Goal: Task Accomplishment & Management: Manage account settings

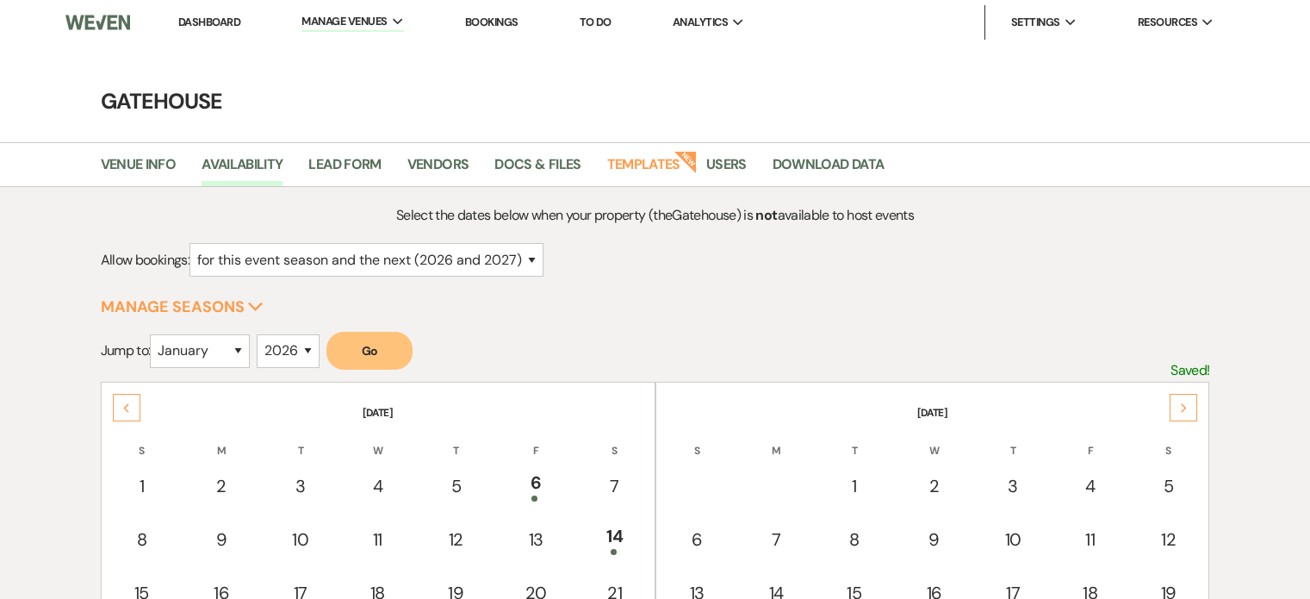
select select "2"
select select "2026"
click at [1166, 535] on div "12" at bounding box center [1169, 539] width 59 height 26
select select "other"
select select "false"
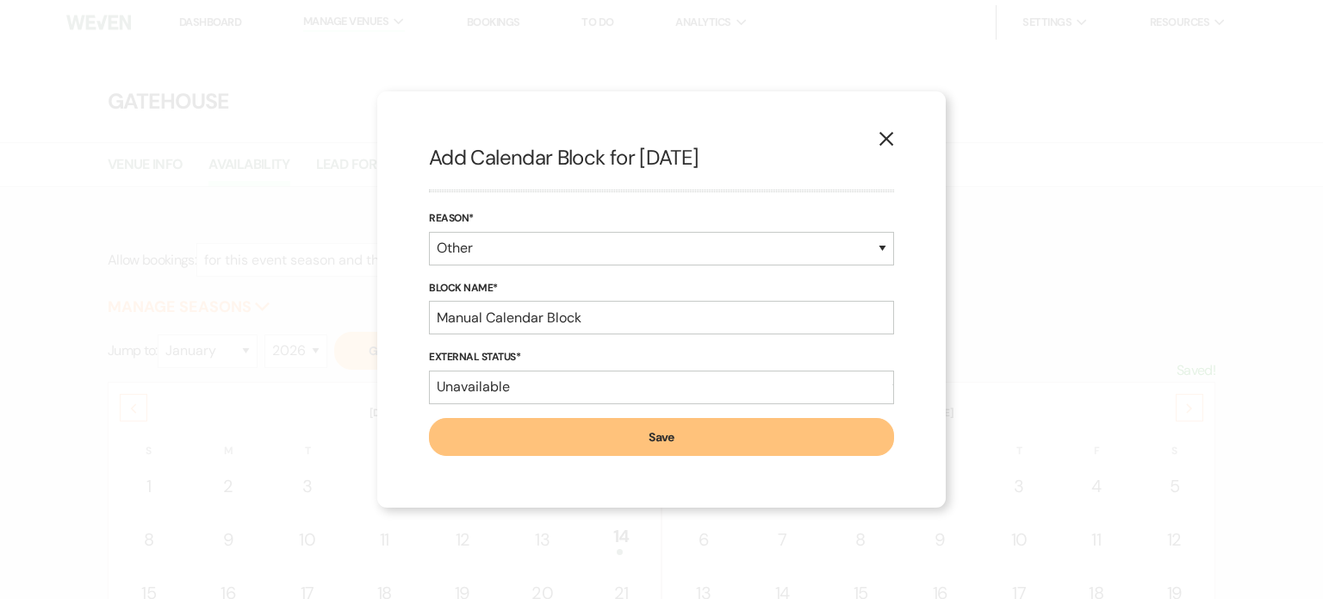
drag, startPoint x: 879, startPoint y: 137, endPoint x: 860, endPoint y: 152, distance: 23.9
click at [880, 138] on icon "X" at bounding box center [887, 139] width 16 height 16
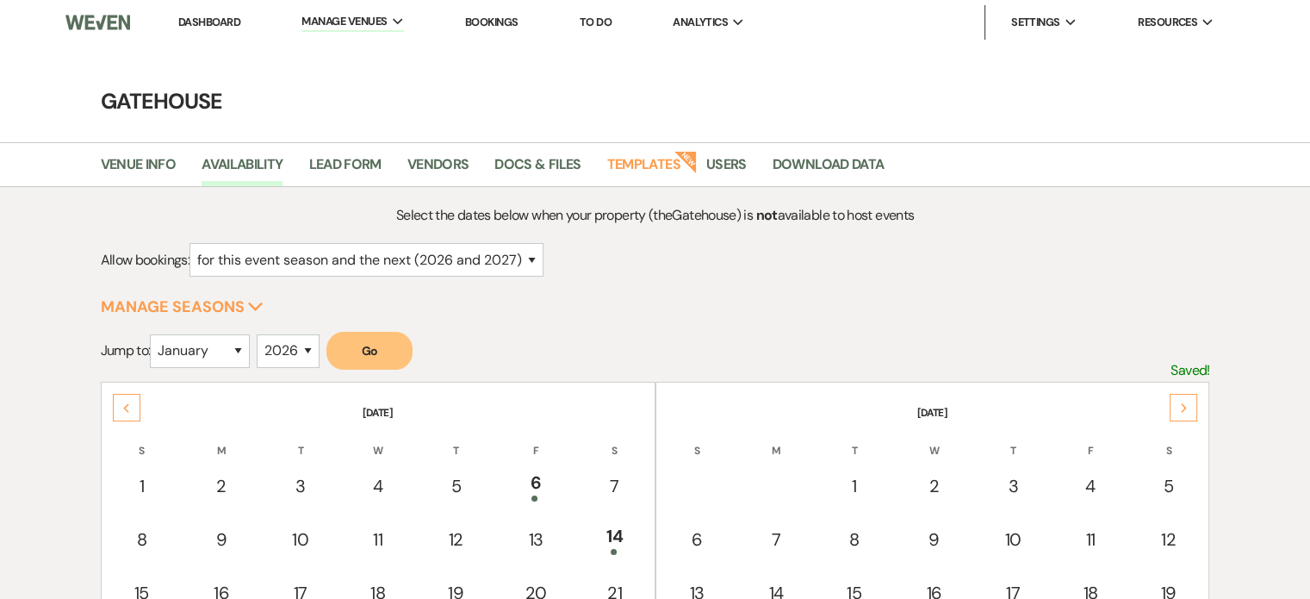
click at [213, 20] on link "Dashboard" at bounding box center [209, 22] width 62 height 15
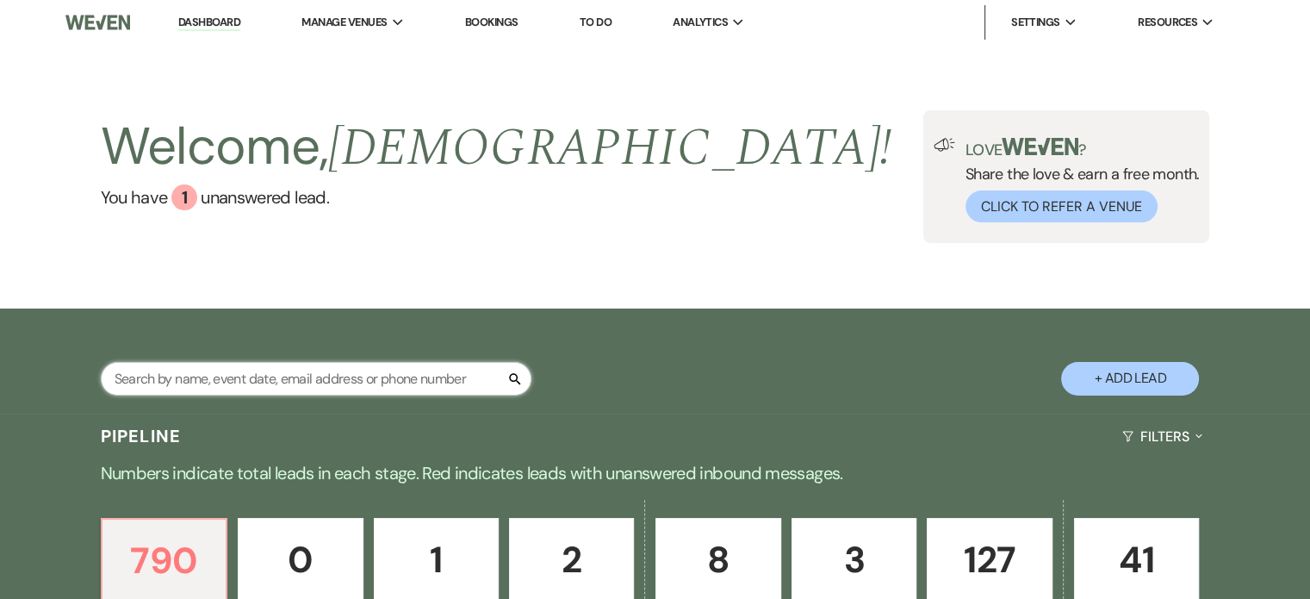
drag, startPoint x: 303, startPoint y: 380, endPoint x: 303, endPoint y: 367, distance: 12.9
click at [307, 378] on input "text" at bounding box center [316, 379] width 431 height 34
type input "[PERSON_NAME]"
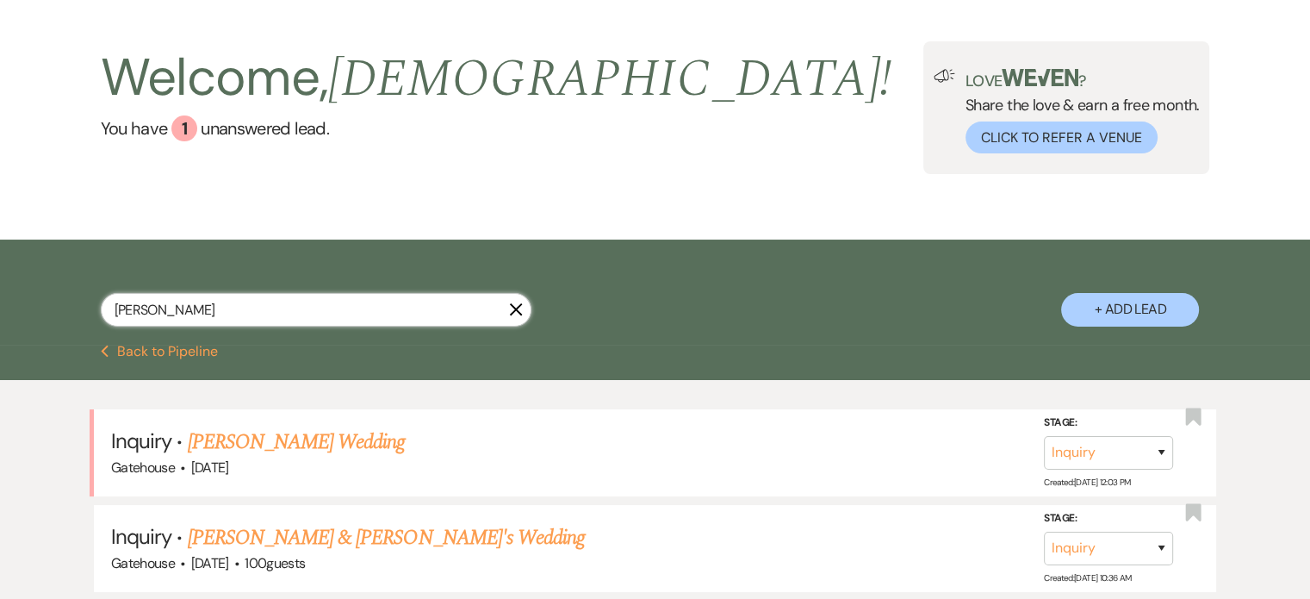
scroll to position [172, 0]
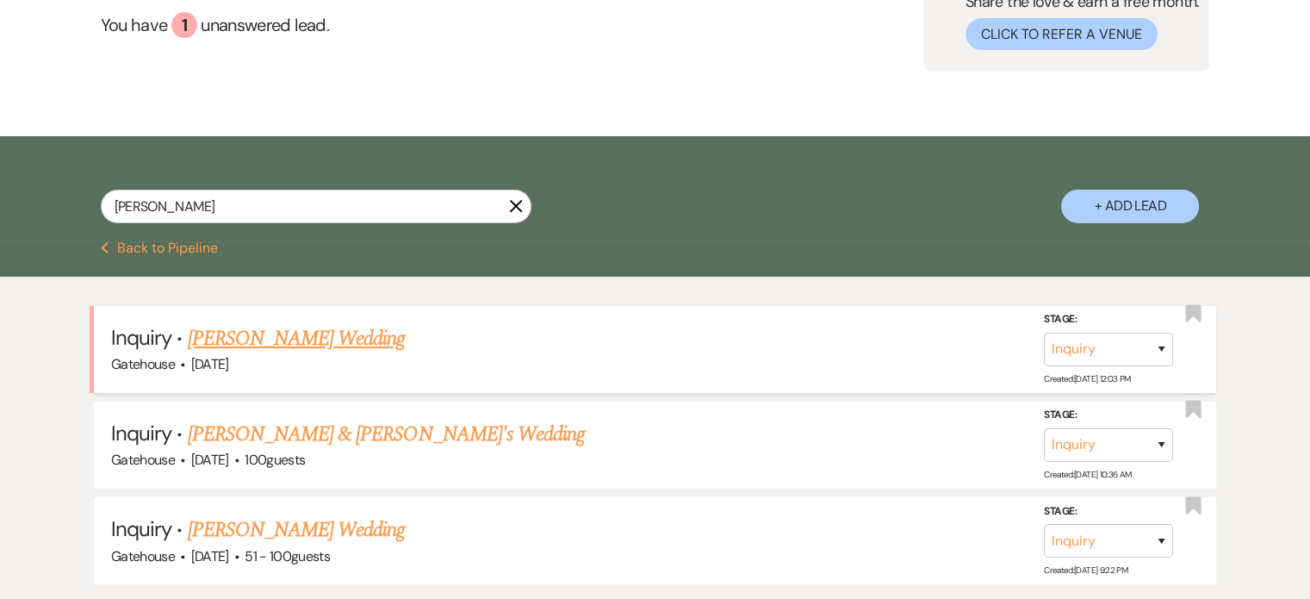
click at [303, 337] on link "[PERSON_NAME] Wedding" at bounding box center [297, 338] width 218 height 31
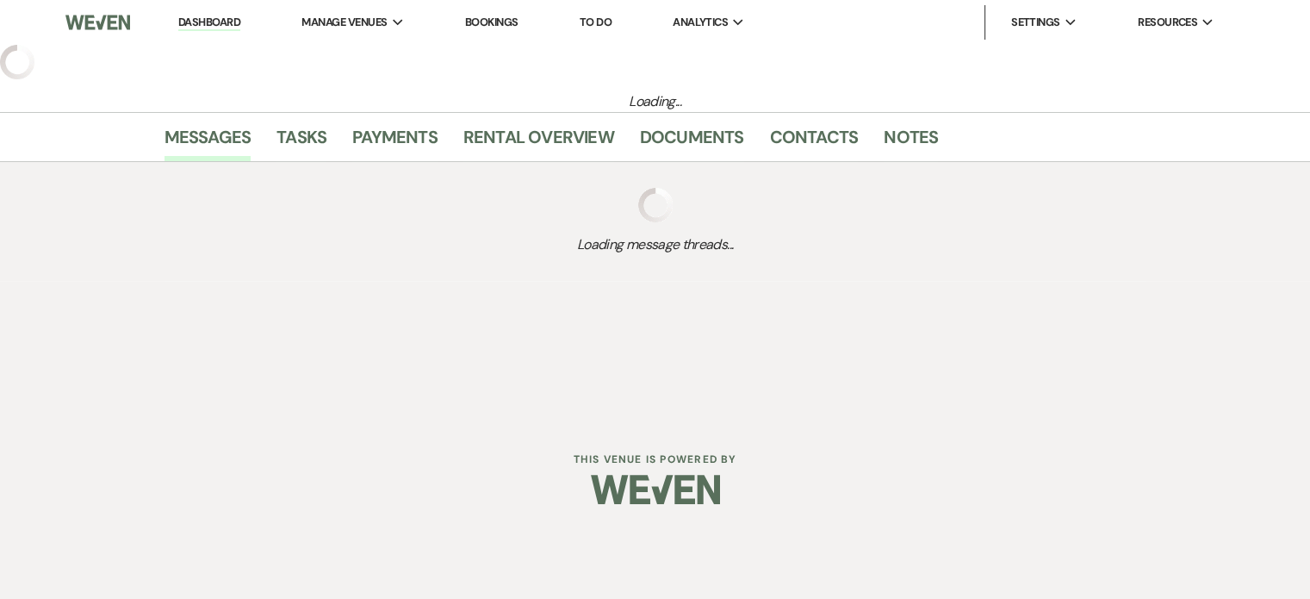
select select "2"
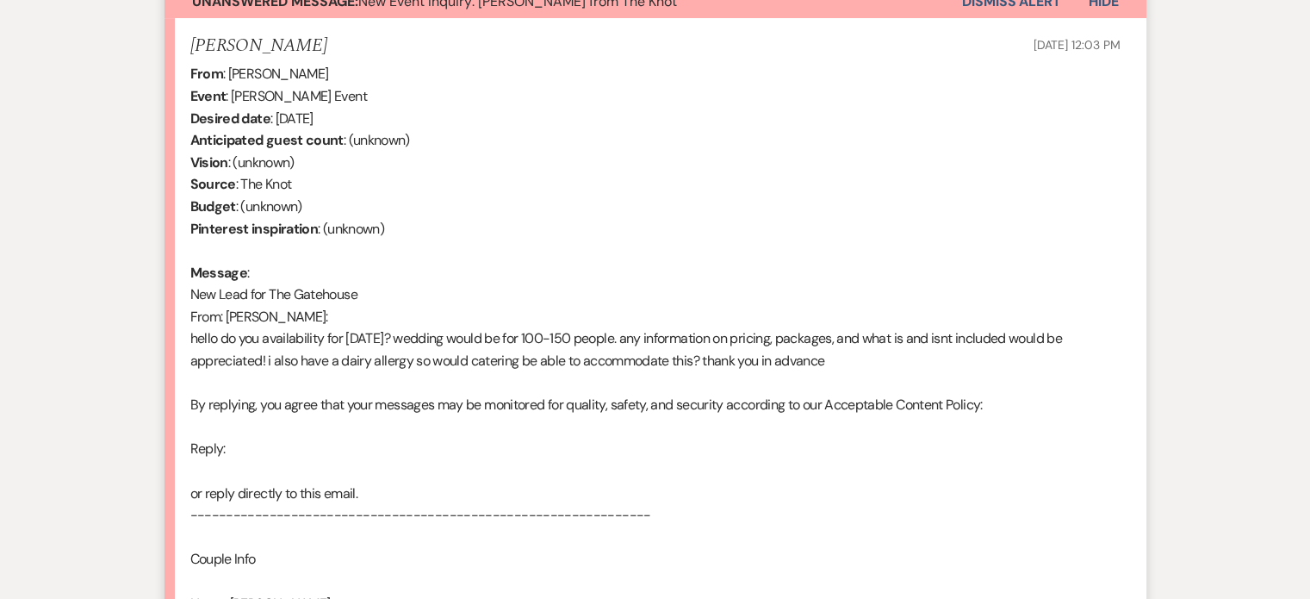
scroll to position [488, 0]
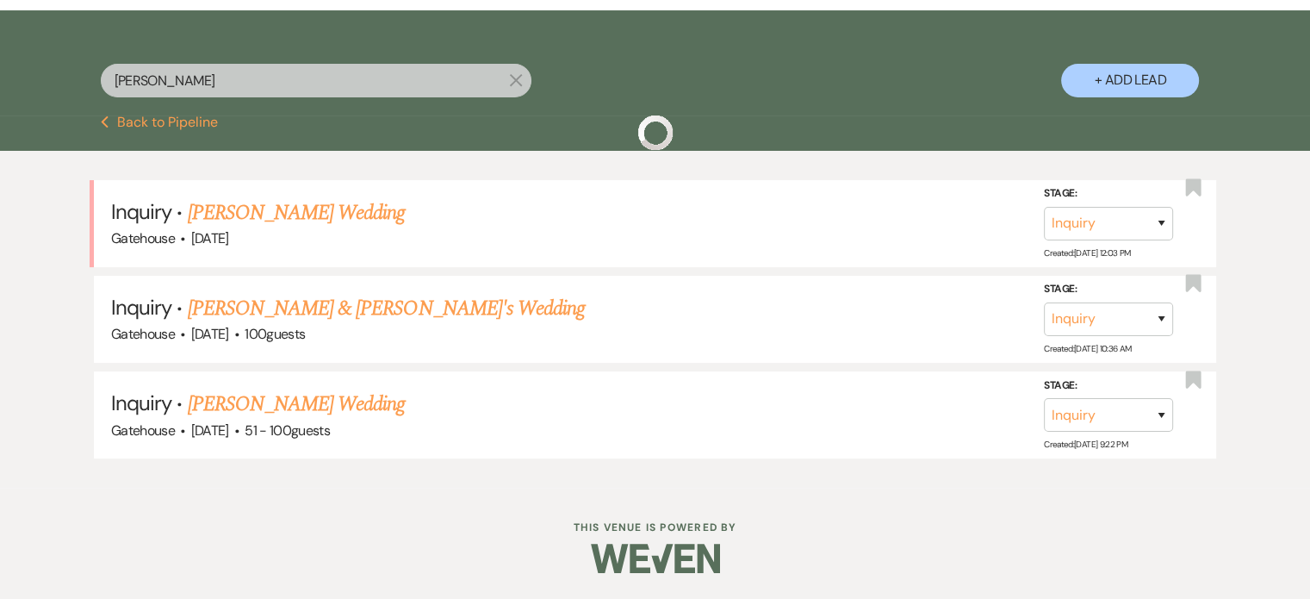
scroll to position [172, 0]
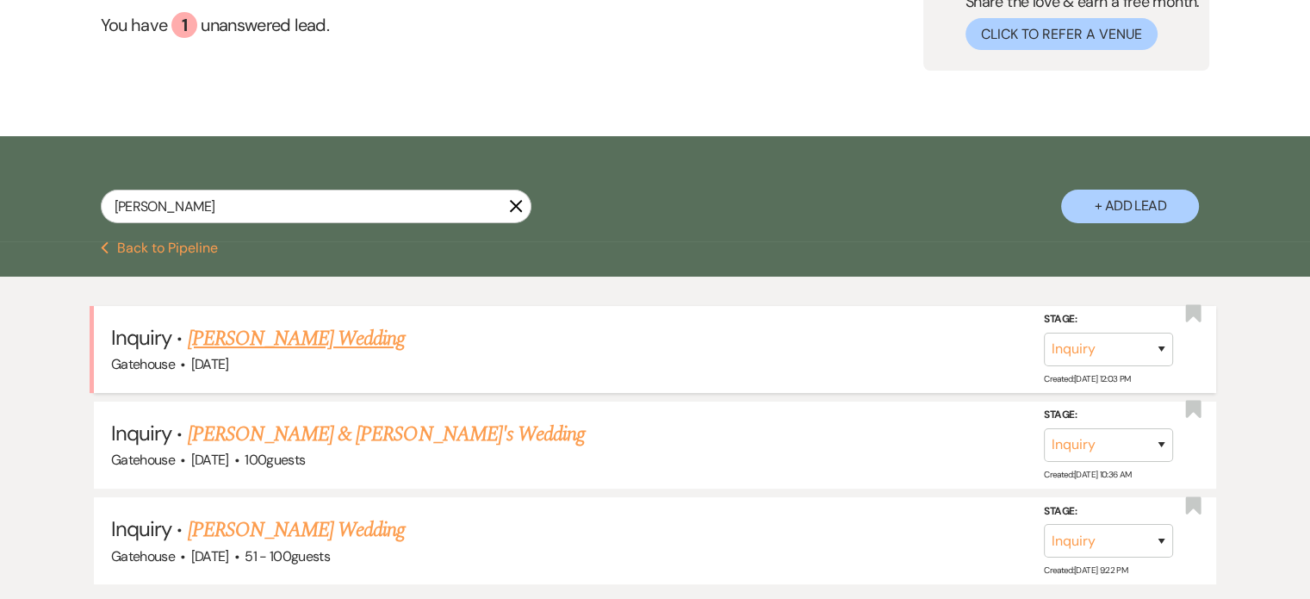
click at [301, 333] on link "[PERSON_NAME] Wedding" at bounding box center [297, 338] width 218 height 31
select select "2"
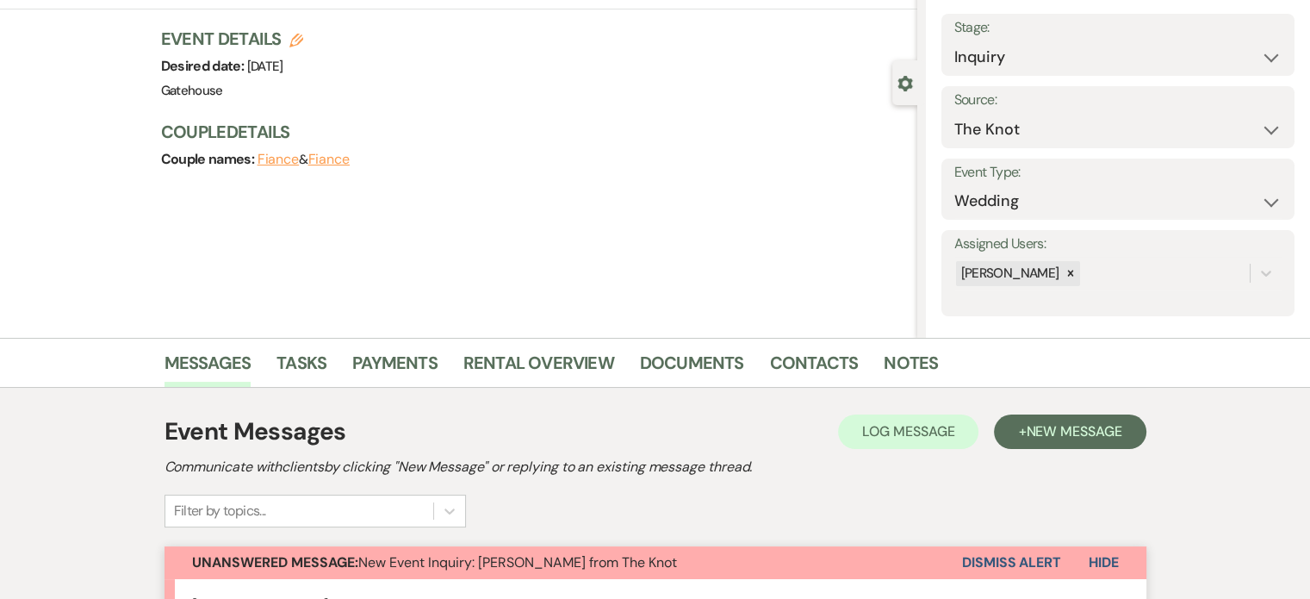
scroll to position [86, 0]
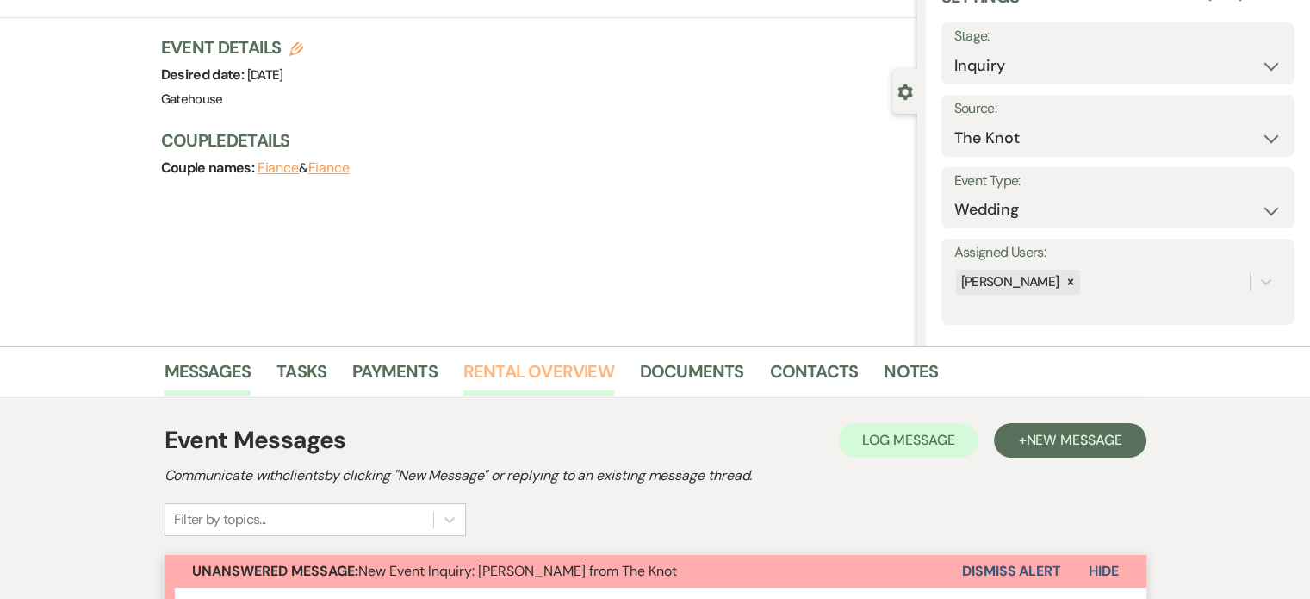
click at [593, 364] on link "Rental Overview" at bounding box center [538, 376] width 151 height 38
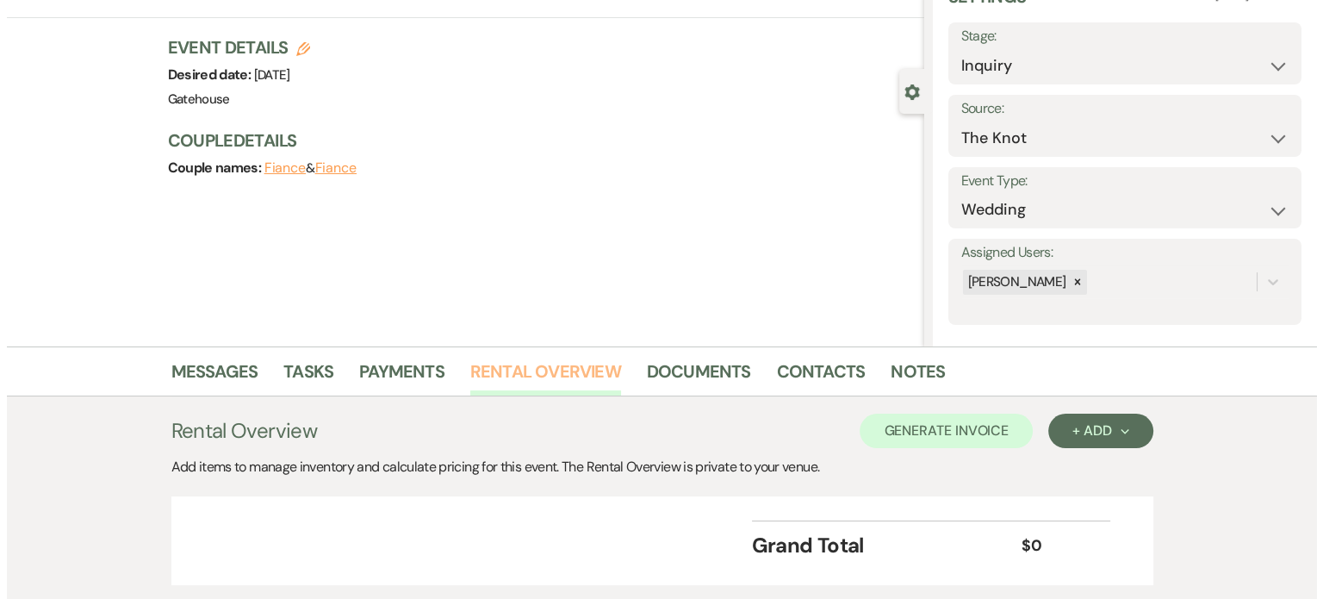
scroll to position [200, 0]
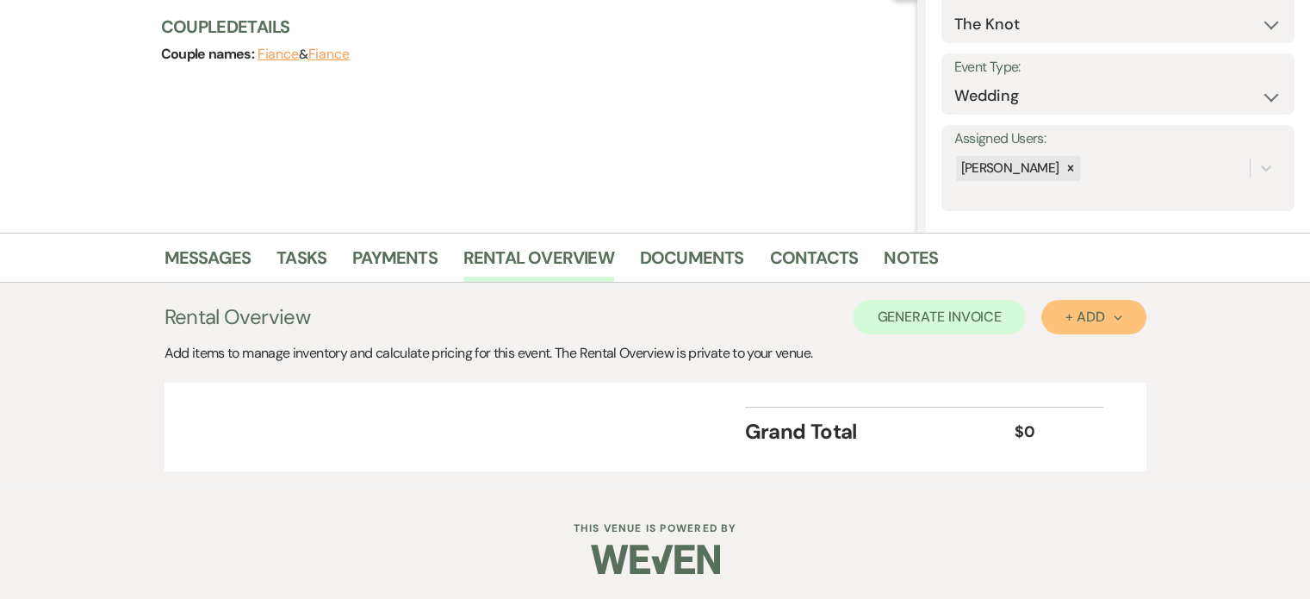
click at [1103, 318] on div "+ Add Next" at bounding box center [1093, 317] width 56 height 14
click at [1078, 381] on button "Category" at bounding box center [1086, 383] width 90 height 27
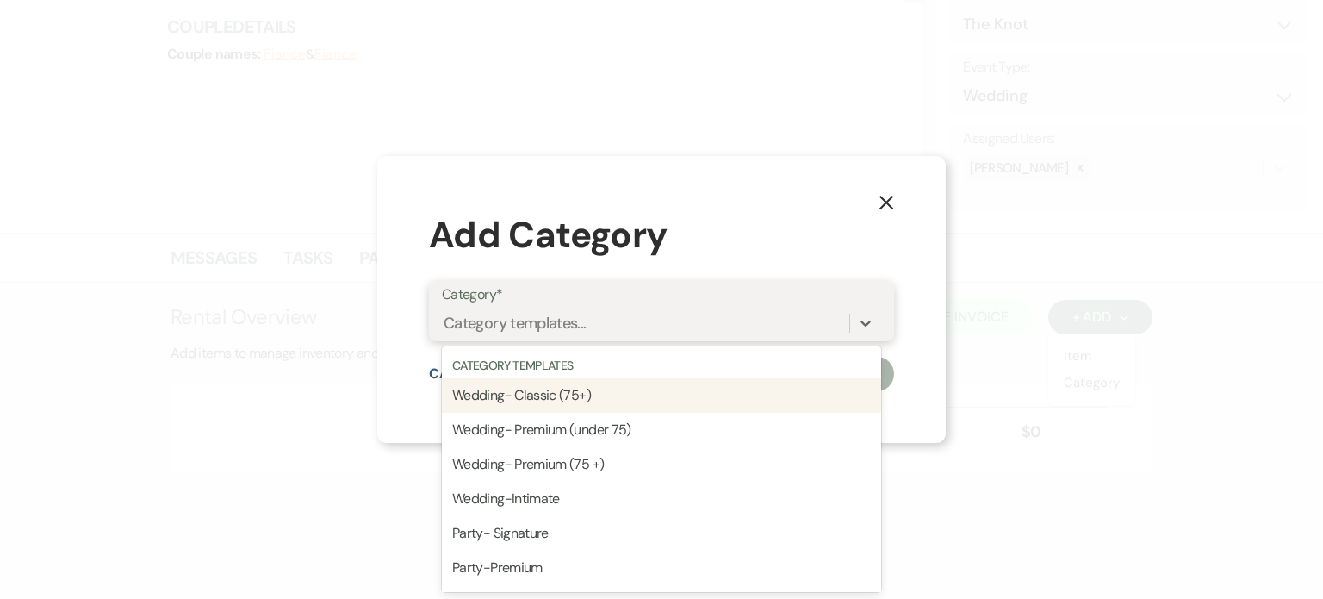
click at [582, 314] on div "Category templates..." at bounding box center [515, 323] width 143 height 23
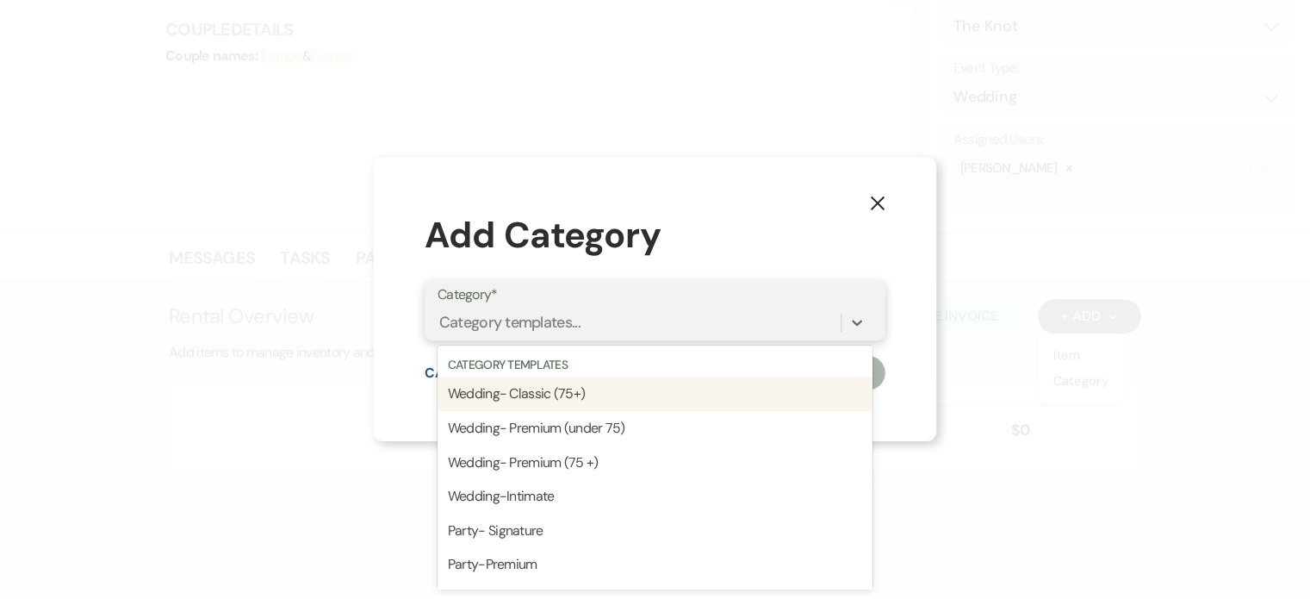
scroll to position [0, 0]
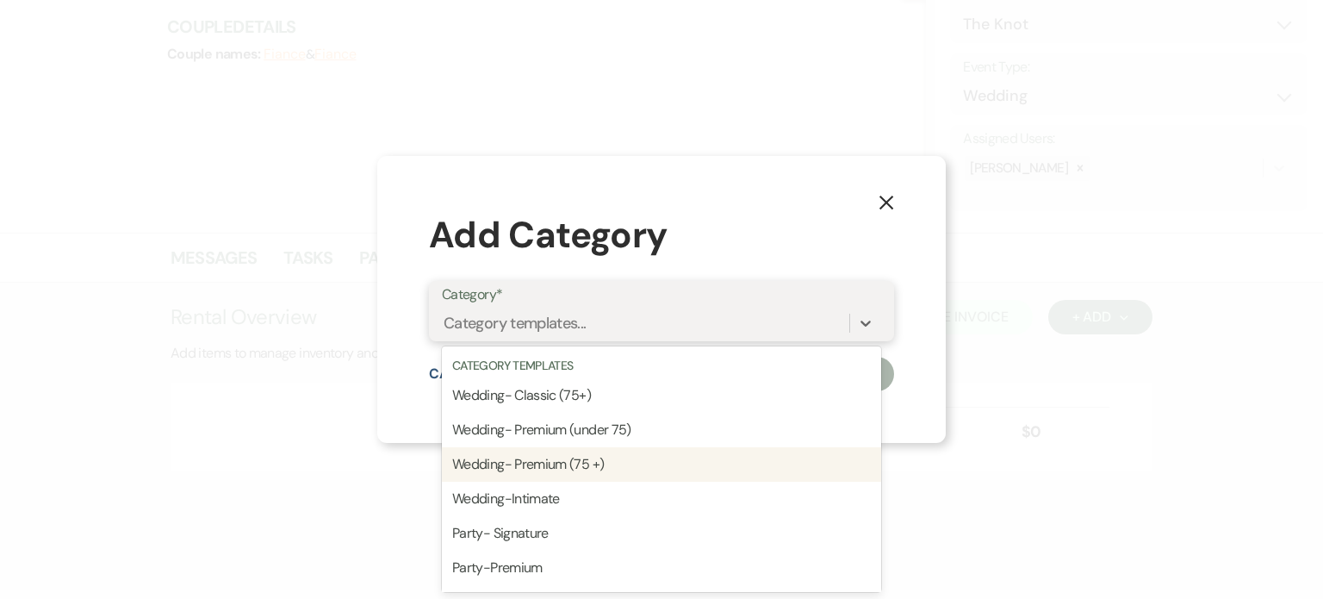
click at [632, 464] on div "Wedding- Premium (75 +)" at bounding box center [661, 464] width 439 height 34
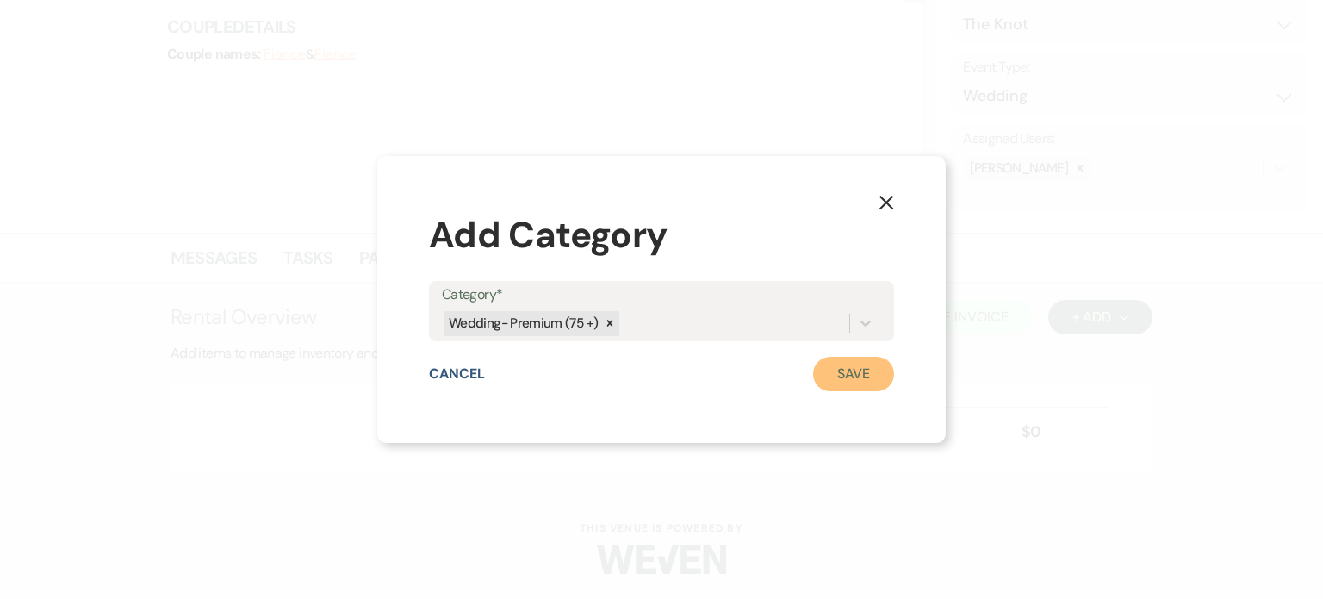
click at [845, 363] on button "Save" at bounding box center [853, 374] width 81 height 34
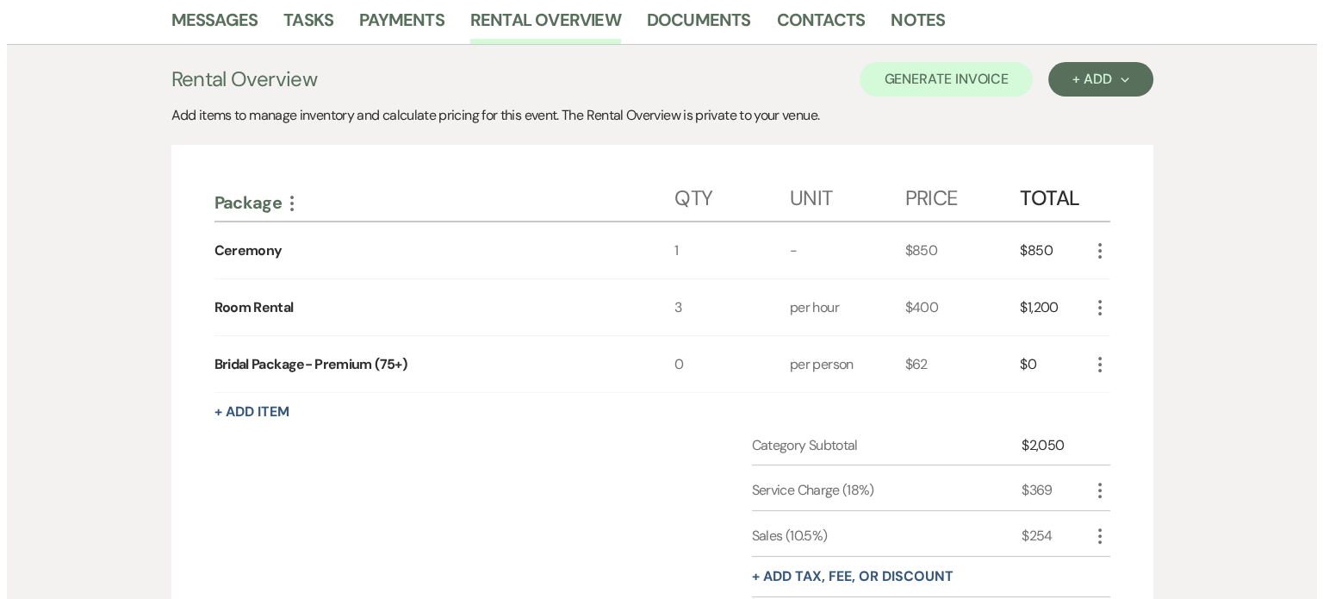
scroll to position [458, 0]
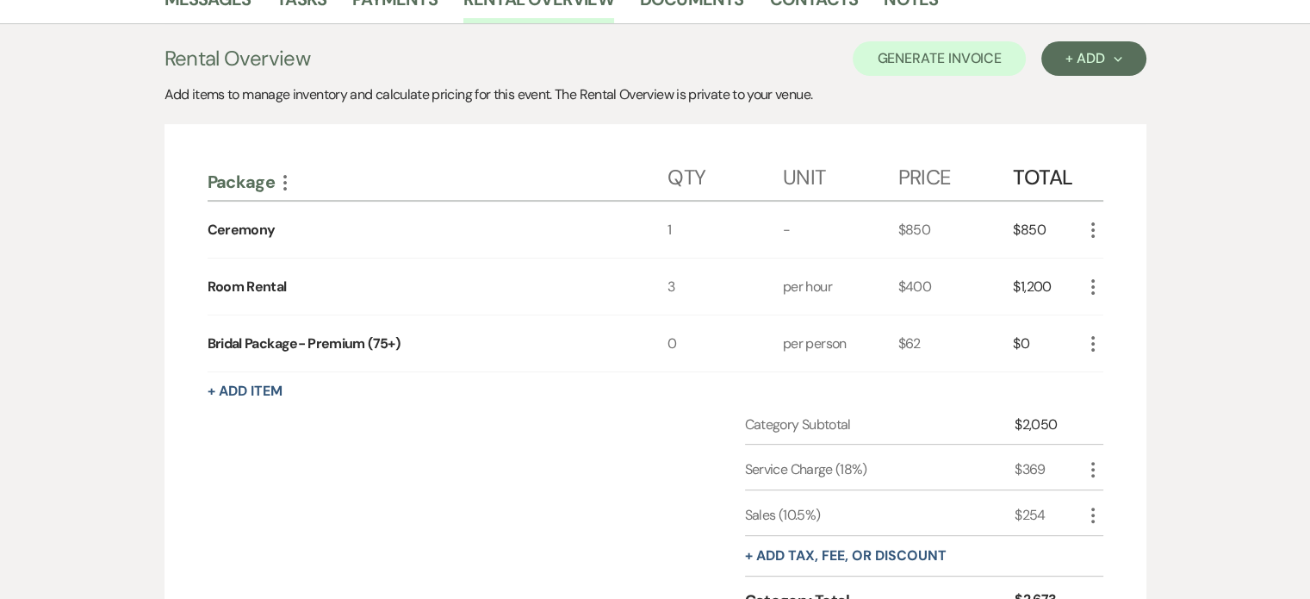
click at [1094, 282] on icon "More" at bounding box center [1093, 286] width 21 height 21
click at [1121, 314] on button "Pencil Edit" at bounding box center [1128, 321] width 90 height 28
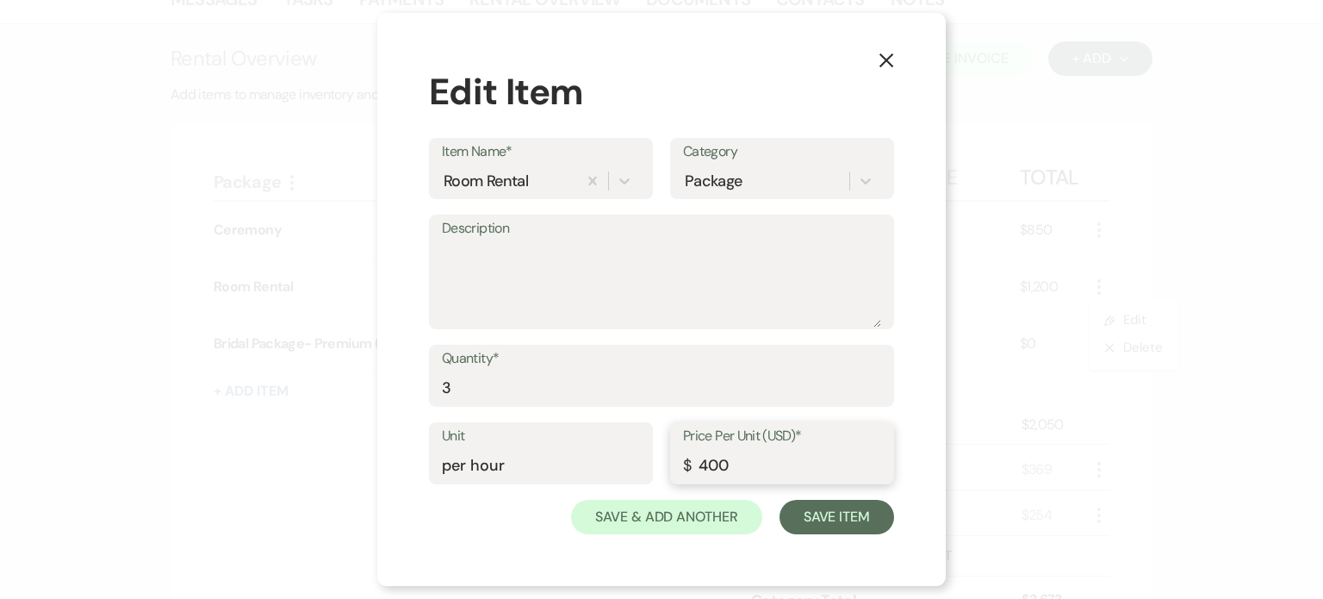
click at [711, 469] on input "400" at bounding box center [782, 466] width 198 height 34
type input "200"
click at [873, 512] on button "Save Item" at bounding box center [837, 517] width 115 height 34
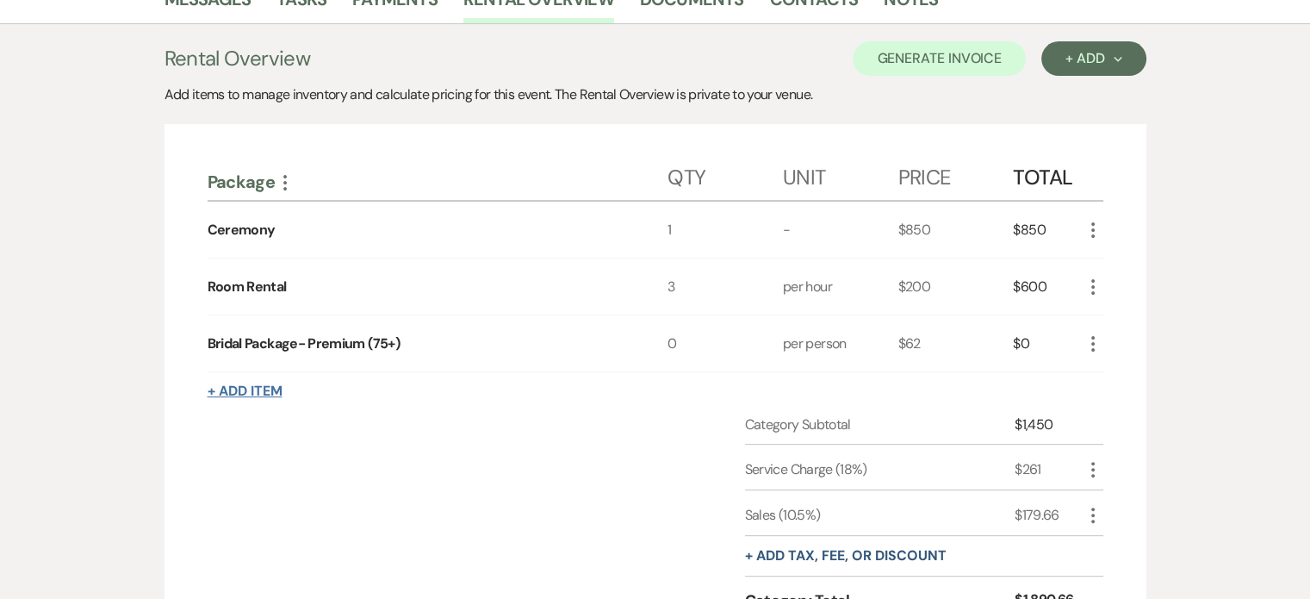
click at [273, 384] on button "+ Add Item" at bounding box center [245, 391] width 75 height 14
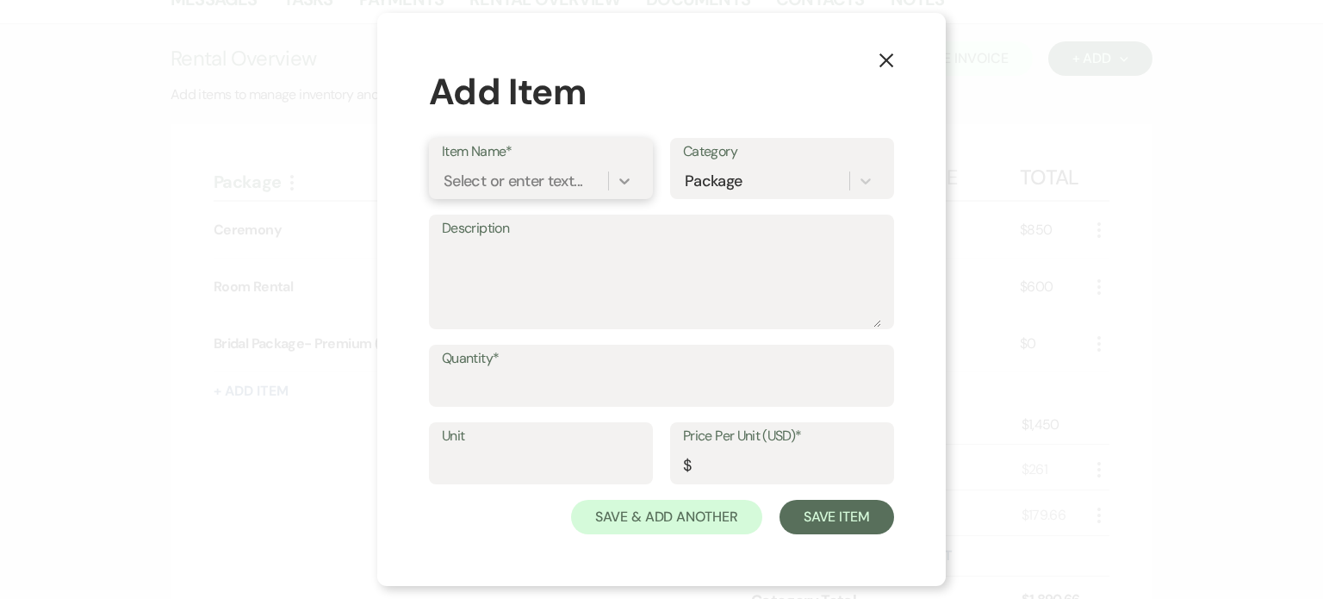
click at [629, 185] on icon at bounding box center [624, 180] width 17 height 17
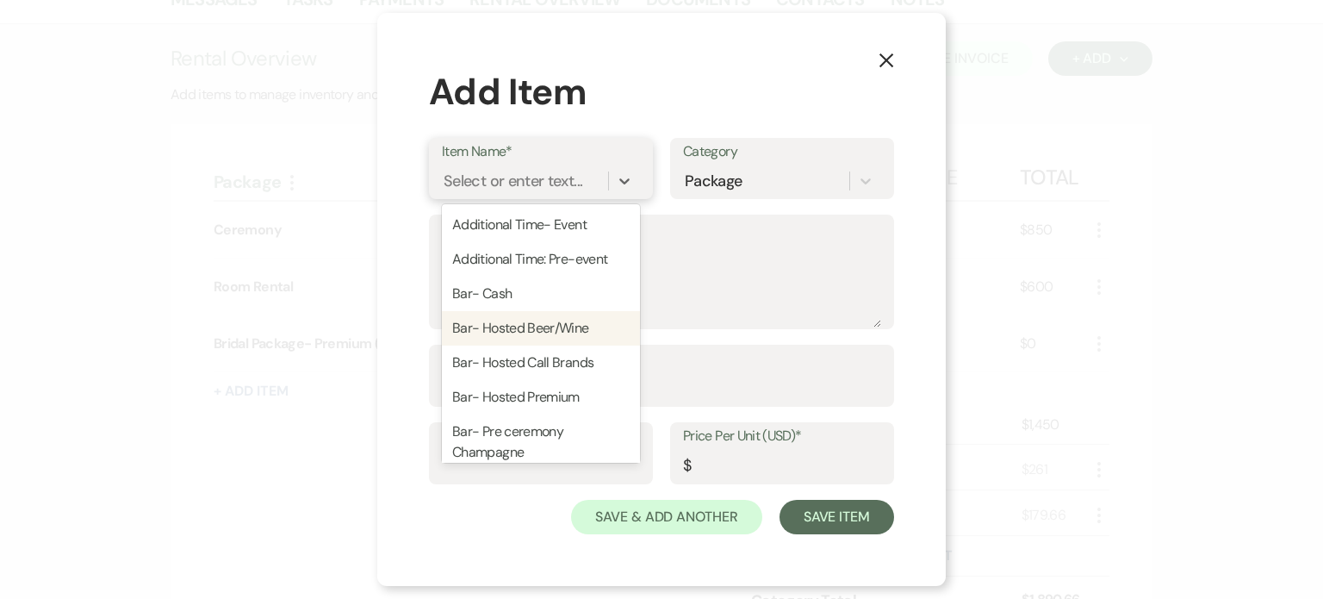
click at [566, 330] on div "Bar- Hosted Beer/Wine" at bounding box center [541, 328] width 198 height 34
type textarea "Bud light, Michelob Ultra Chardonnay, [PERSON_NAME], Merlot, Rose"
type input "16"
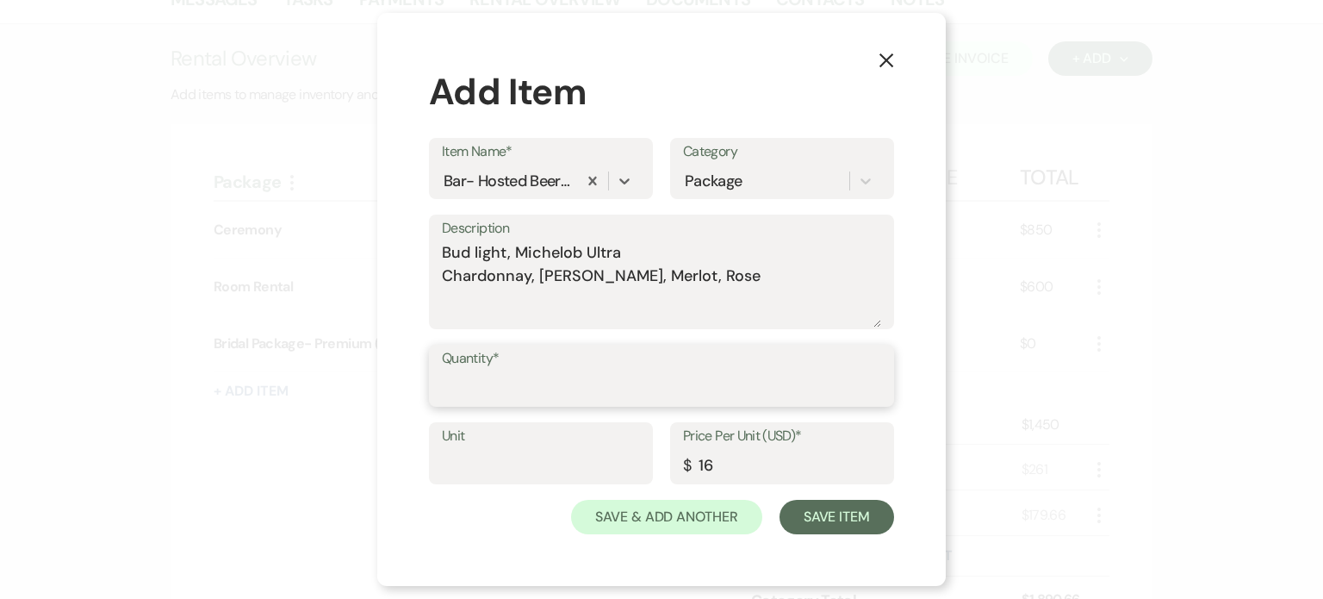
click at [585, 388] on input "Quantity*" at bounding box center [661, 388] width 439 height 34
type input "100"
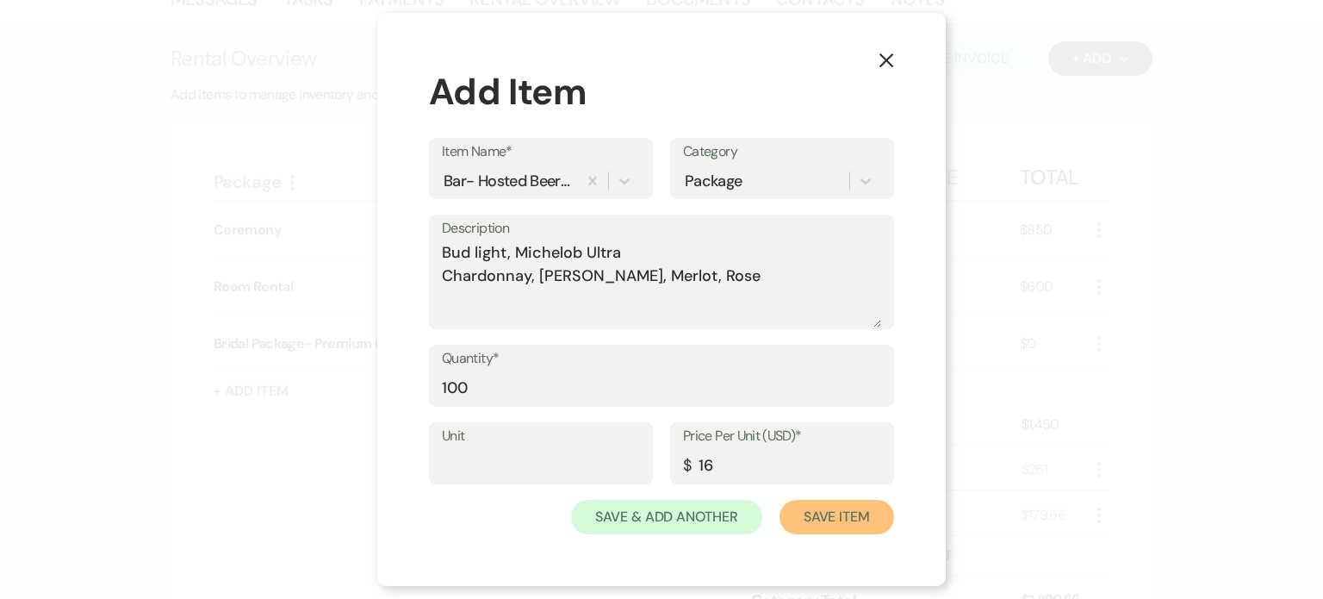
click at [830, 512] on button "Save Item" at bounding box center [837, 517] width 115 height 34
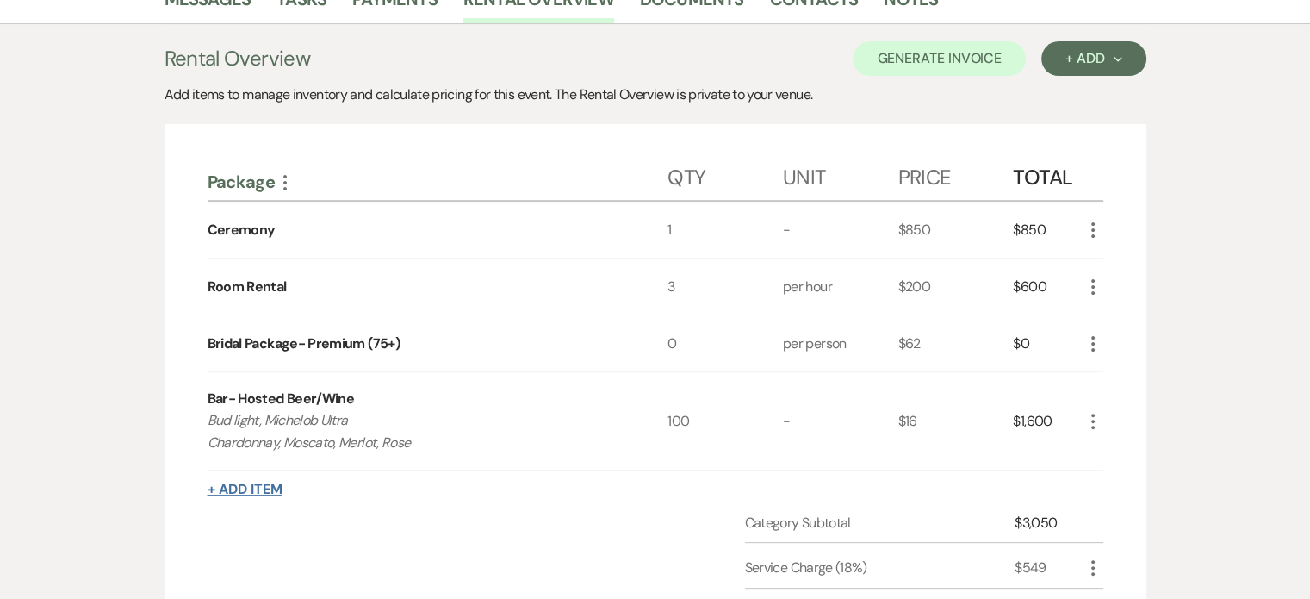
click at [252, 484] on button "+ Add Item" at bounding box center [245, 489] width 75 height 14
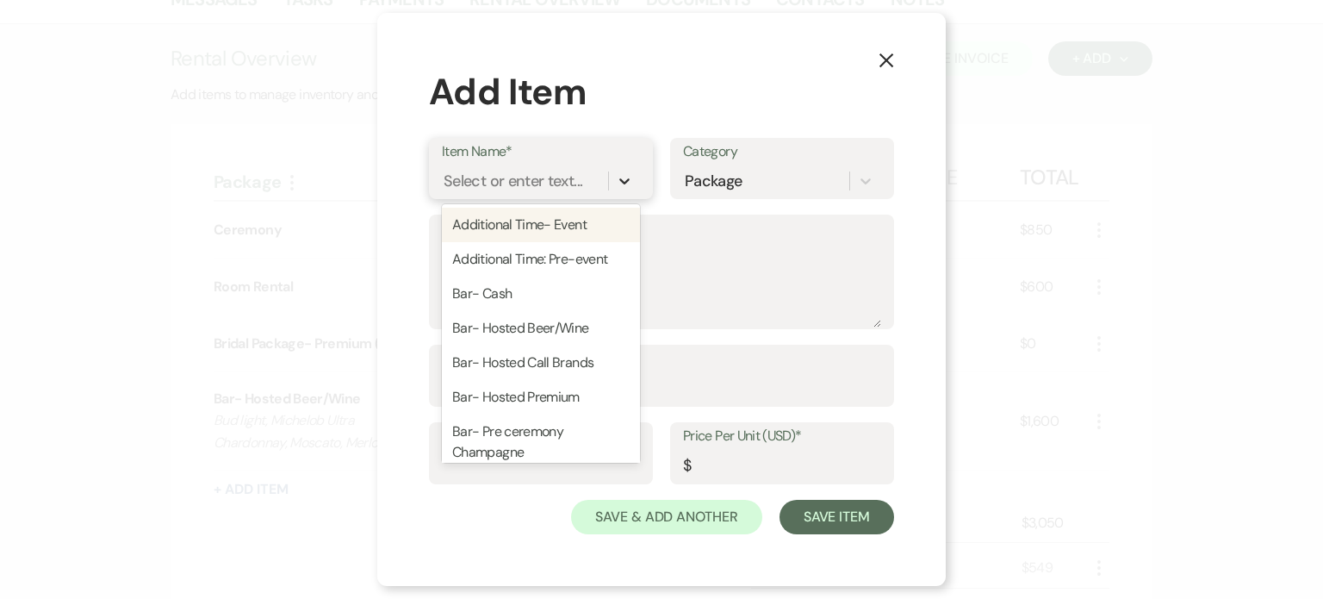
click at [623, 182] on icon at bounding box center [624, 181] width 10 height 6
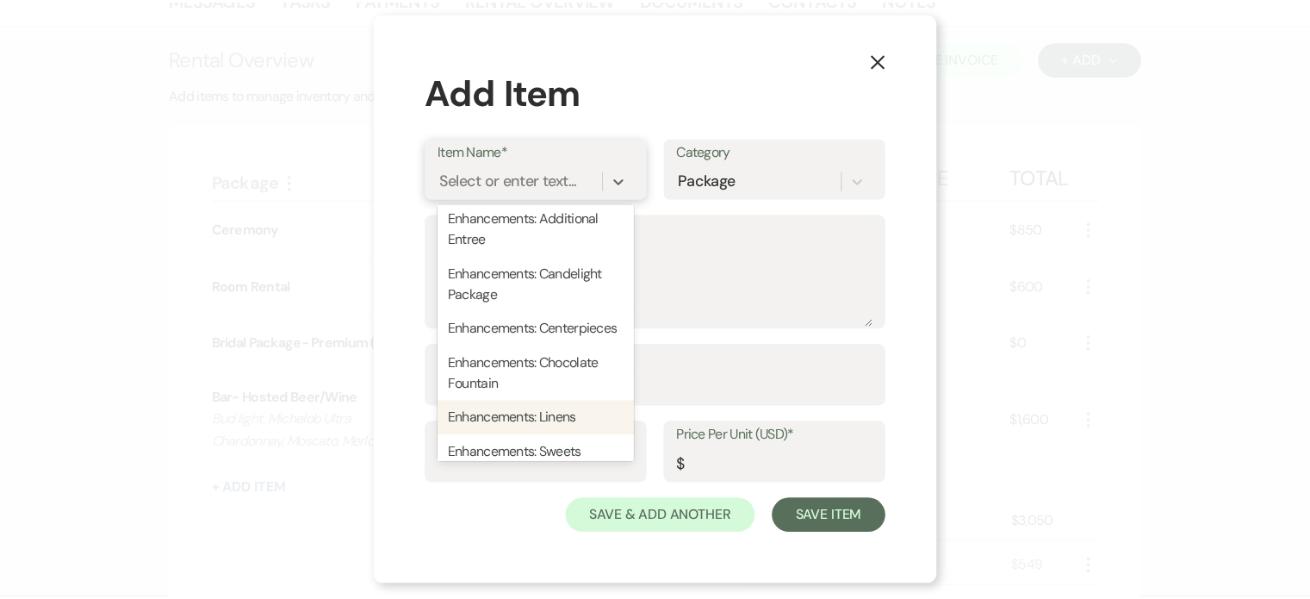
scroll to position [603, 0]
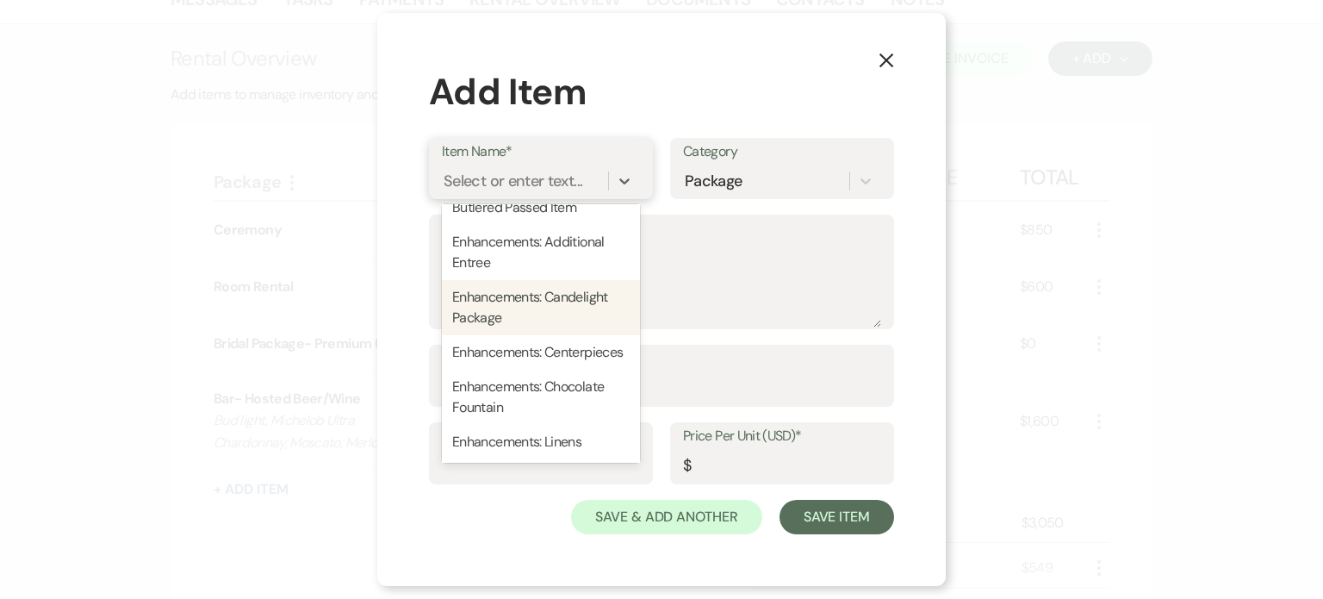
click at [572, 308] on div "Enhancements: Candelight Package" at bounding box center [541, 307] width 198 height 55
type textarea "All that Glitters"
type input "400"
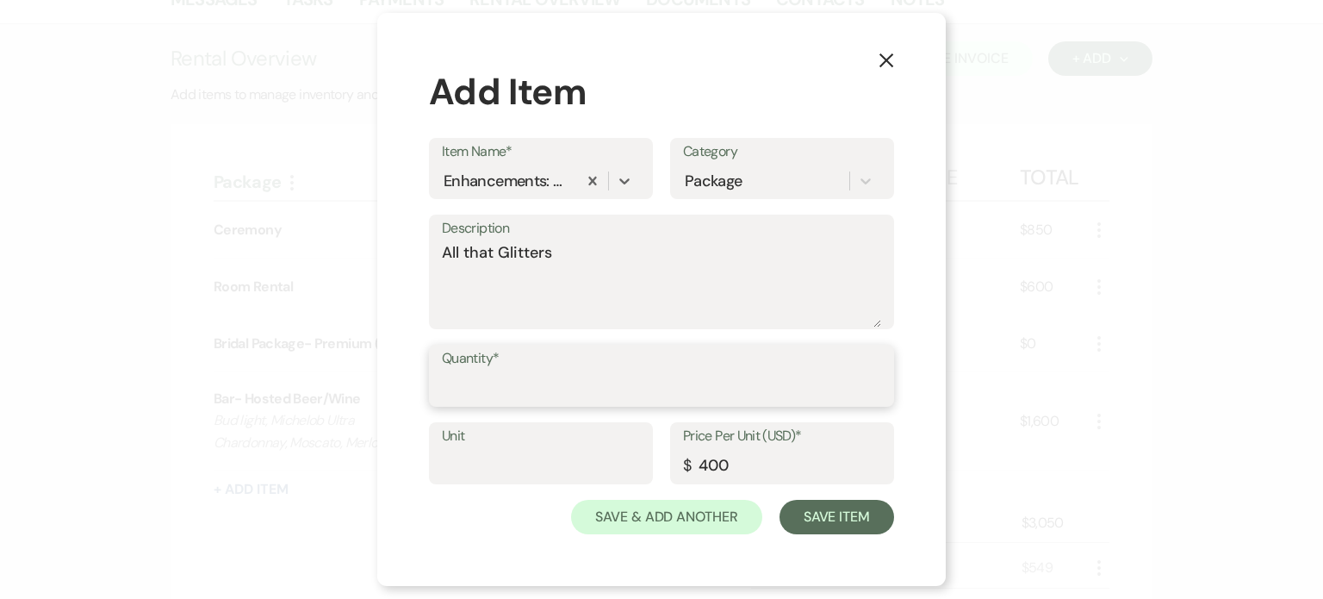
click at [527, 382] on input "Quantity*" at bounding box center [661, 388] width 439 height 34
type input "1"
click at [710, 469] on input "400" at bounding box center [782, 466] width 198 height 34
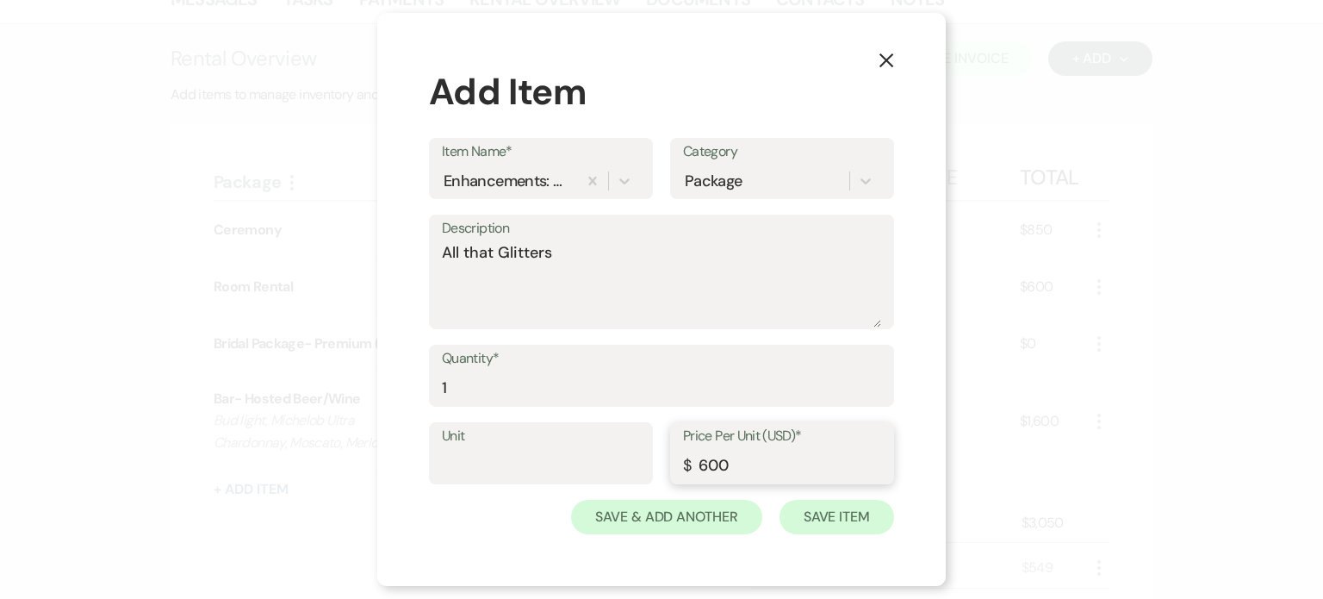
type input "600"
click at [858, 511] on button "Save Item" at bounding box center [837, 517] width 115 height 34
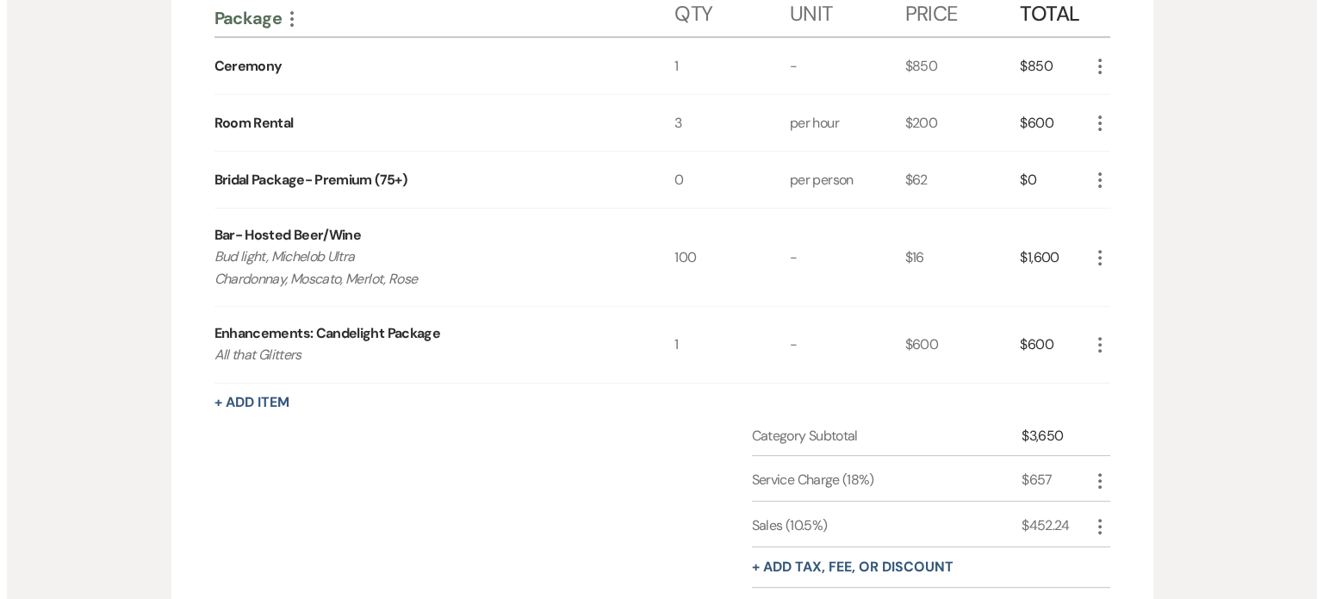
scroll to position [630, 0]
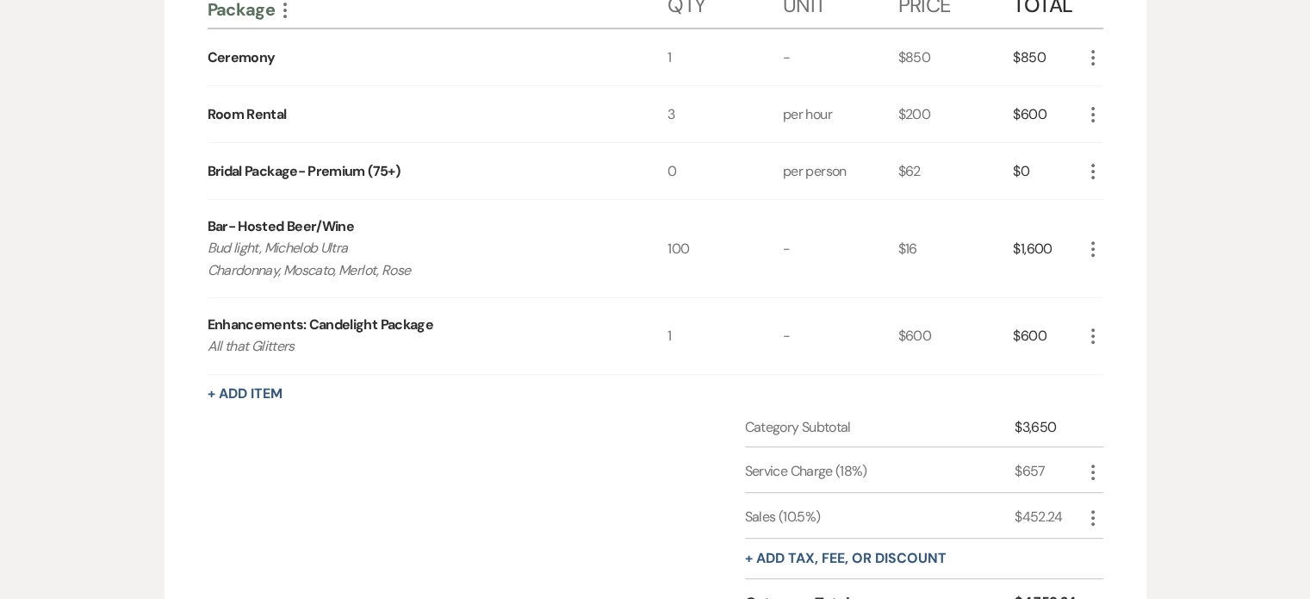
click at [1090, 165] on icon "More" at bounding box center [1093, 171] width 21 height 21
click at [1130, 193] on button "Pencil Edit" at bounding box center [1128, 205] width 90 height 28
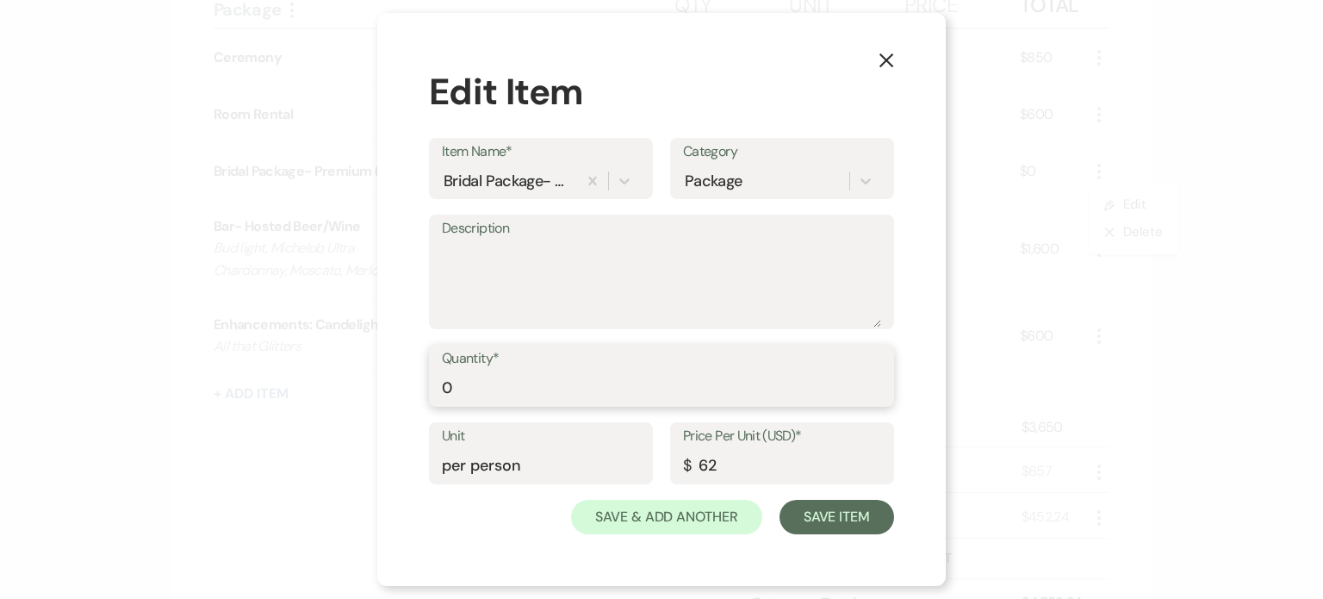
click at [468, 384] on input "0" at bounding box center [661, 388] width 439 height 34
type input "100"
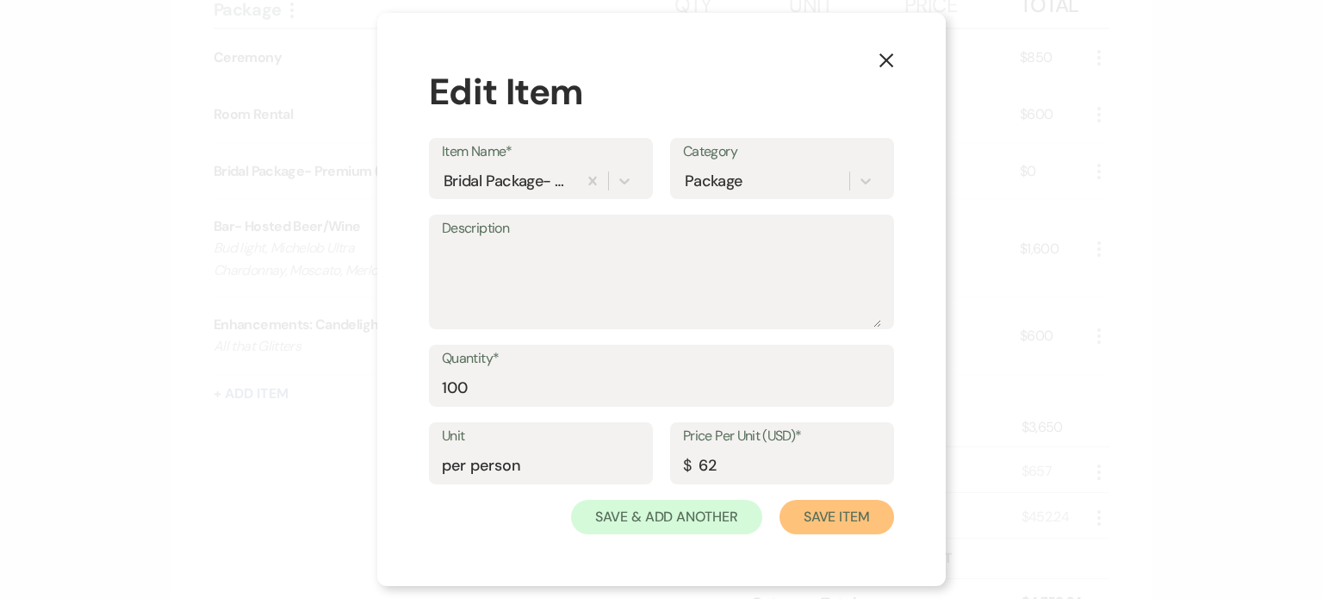
click at [818, 509] on button "Save Item" at bounding box center [837, 517] width 115 height 34
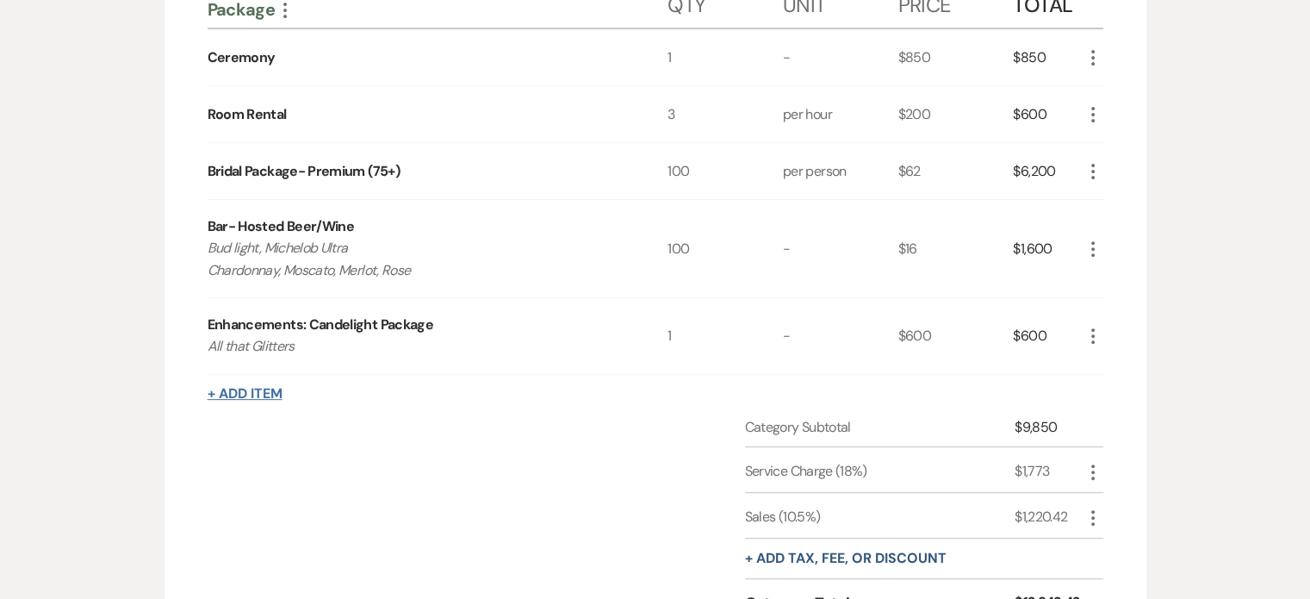
click at [252, 392] on button "+ Add Item" at bounding box center [245, 394] width 75 height 14
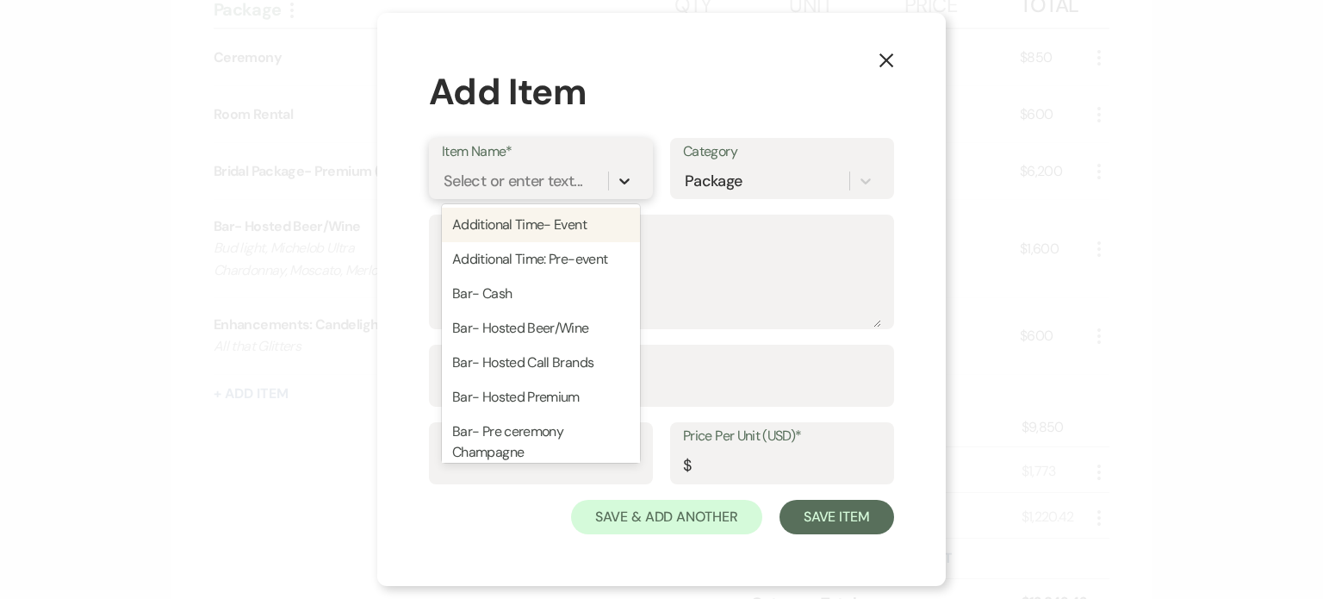
click at [623, 182] on icon at bounding box center [624, 181] width 10 height 6
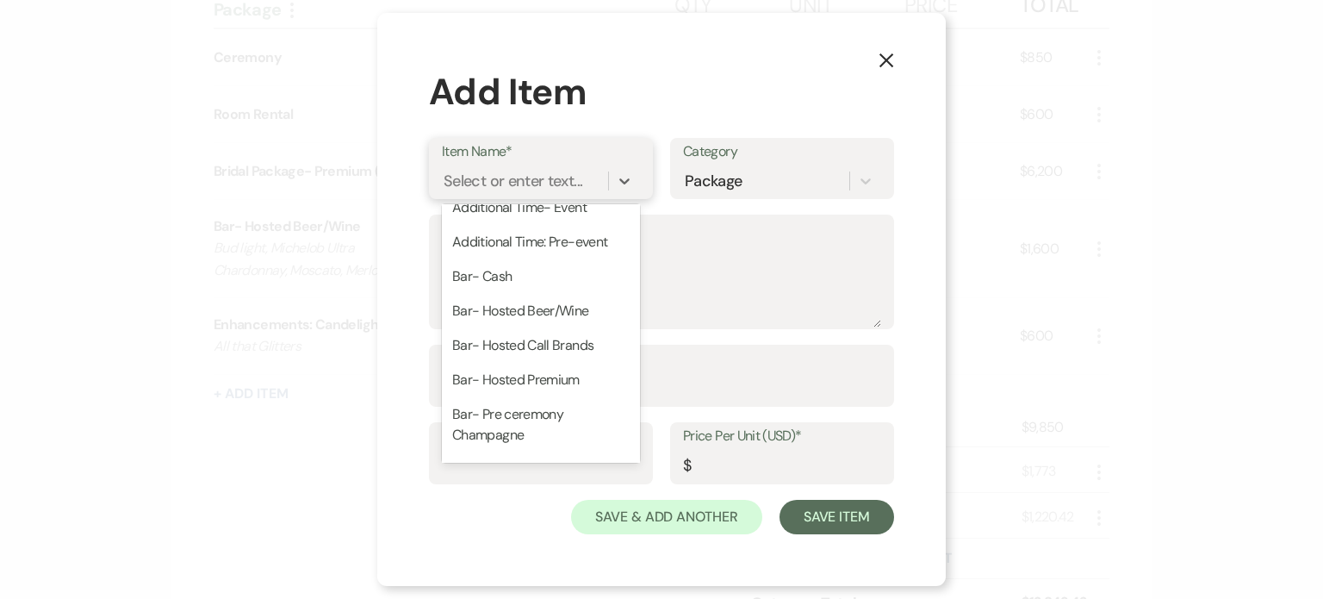
scroll to position [0, 0]
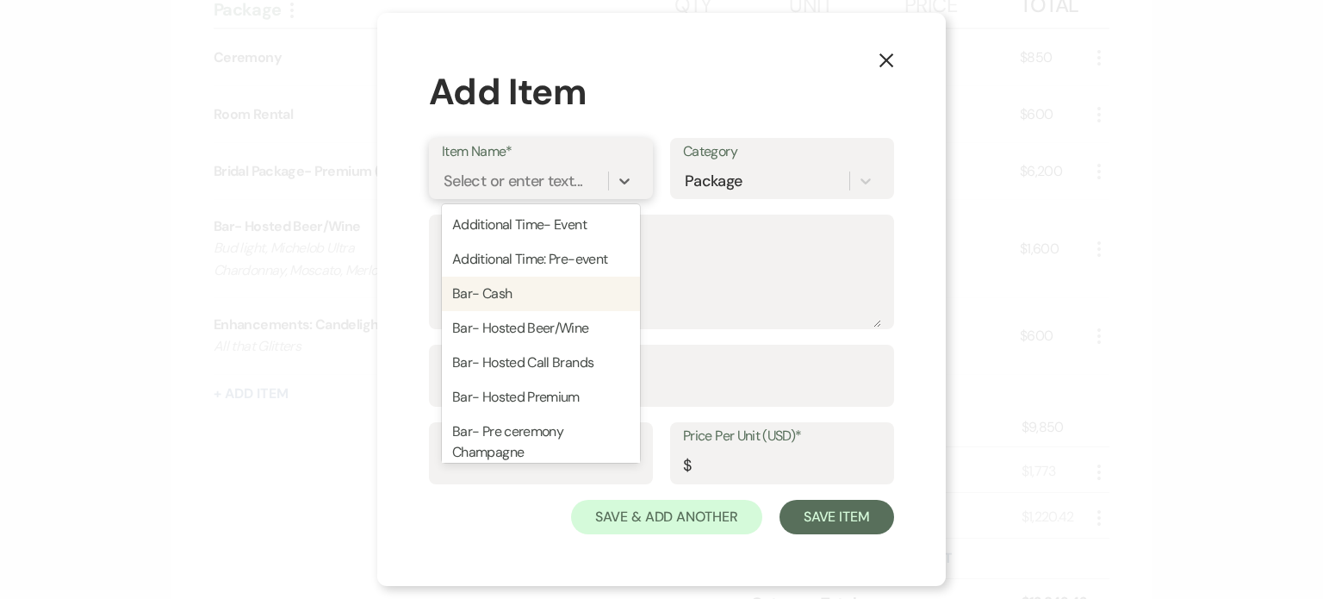
click at [494, 287] on div "Bar- Cash" at bounding box center [541, 293] width 198 height 34
type textarea "mixed drinks, beer,wine beer,wine only in conjunction with beer/wine bar $100"
type input "200"
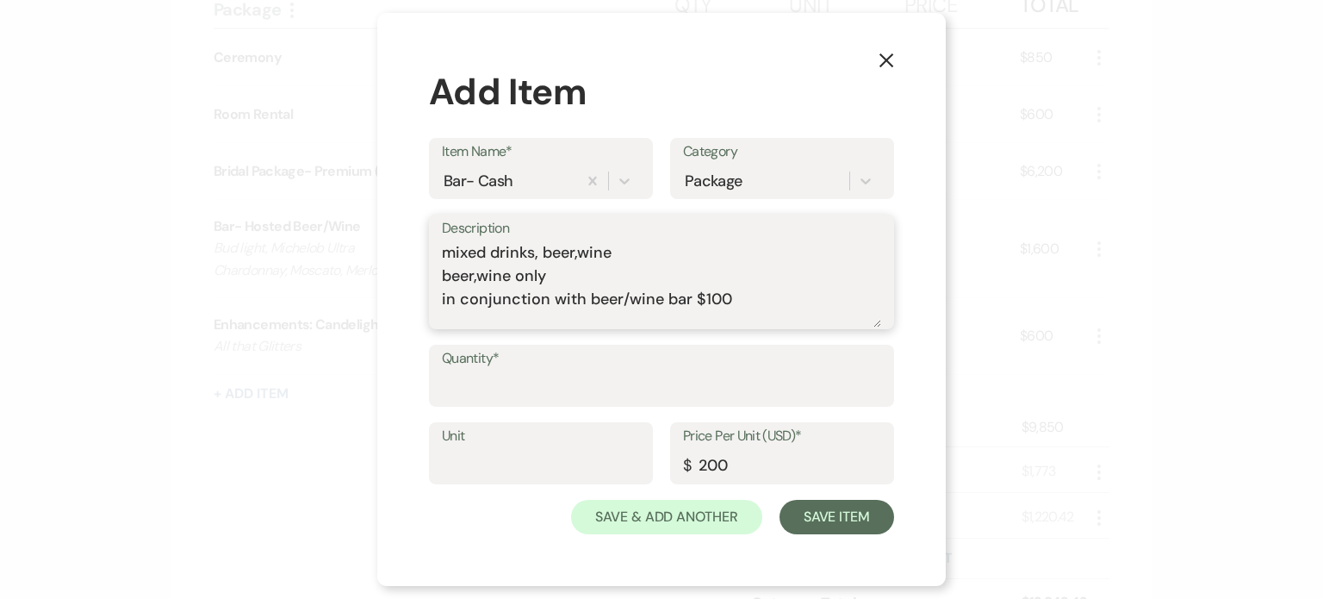
drag, startPoint x: 551, startPoint y: 278, endPoint x: 432, endPoint y: 260, distance: 121.1
click at [432, 260] on div "Description mixed drinks, beer,wine beer,wine only in conjunction with beer/win…" at bounding box center [661, 271] width 465 height 115
type textarea "in conjunction with beer/wine bar $100"
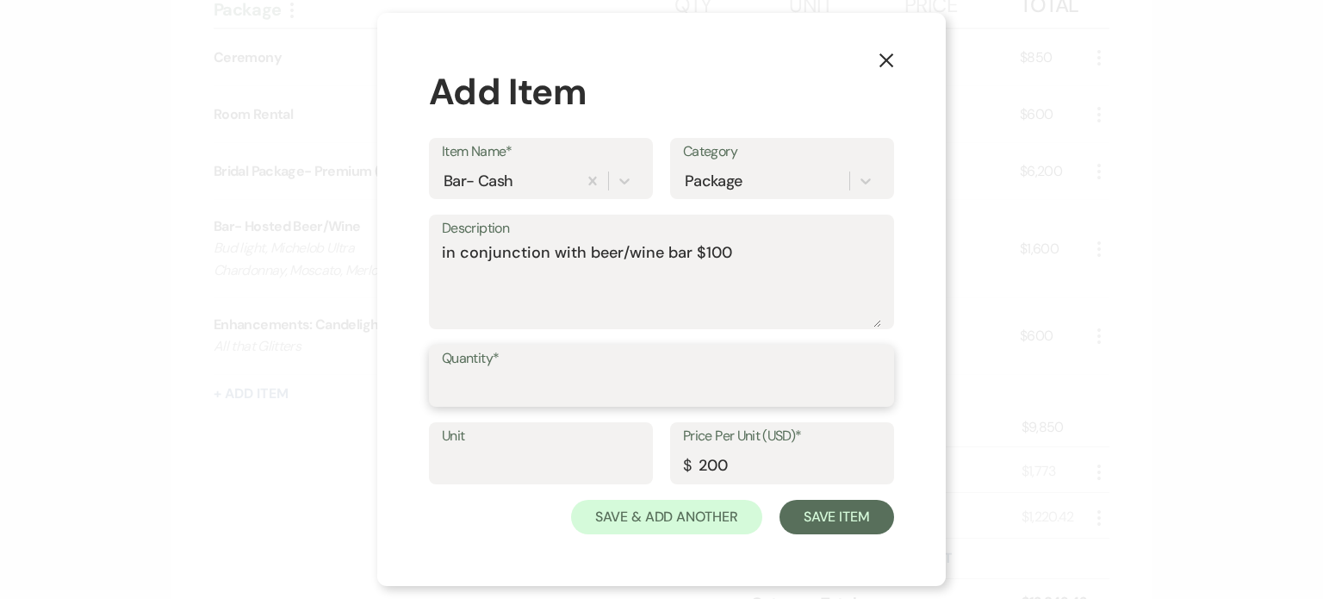
click at [539, 381] on input "Quantity*" at bounding box center [661, 388] width 439 height 34
type input "1"
click at [706, 463] on input "200" at bounding box center [782, 466] width 198 height 34
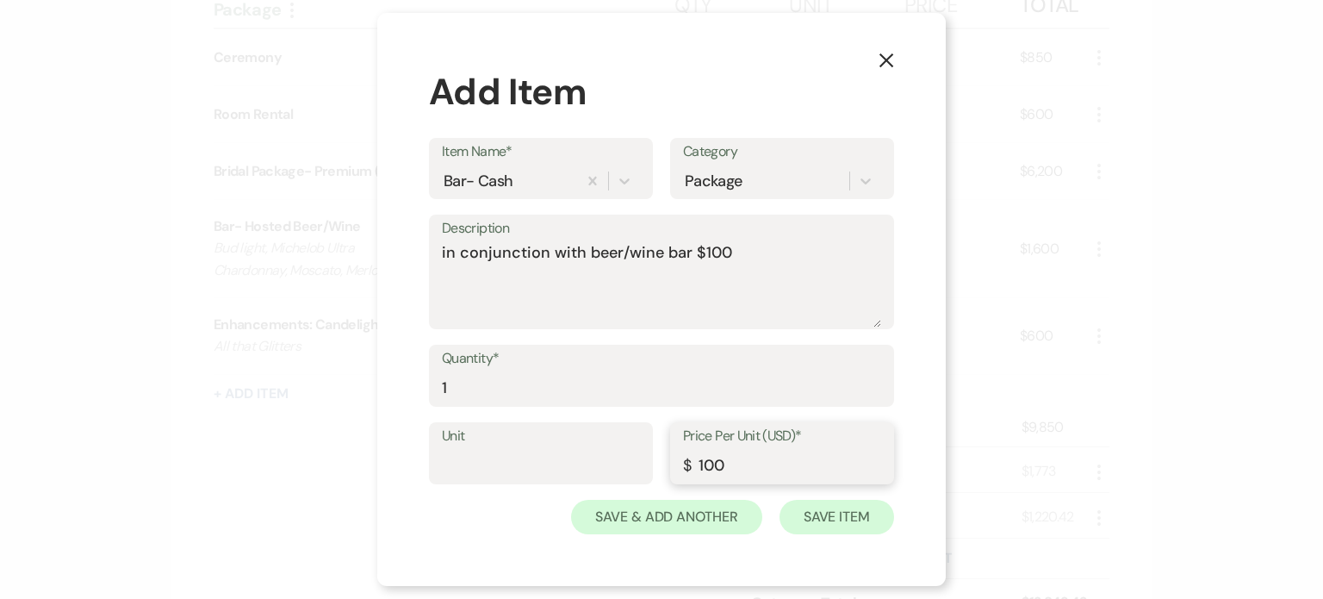
type input "100"
click at [824, 512] on button "Save Item" at bounding box center [837, 517] width 115 height 34
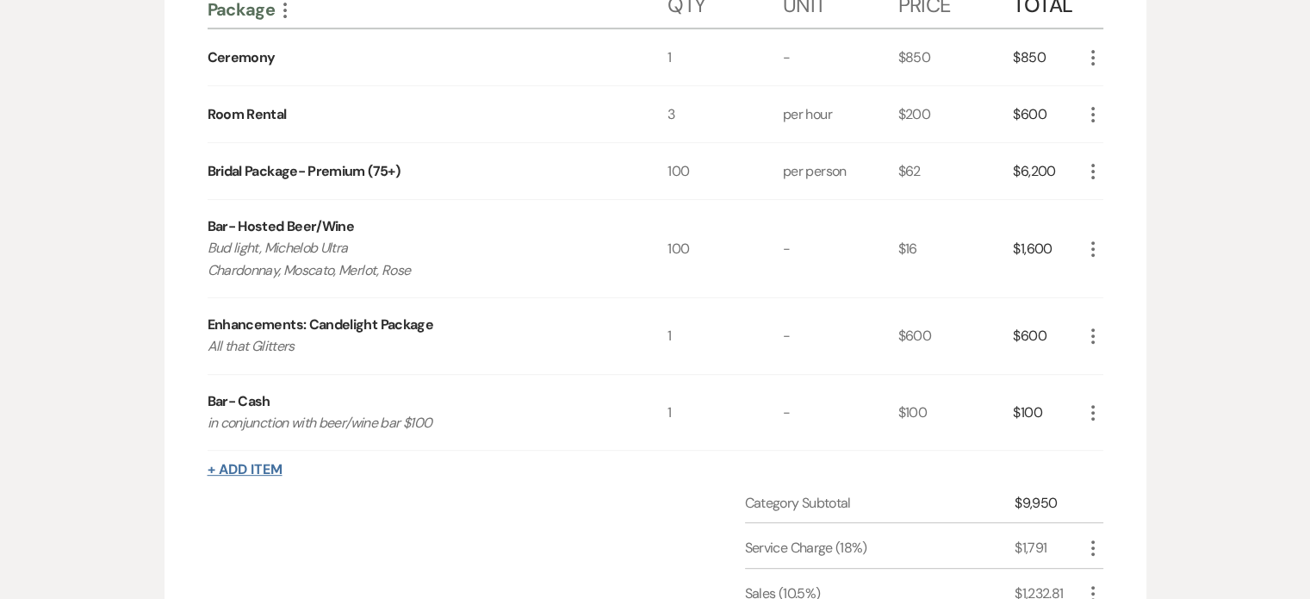
click at [267, 465] on button "+ Add Item" at bounding box center [245, 470] width 75 height 14
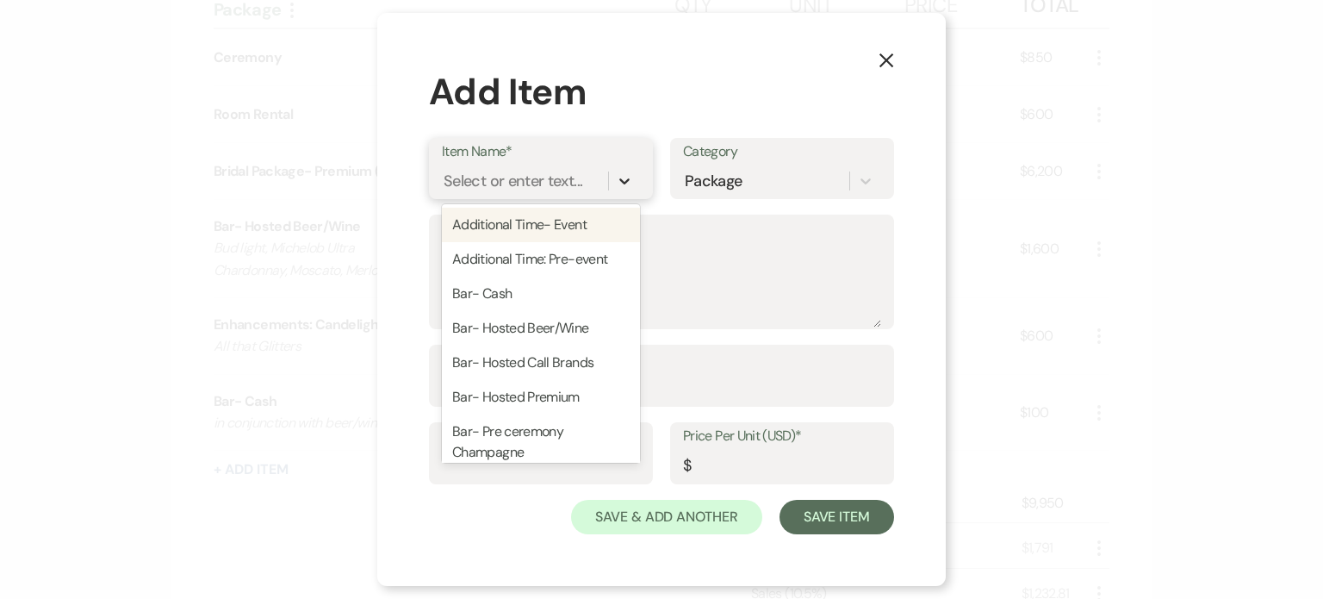
click at [628, 183] on icon at bounding box center [624, 180] width 17 height 17
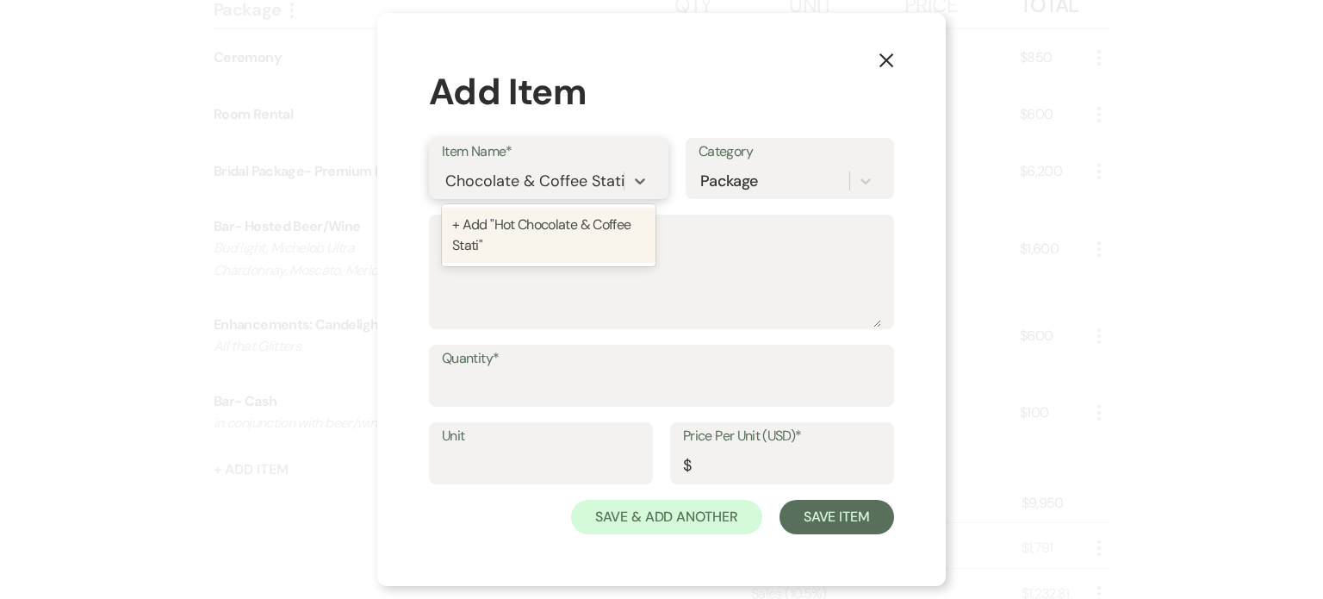
scroll to position [0, 29]
type input "Hot Chocolate & Coffee Station"
click at [568, 223] on div "+ Add "Hot Chocolate & Coffee Station"" at bounding box center [558, 235] width 232 height 55
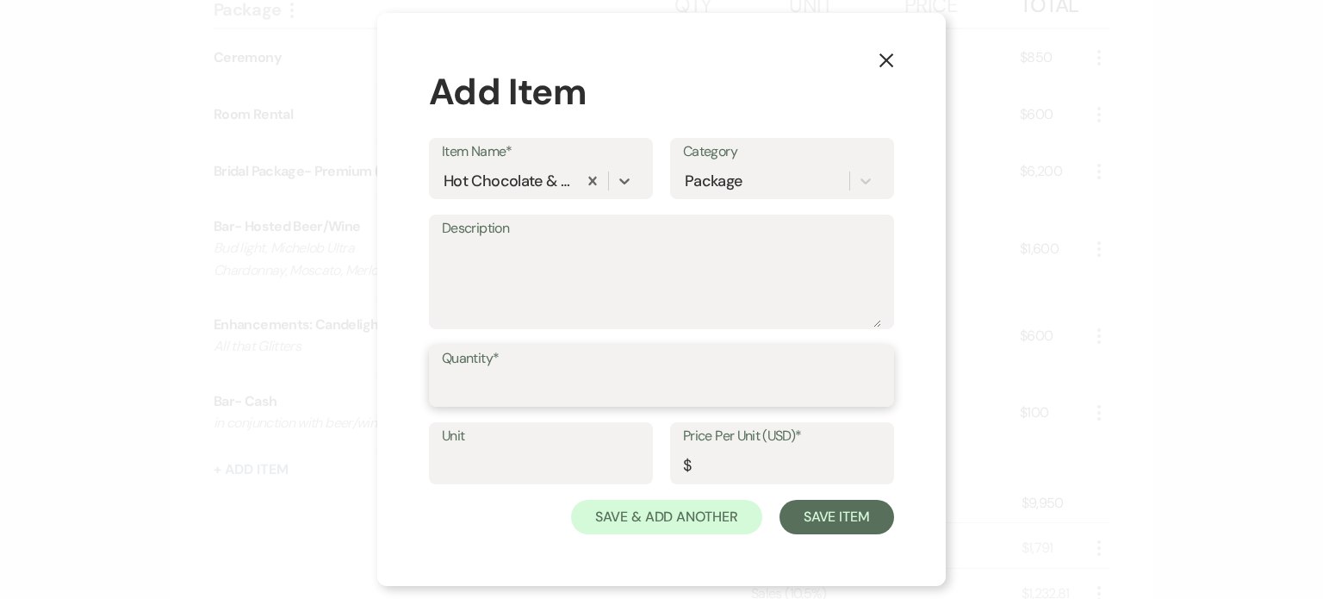
click at [541, 382] on input "Quantity*" at bounding box center [661, 388] width 439 height 34
type input "100"
click at [694, 463] on input "Price Per Unit (USD)*" at bounding box center [782, 466] width 198 height 34
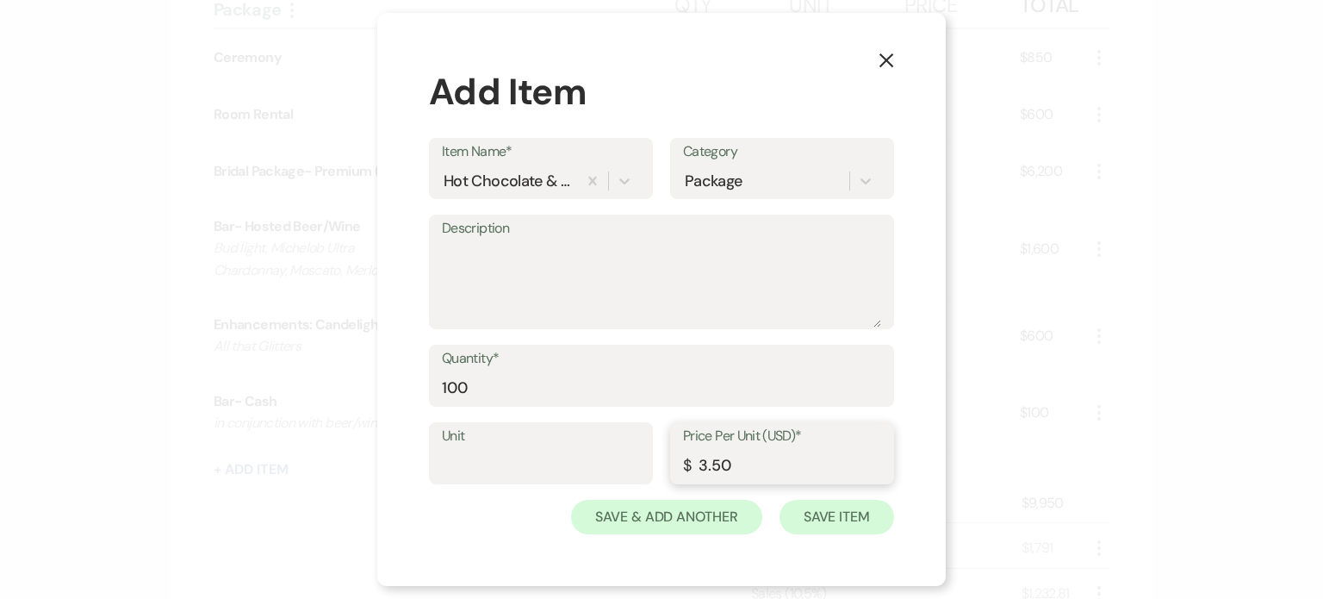
type input "3.50"
click at [837, 515] on button "Save Item" at bounding box center [837, 517] width 115 height 34
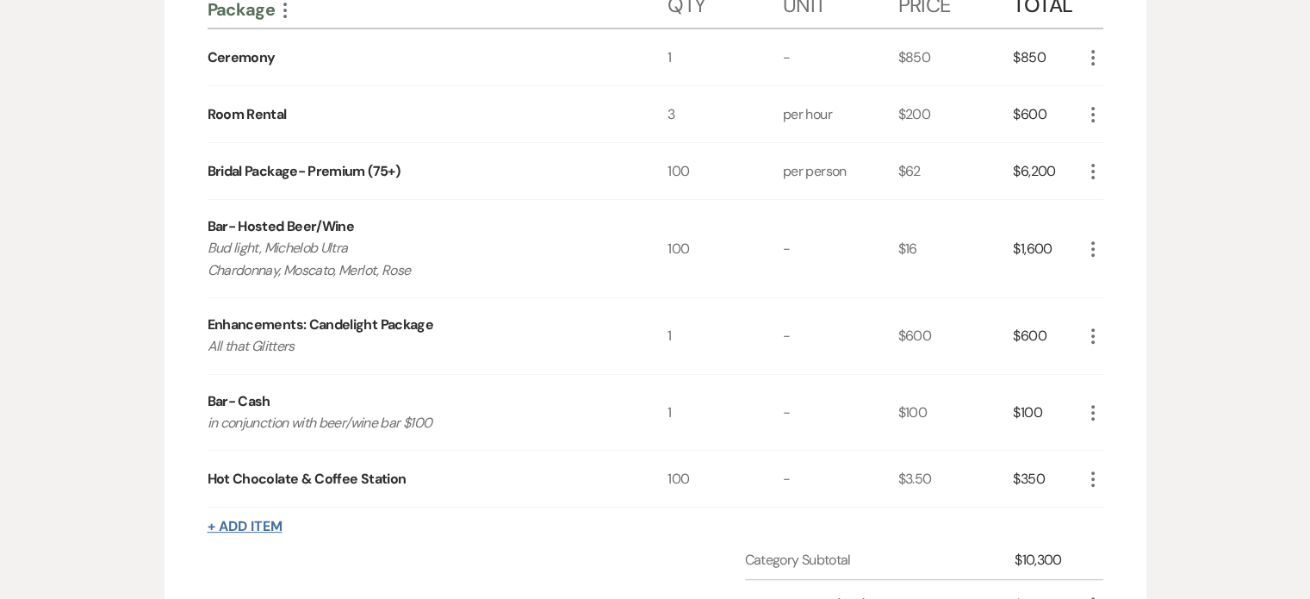
click at [247, 526] on button "+ Add Item" at bounding box center [245, 526] width 75 height 14
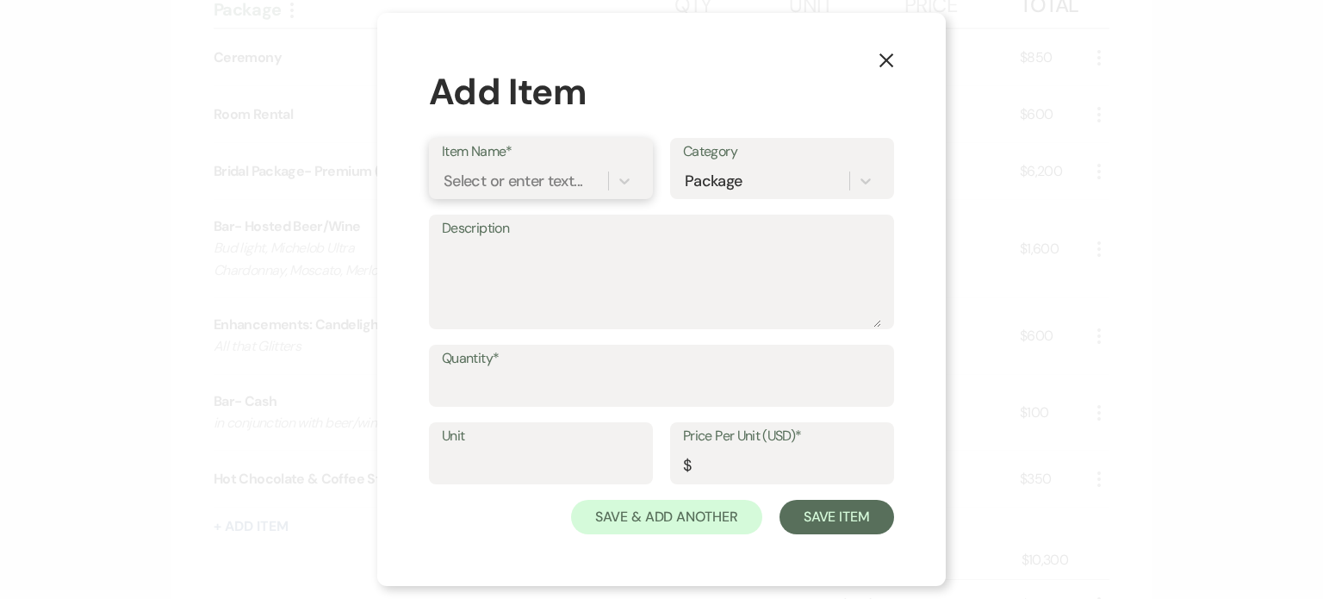
click at [545, 177] on div "Select or enter text..." at bounding box center [513, 181] width 139 height 23
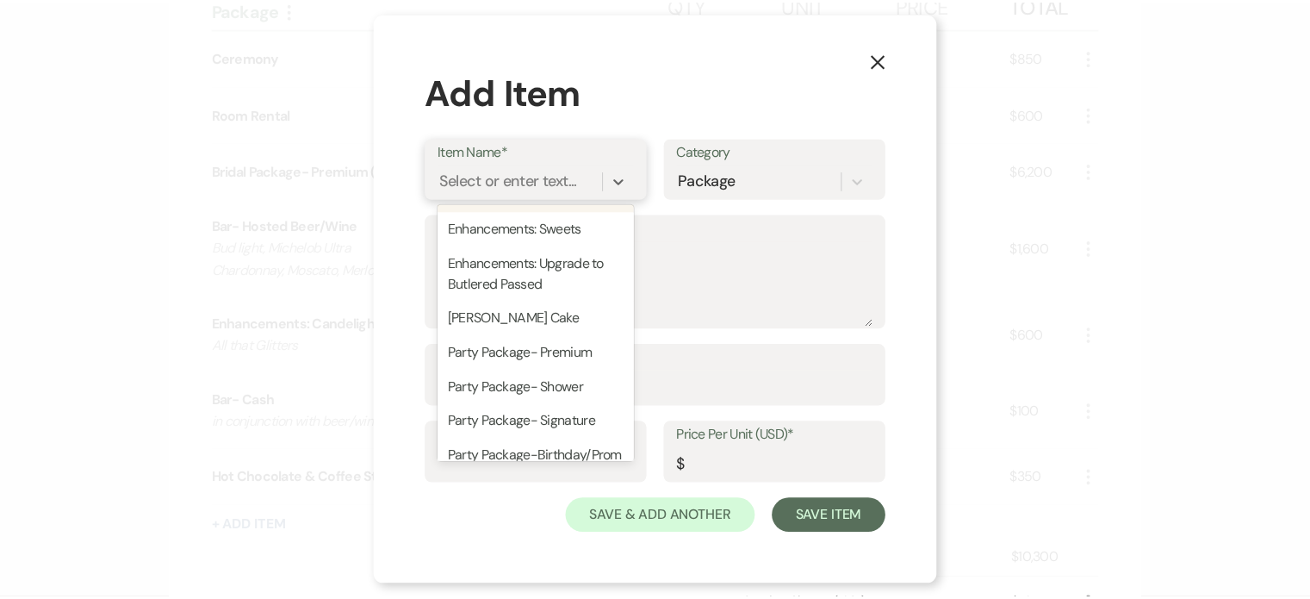
scroll to position [861, 0]
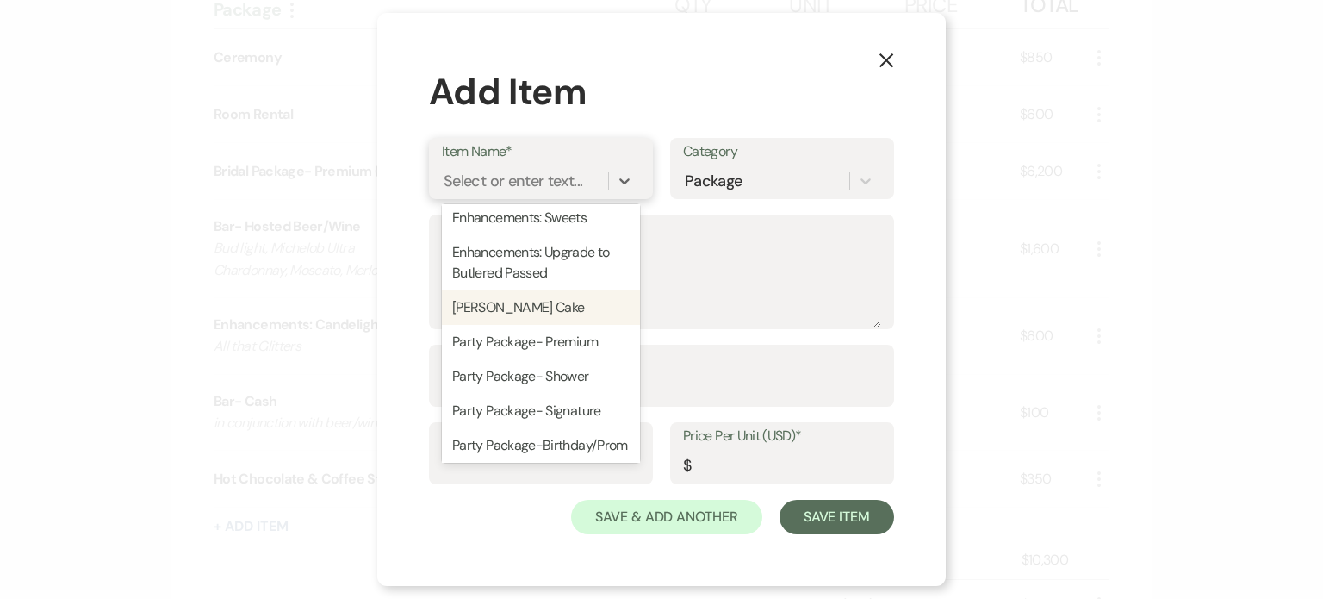
click at [522, 325] on div "[PERSON_NAME] Cake" at bounding box center [541, 307] width 198 height 34
type input "100"
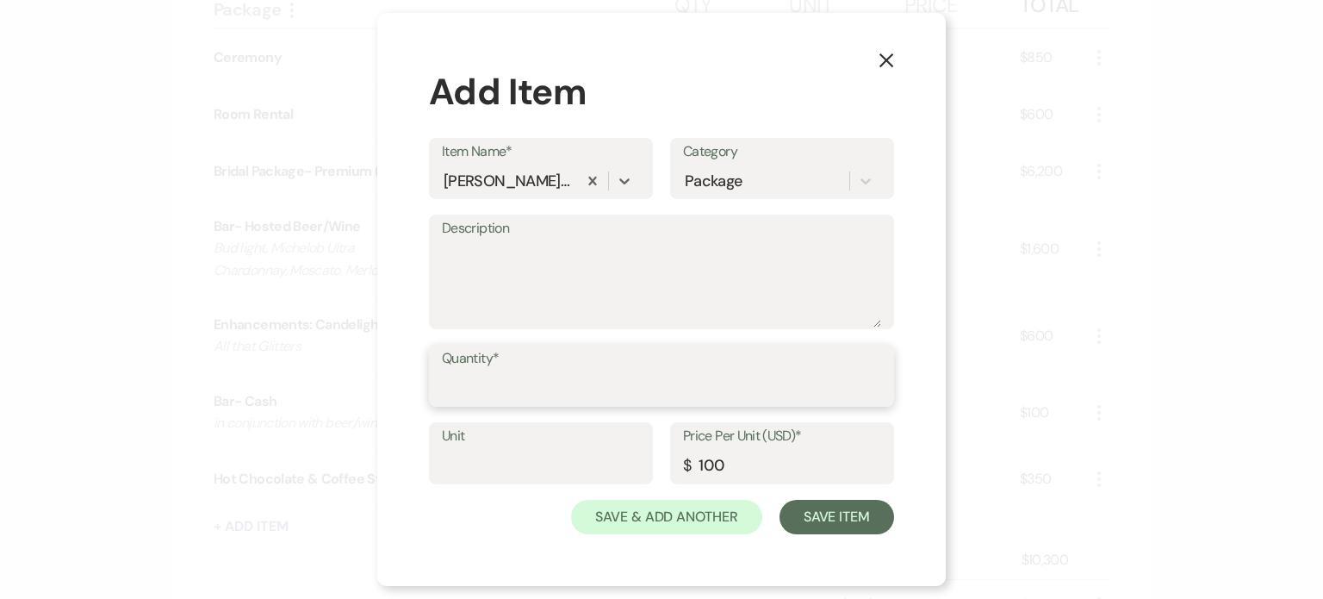
click at [488, 386] on input "Quantity*" at bounding box center [661, 388] width 439 height 34
type input "1"
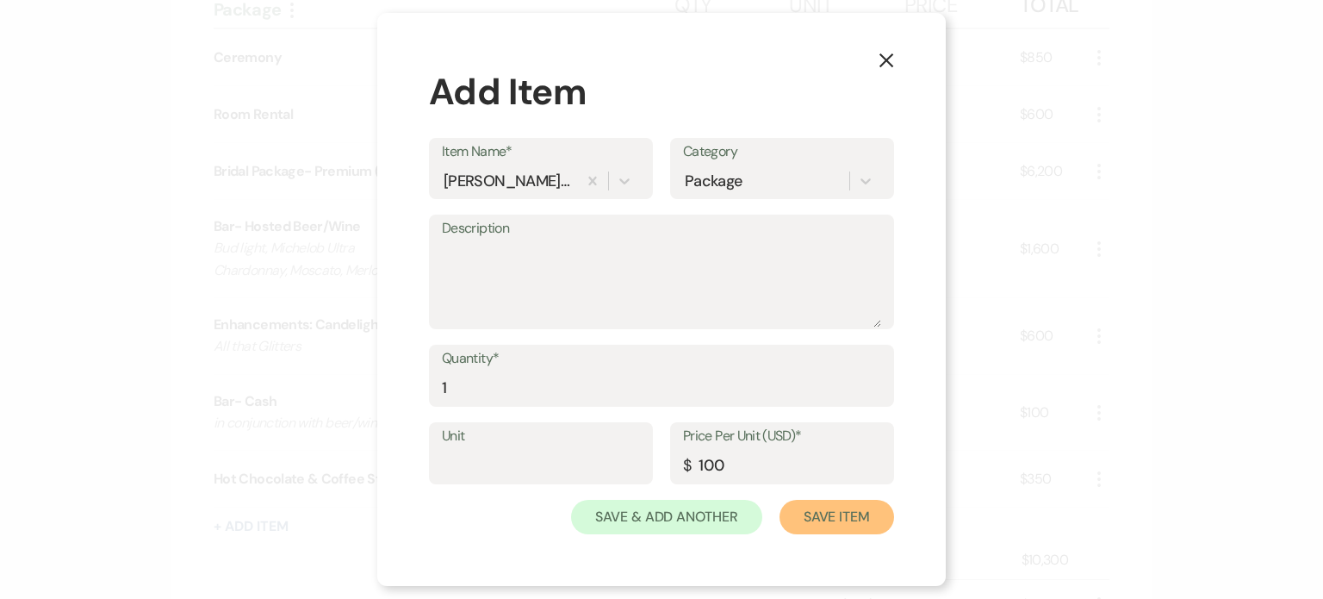
click at [832, 515] on button "Save Item" at bounding box center [837, 517] width 115 height 34
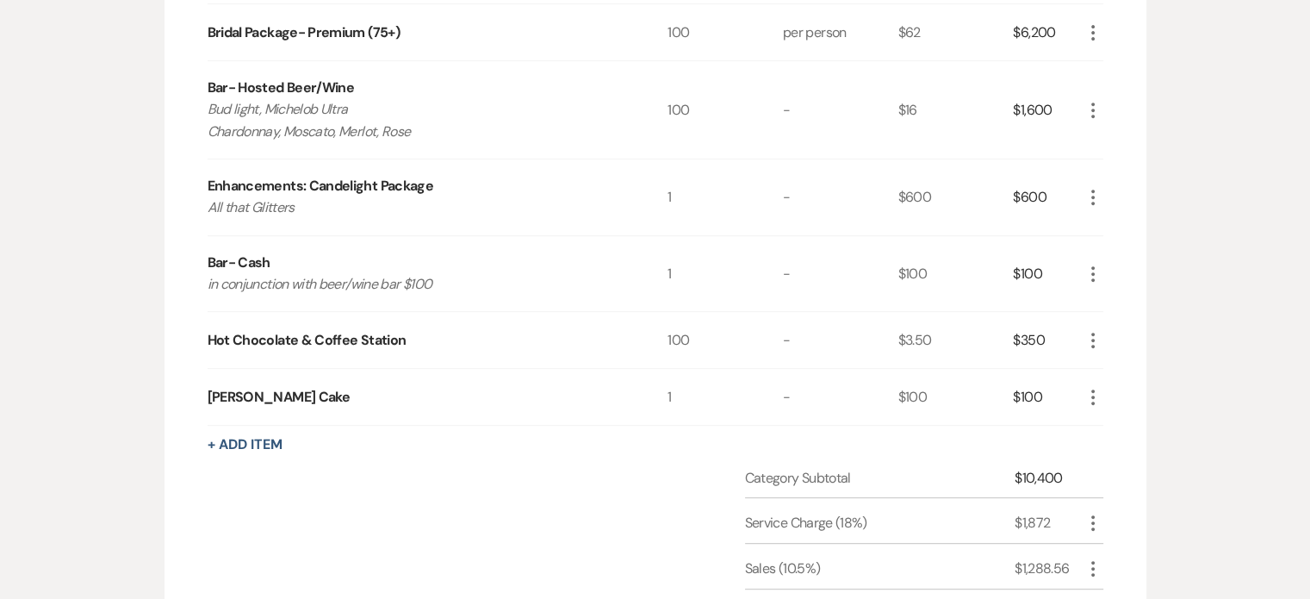
scroll to position [803, 0]
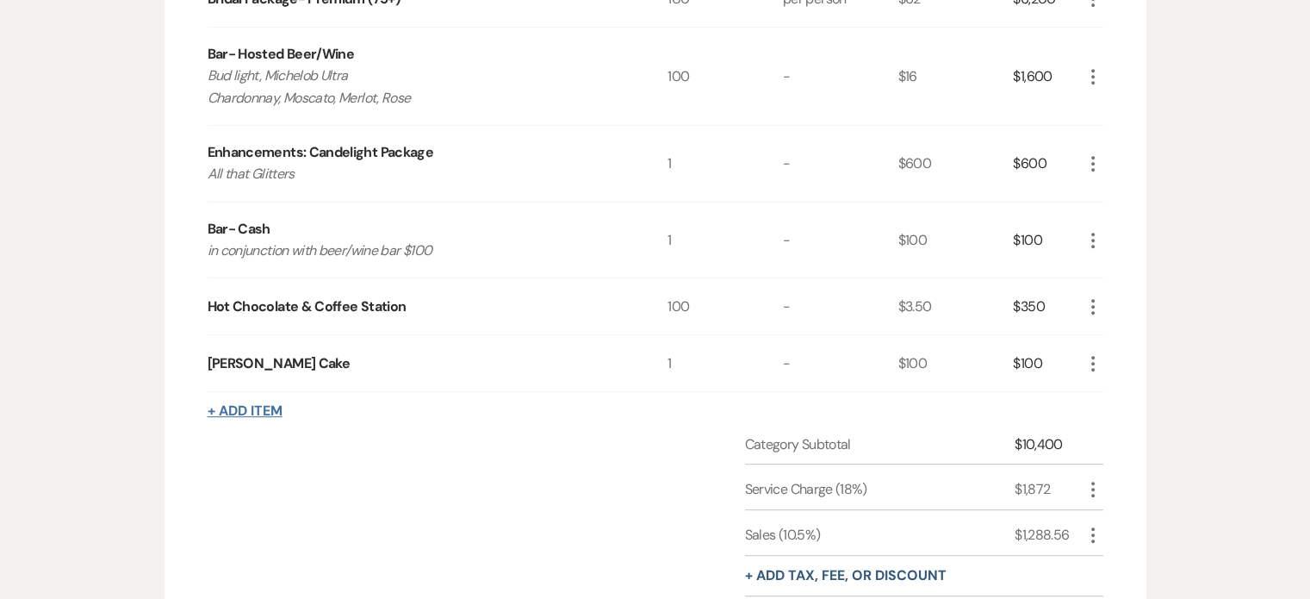
click at [270, 404] on button "+ Add Item" at bounding box center [245, 411] width 75 height 14
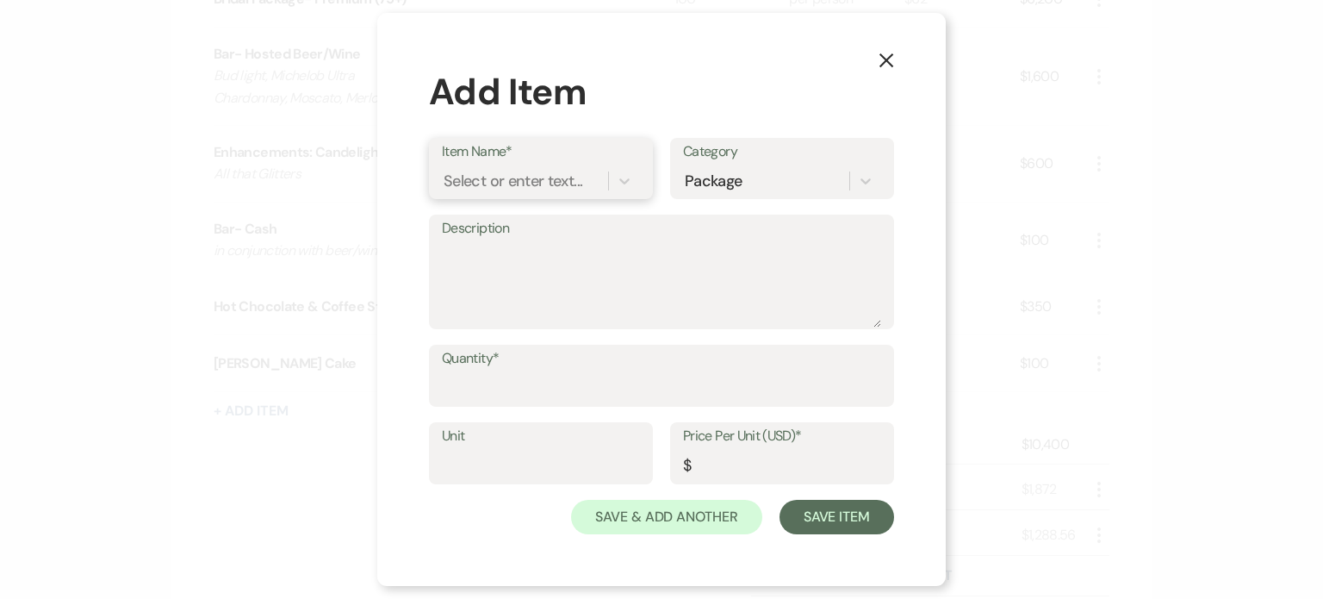
click at [498, 182] on div "Select or enter text..." at bounding box center [513, 181] width 139 height 23
type input "Selfie Station"
click at [517, 217] on div "+ Add "Selfie Station"" at bounding box center [541, 225] width 198 height 34
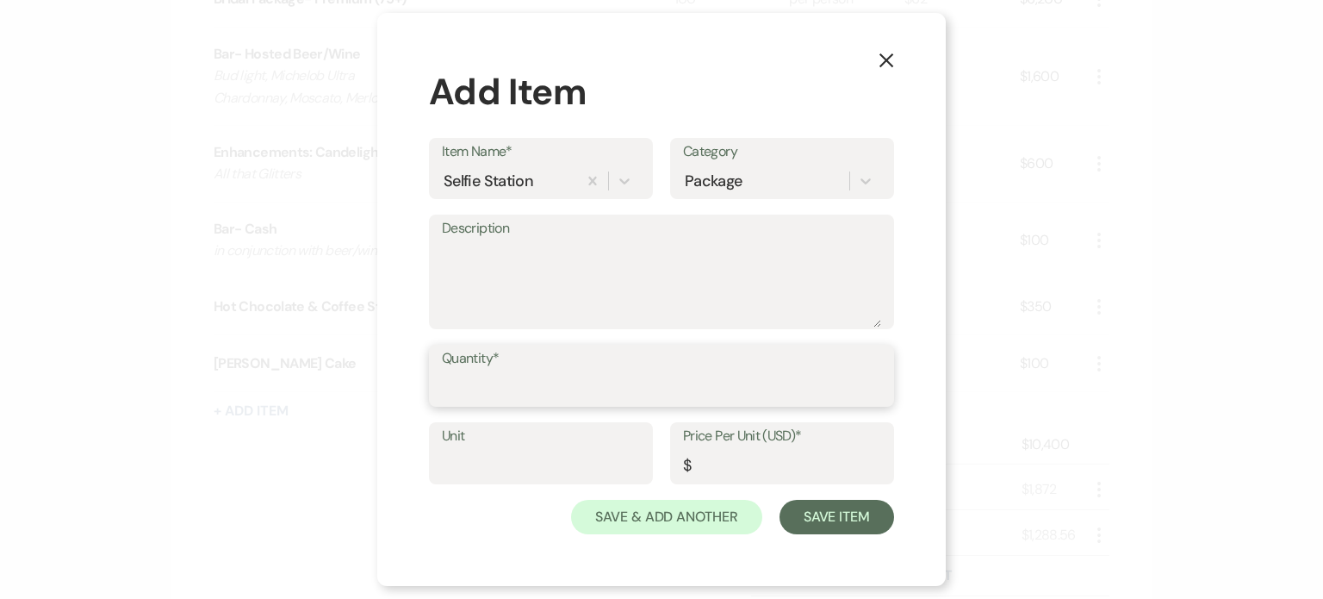
click at [488, 382] on input "Quantity*" at bounding box center [661, 388] width 439 height 34
type input "1"
click at [705, 460] on input "Price Per Unit (USD)*" at bounding box center [782, 466] width 198 height 34
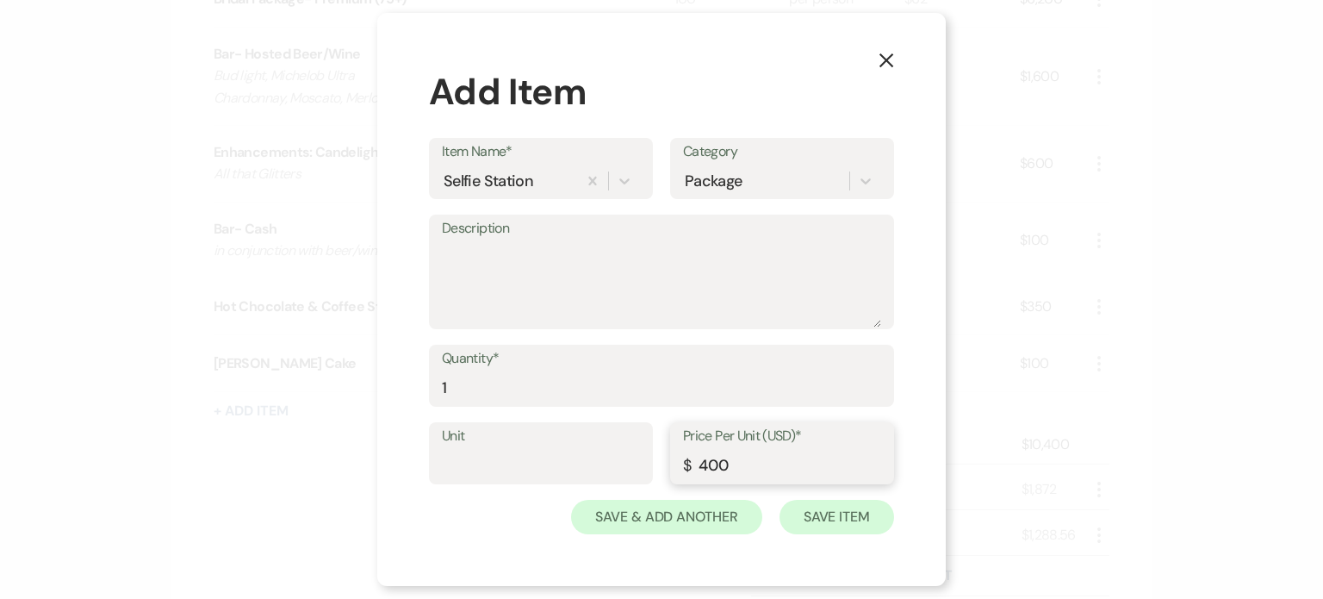
type input "400"
click at [860, 516] on button "Save Item" at bounding box center [837, 517] width 115 height 34
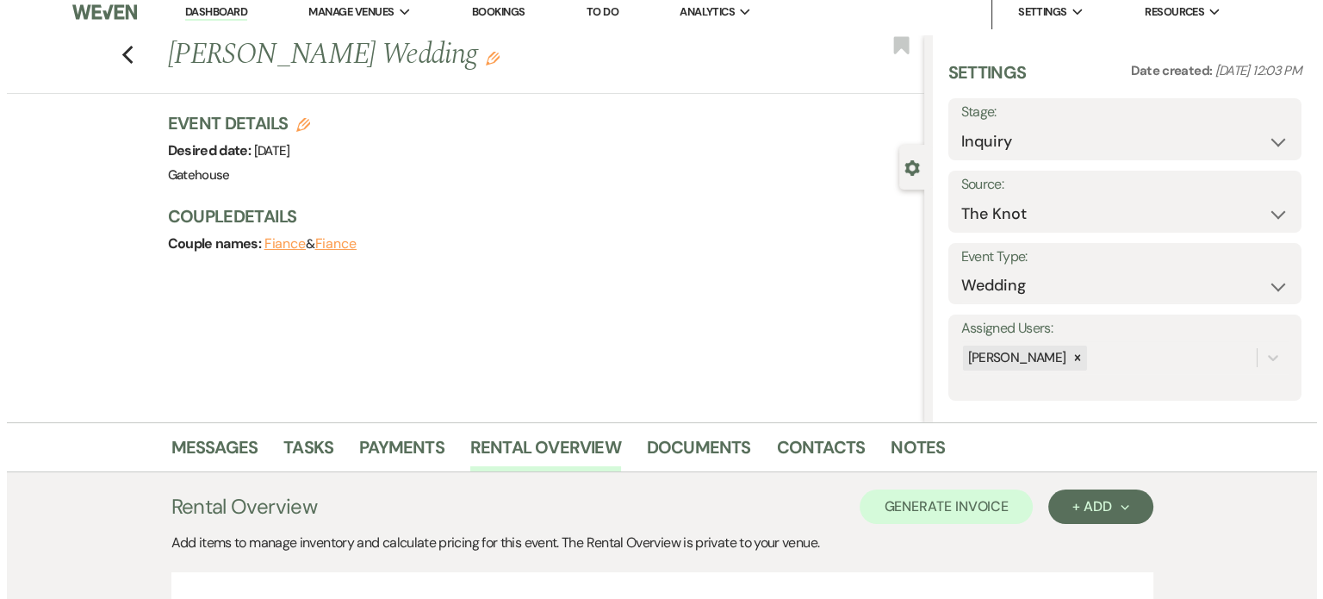
scroll to position [0, 0]
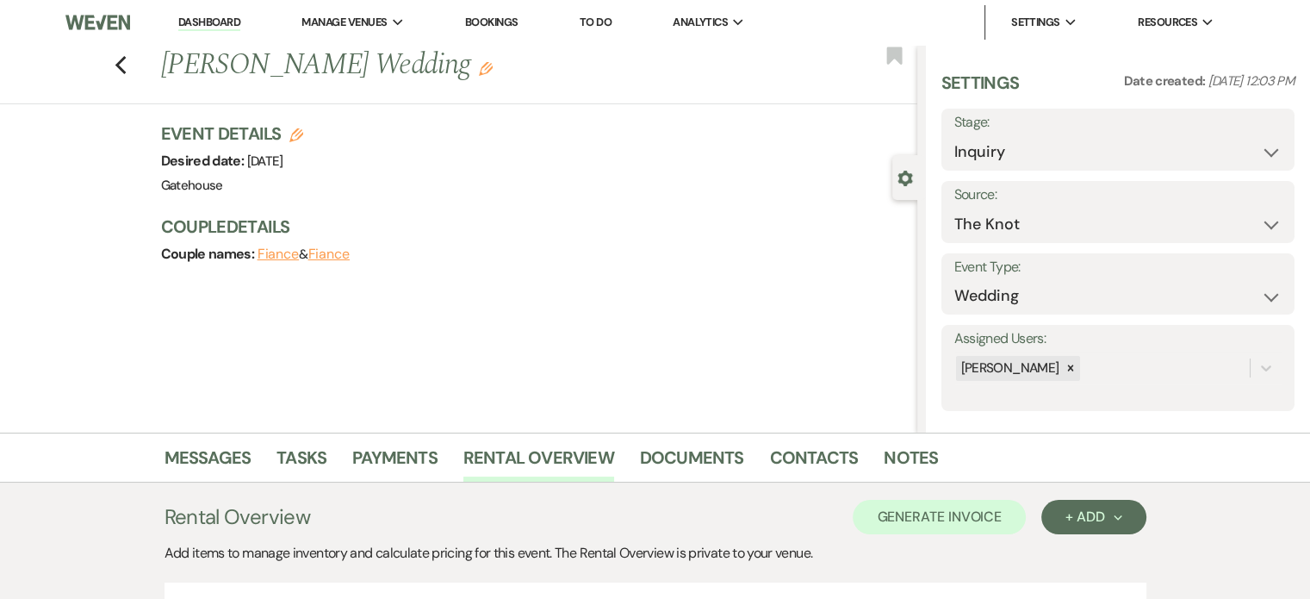
click at [301, 132] on icon "Edit" at bounding box center [296, 135] width 14 height 14
select select "669"
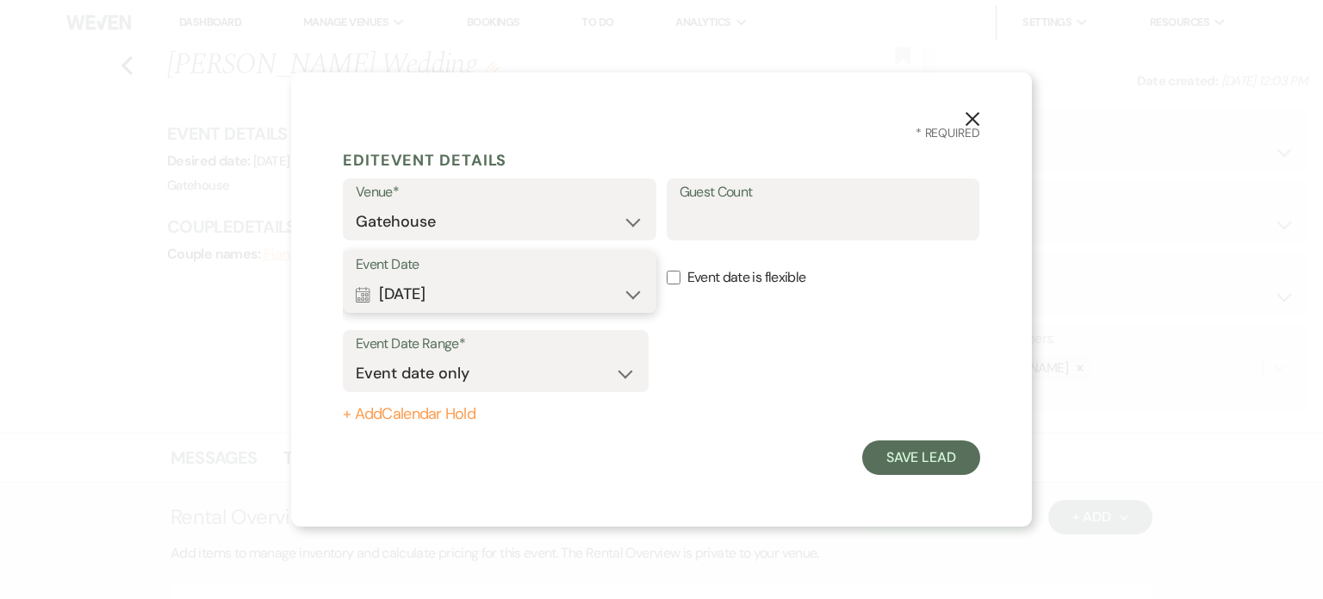
click at [629, 295] on button "Calendar [DATE] Expand" at bounding box center [500, 293] width 288 height 34
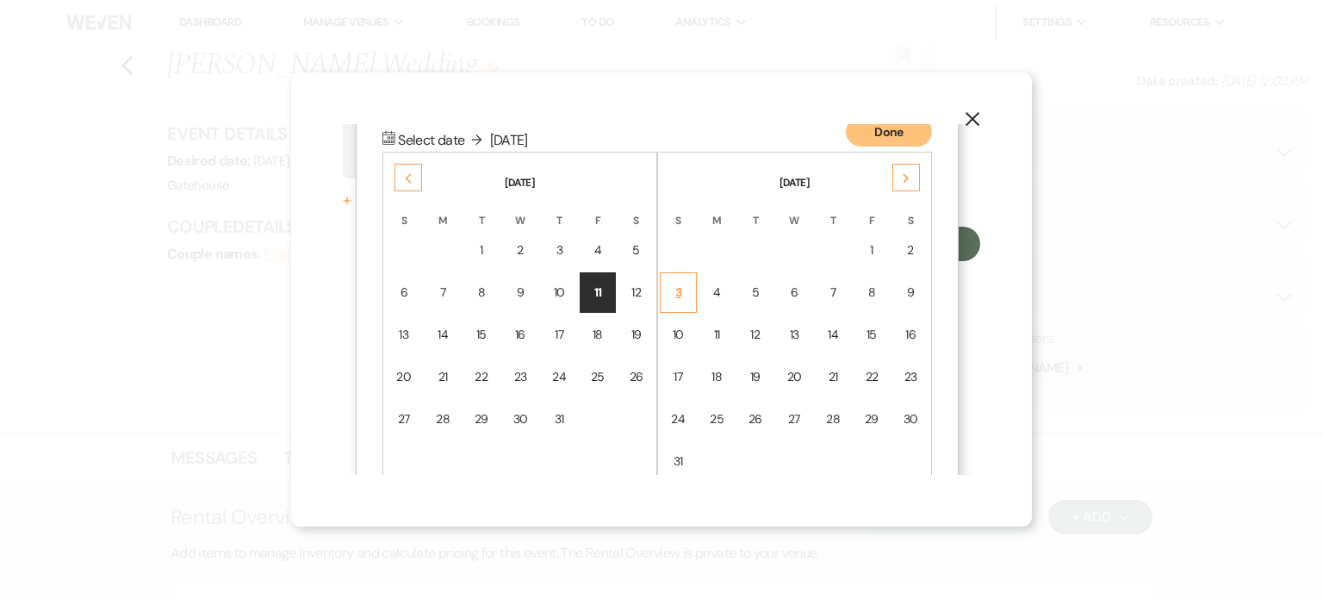
scroll to position [218, 0]
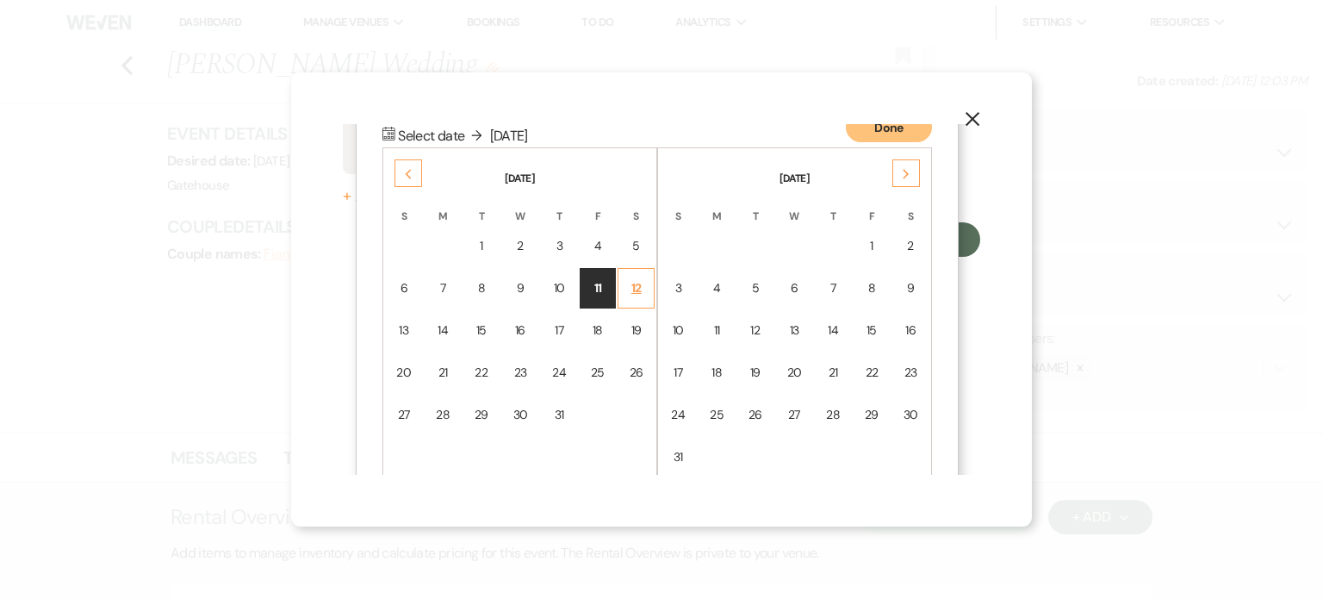
click at [635, 283] on div "12" at bounding box center [636, 288] width 15 height 18
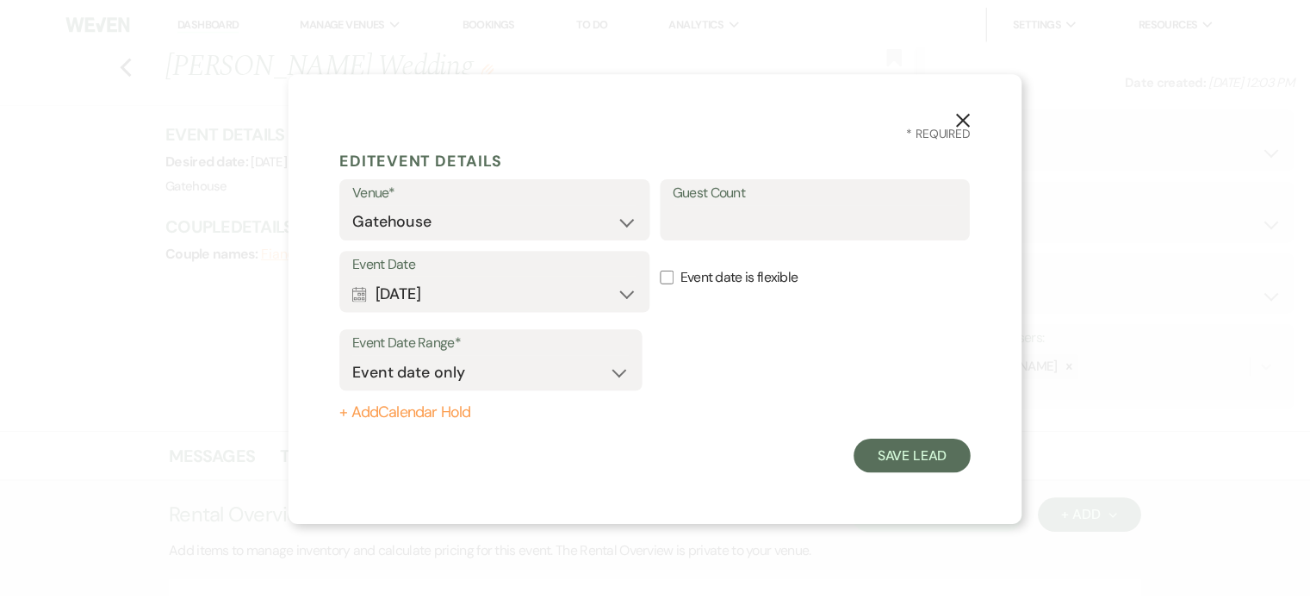
scroll to position [0, 0]
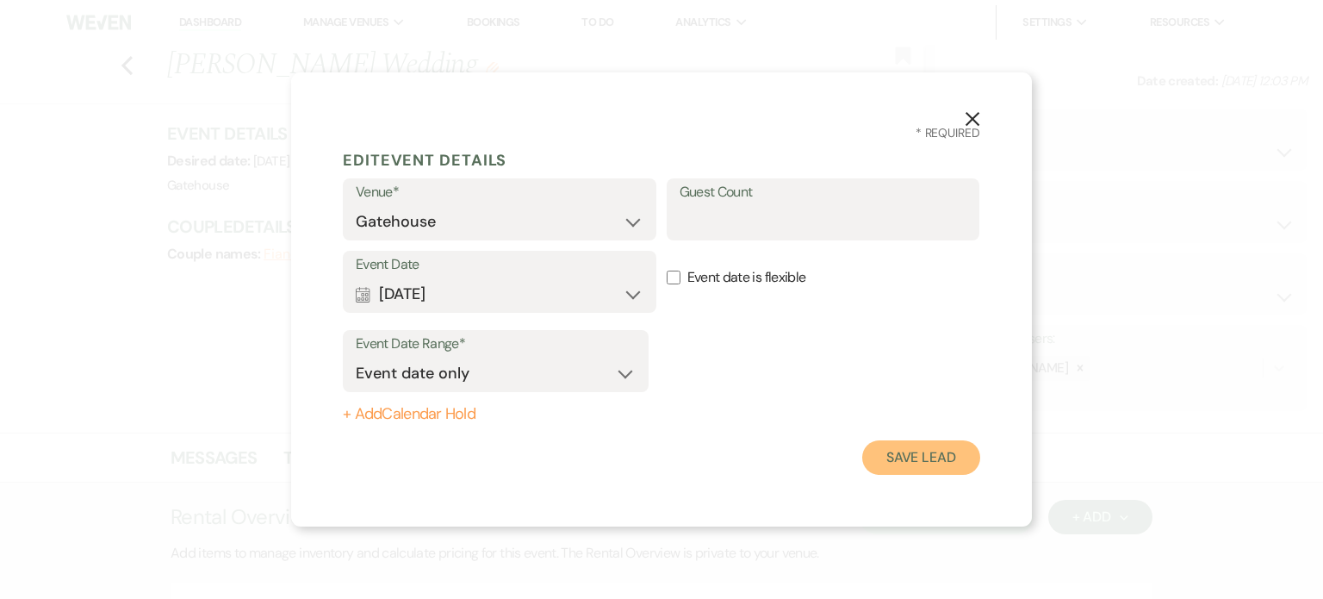
click at [933, 457] on button "Save Lead" at bounding box center [921, 457] width 118 height 34
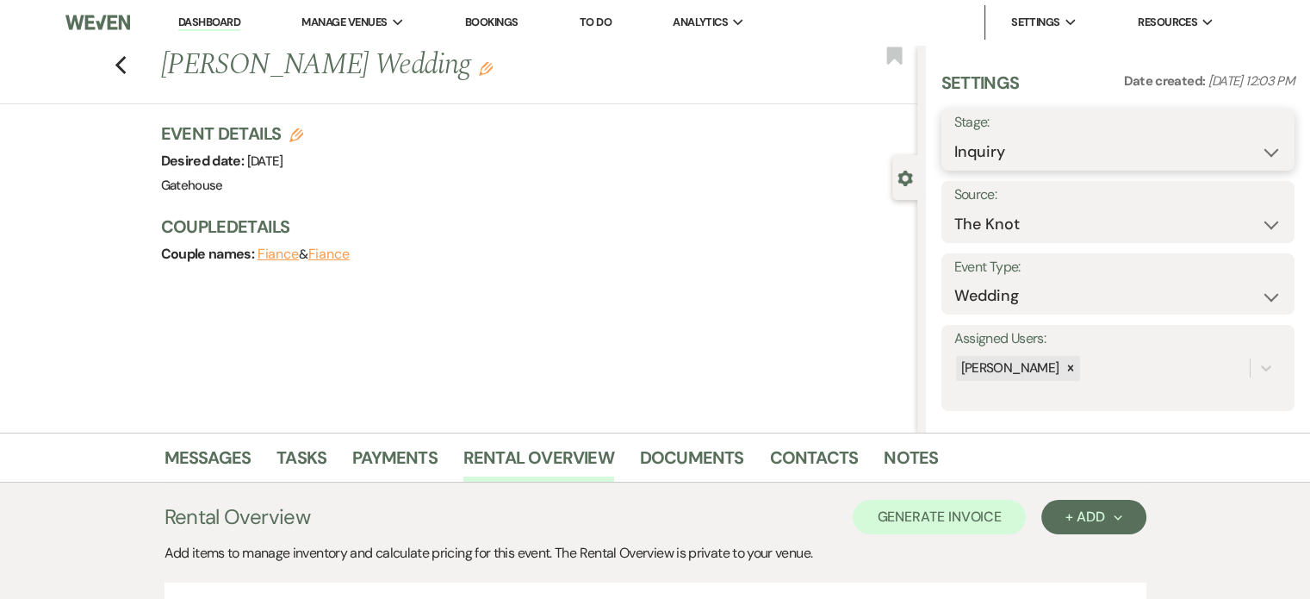
click at [1258, 148] on select "Inquiry Follow Up Tour Requested Tour Confirmed Toured Proposal Sent Booked Lost" at bounding box center [1117, 152] width 327 height 34
click at [954, 135] on select "Inquiry Follow Up Tour Requested Tour Confirmed Toured Proposal Sent Booked Lost" at bounding box center [1117, 152] width 327 height 34
click at [1171, 151] on select "Inquiry Follow Up Tour Requested Tour Confirmed Toured Proposal Sent Booked Lost" at bounding box center [1076, 152] width 245 height 34
select select "6"
click at [954, 135] on select "Inquiry Follow Up Tour Requested Tour Confirmed Toured Proposal Sent Booked Lost" at bounding box center [1076, 152] width 245 height 34
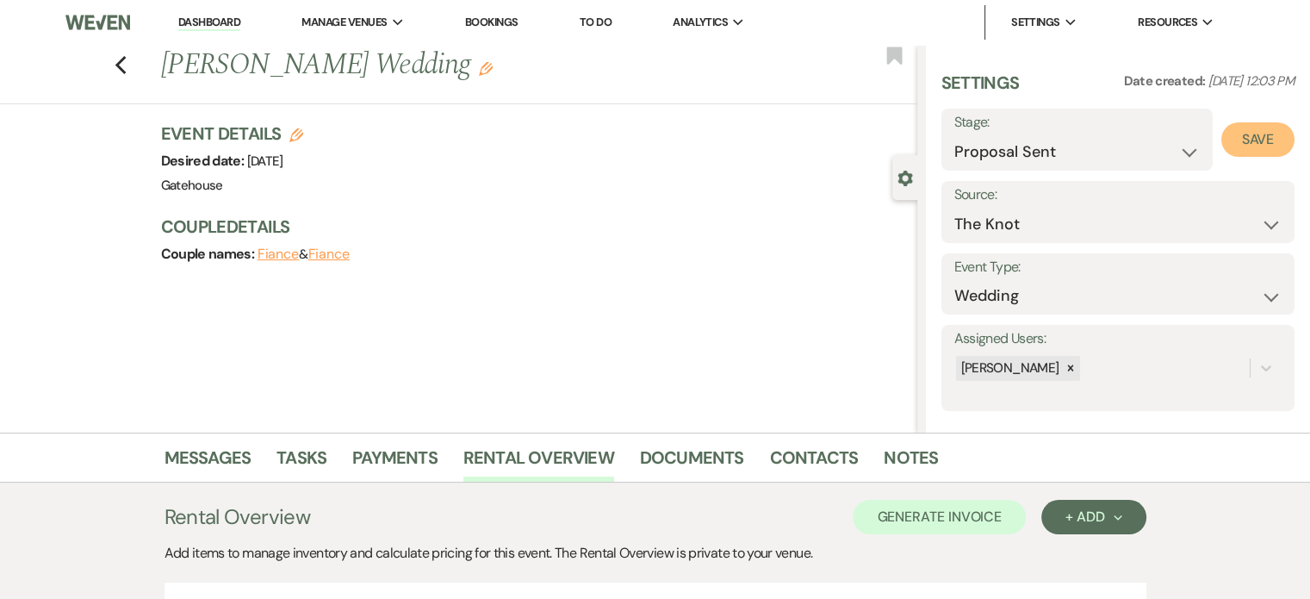
click at [1244, 138] on button "Save" at bounding box center [1257, 139] width 73 height 34
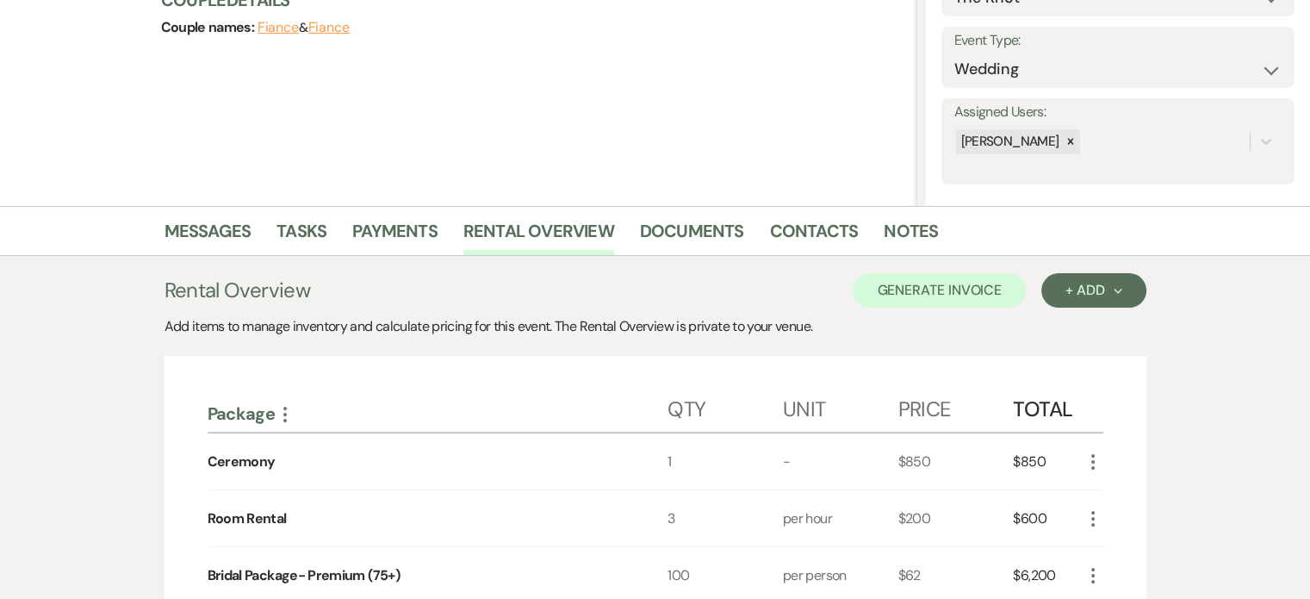
scroll to position [258, 0]
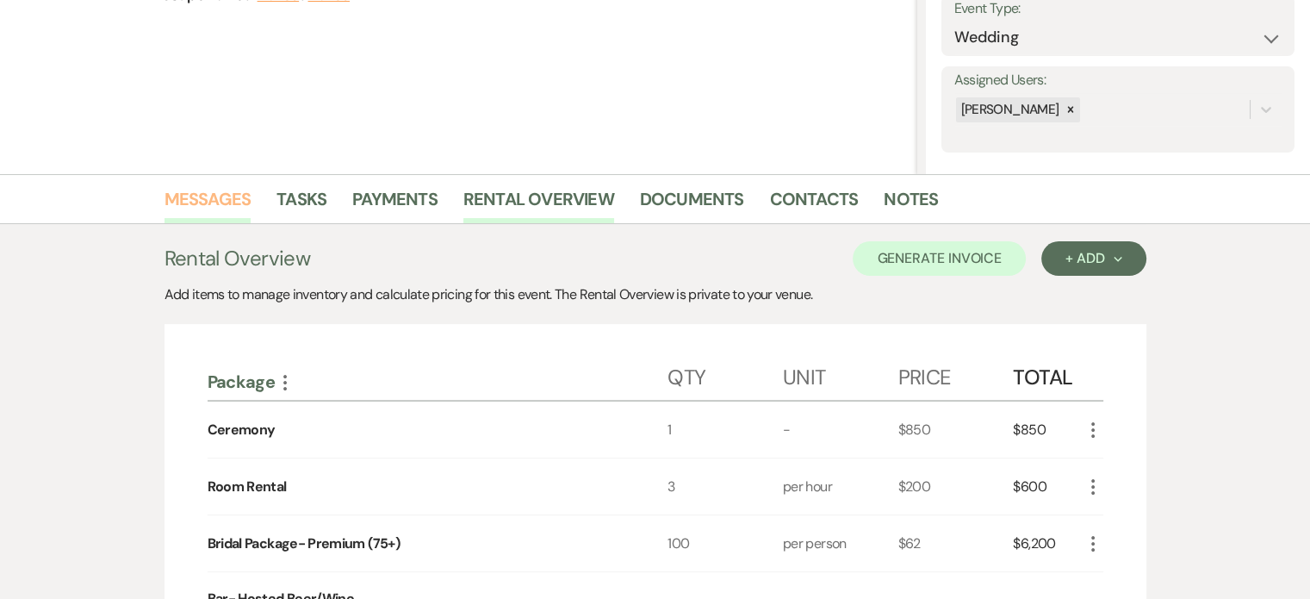
click at [221, 196] on link "Messages" at bounding box center [208, 204] width 87 height 38
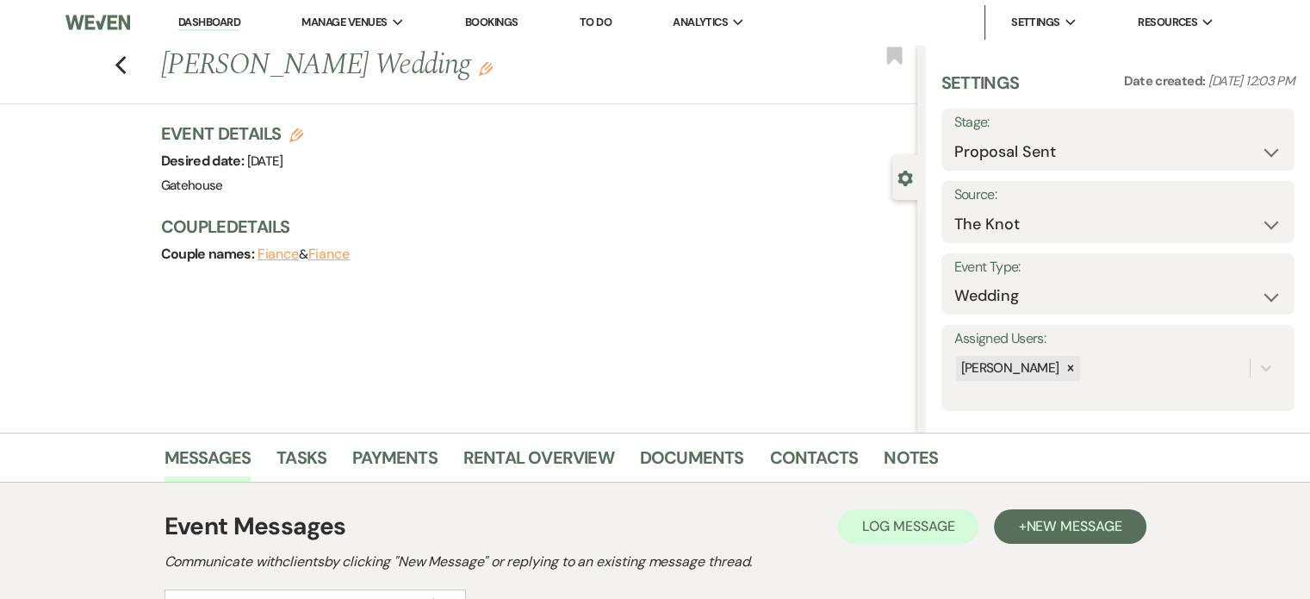
click at [279, 253] on button "Fiance" at bounding box center [279, 254] width 42 height 14
select select "1"
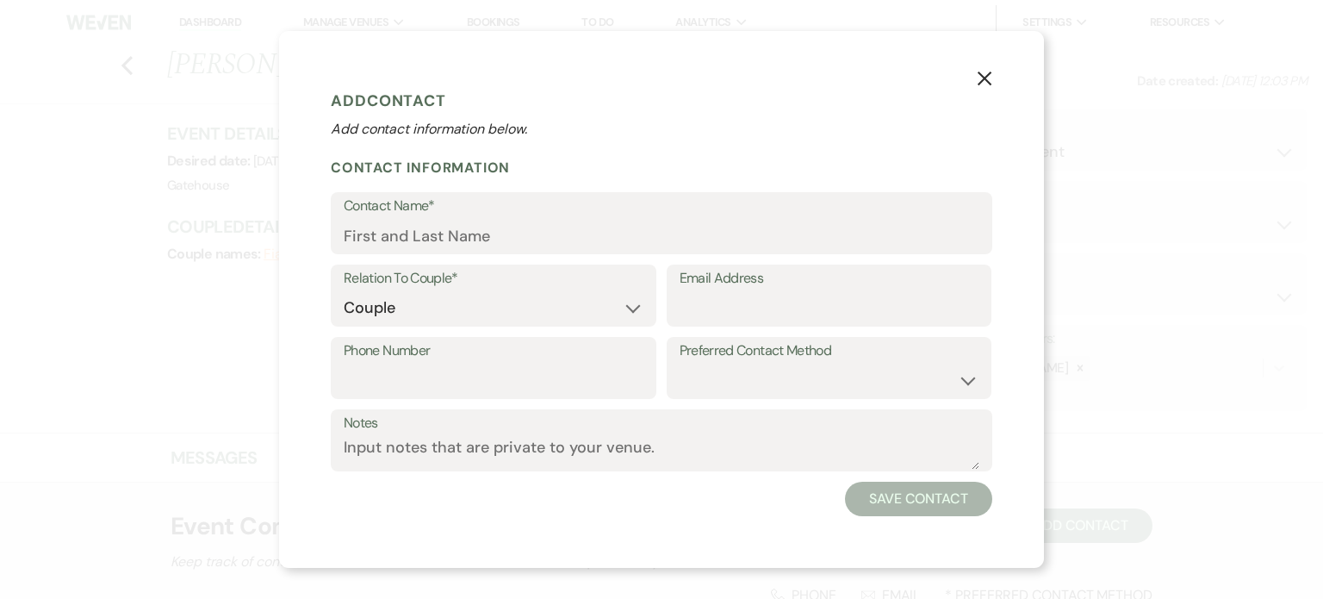
click at [989, 72] on icon "X" at bounding box center [985, 79] width 16 height 16
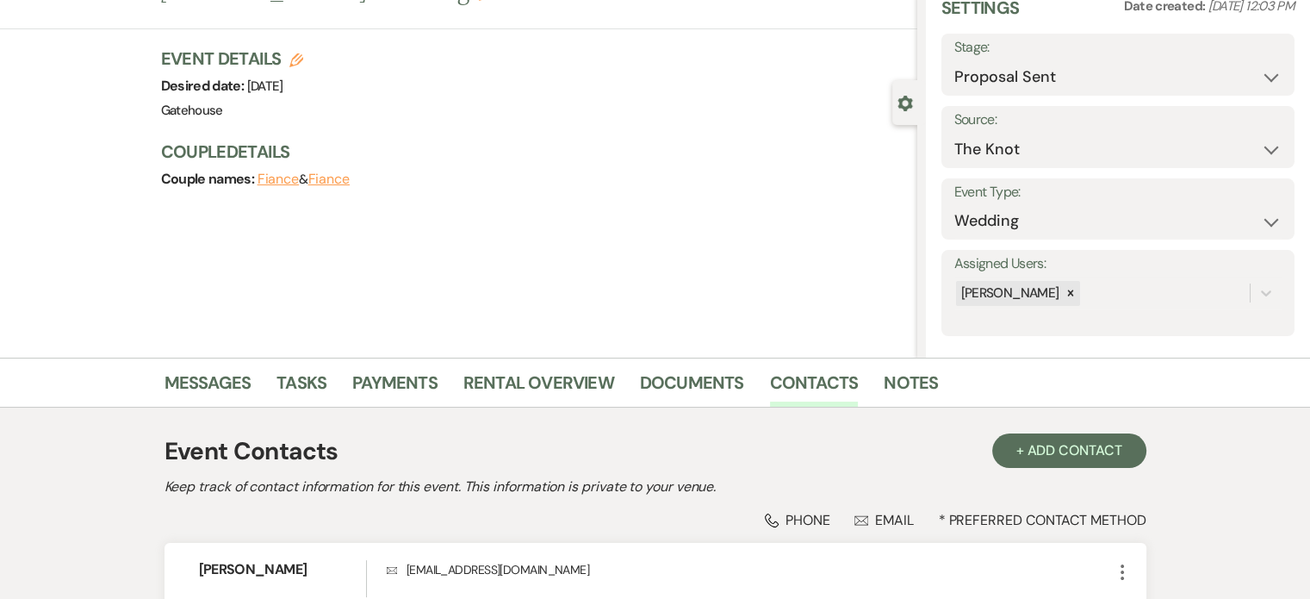
scroll to position [172, 0]
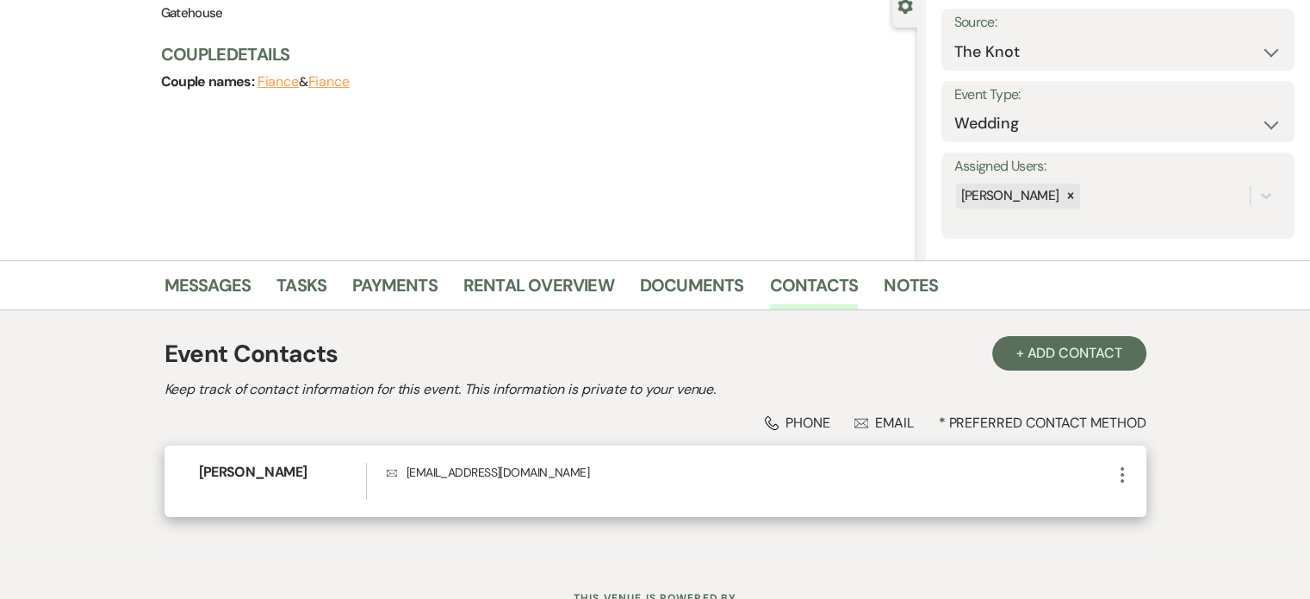
click at [1121, 475] on use "button" at bounding box center [1122, 475] width 3 height 16
click at [1178, 501] on button "Pencil Edit" at bounding box center [1163, 508] width 102 height 29
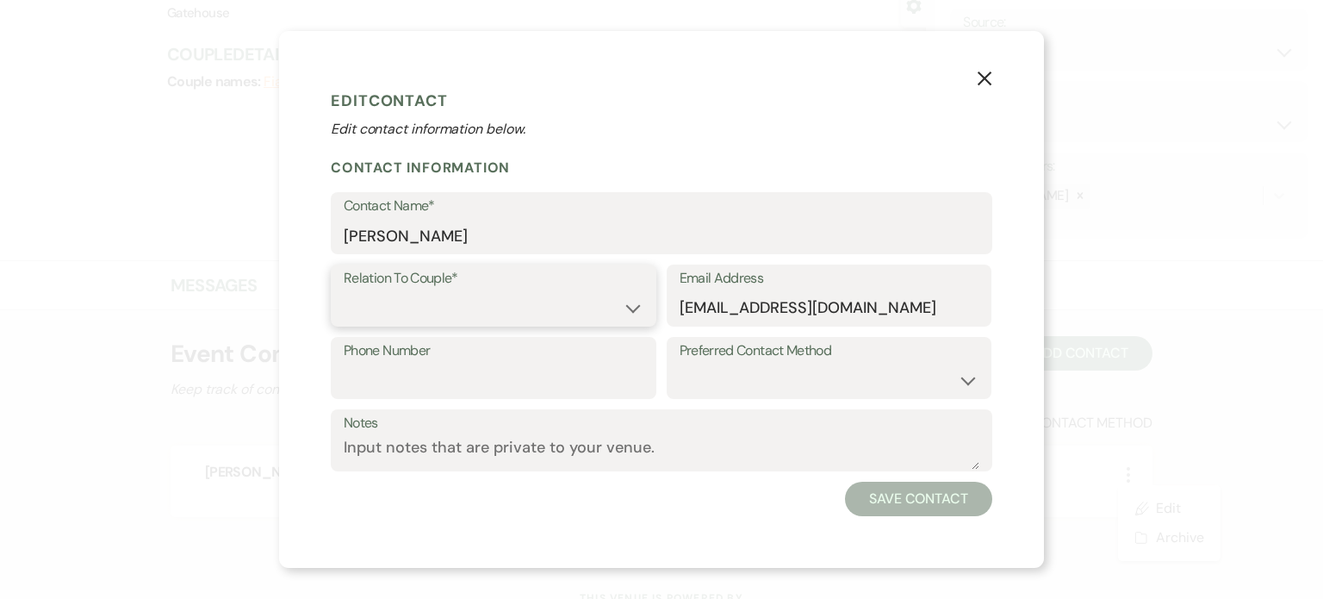
click at [606, 309] on select "Couple Planner Parent of Couple Family Member Friend Other" at bounding box center [494, 308] width 300 height 34
select select "1"
click at [344, 291] on select "Couple Planner Parent of Couple Family Member Friend Other" at bounding box center [494, 308] width 300 height 34
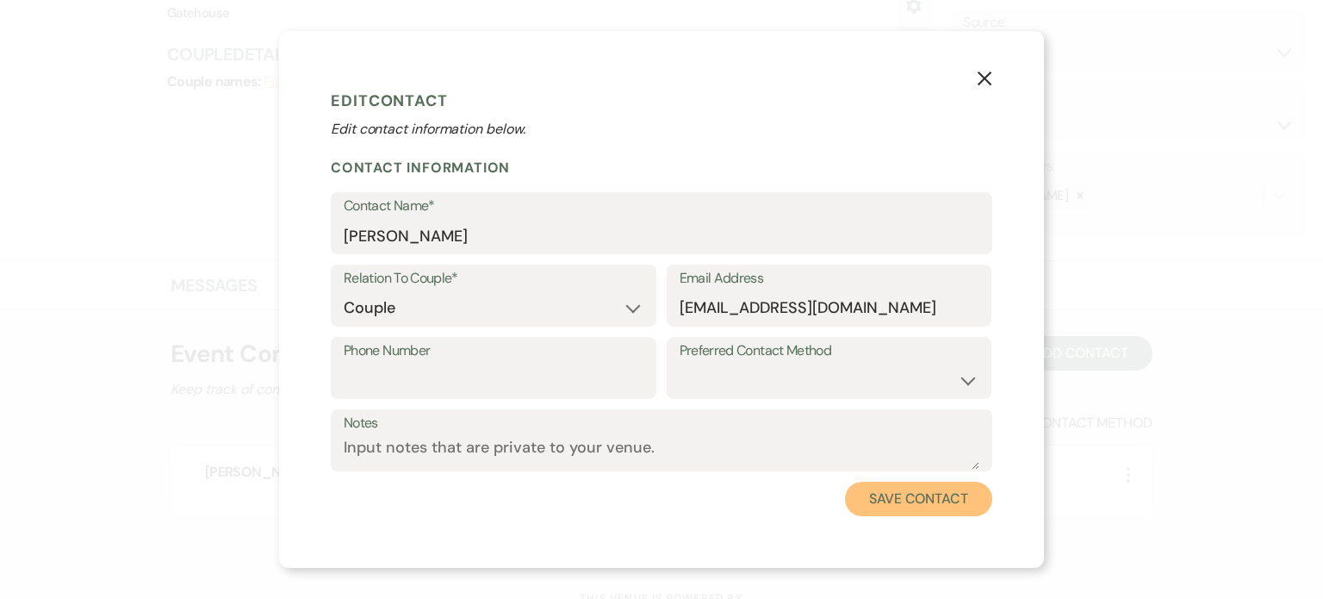
click at [906, 496] on button "Save Contact" at bounding box center [918, 498] width 147 height 34
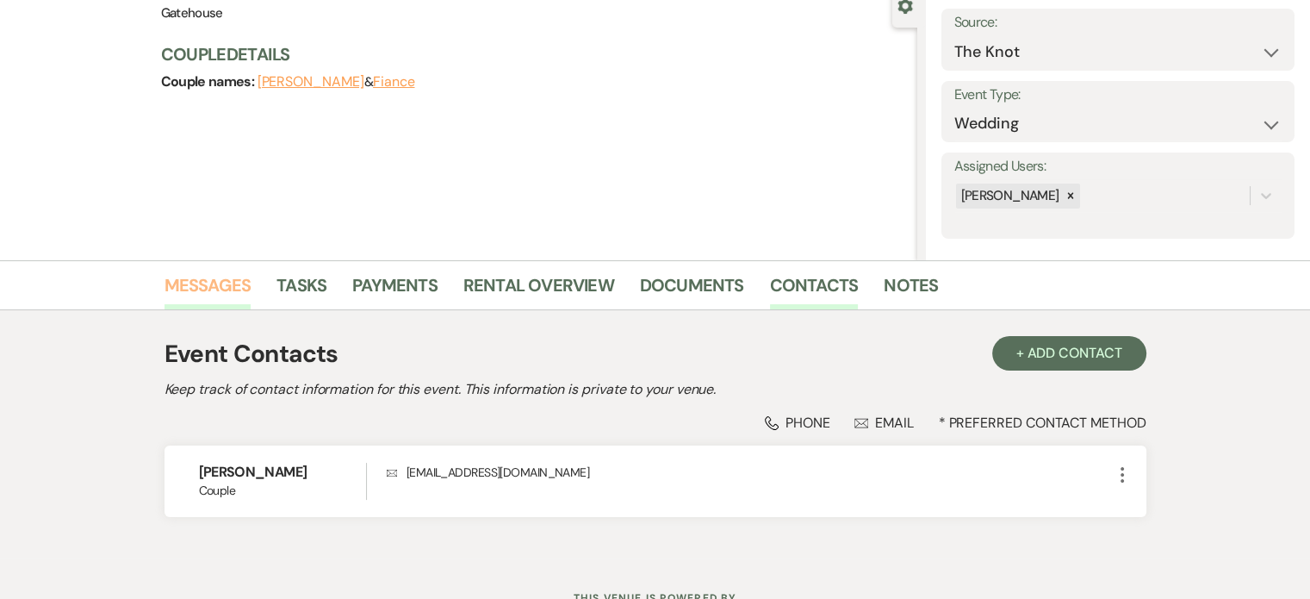
click at [197, 280] on link "Messages" at bounding box center [208, 290] width 87 height 38
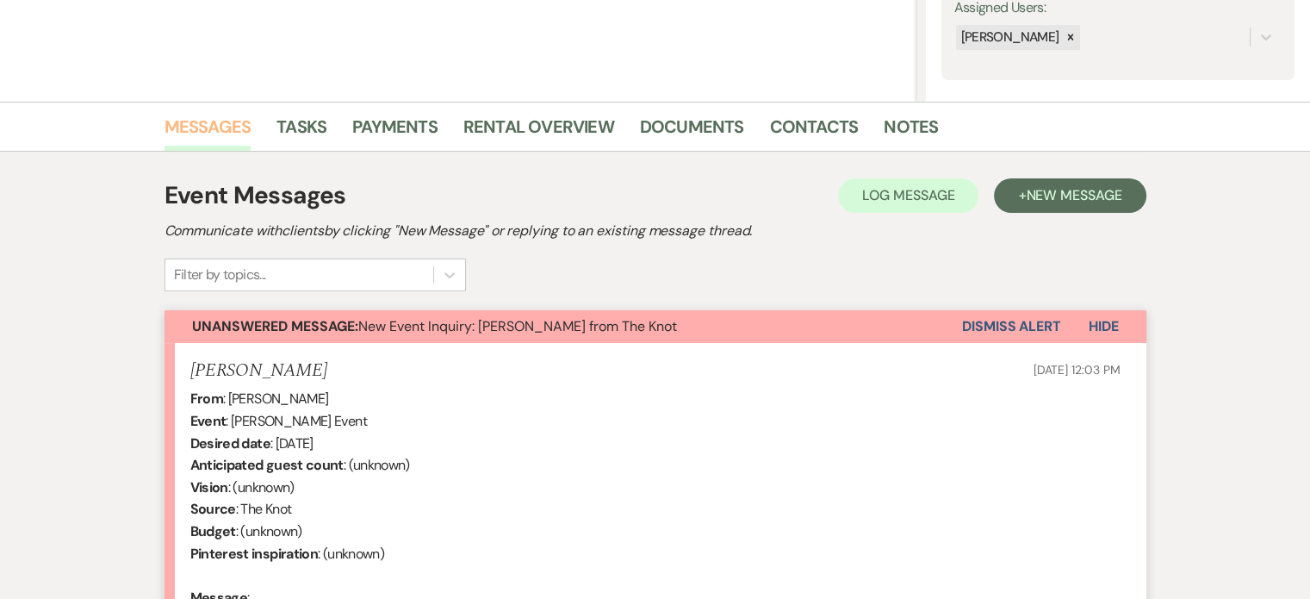
scroll to position [345, 0]
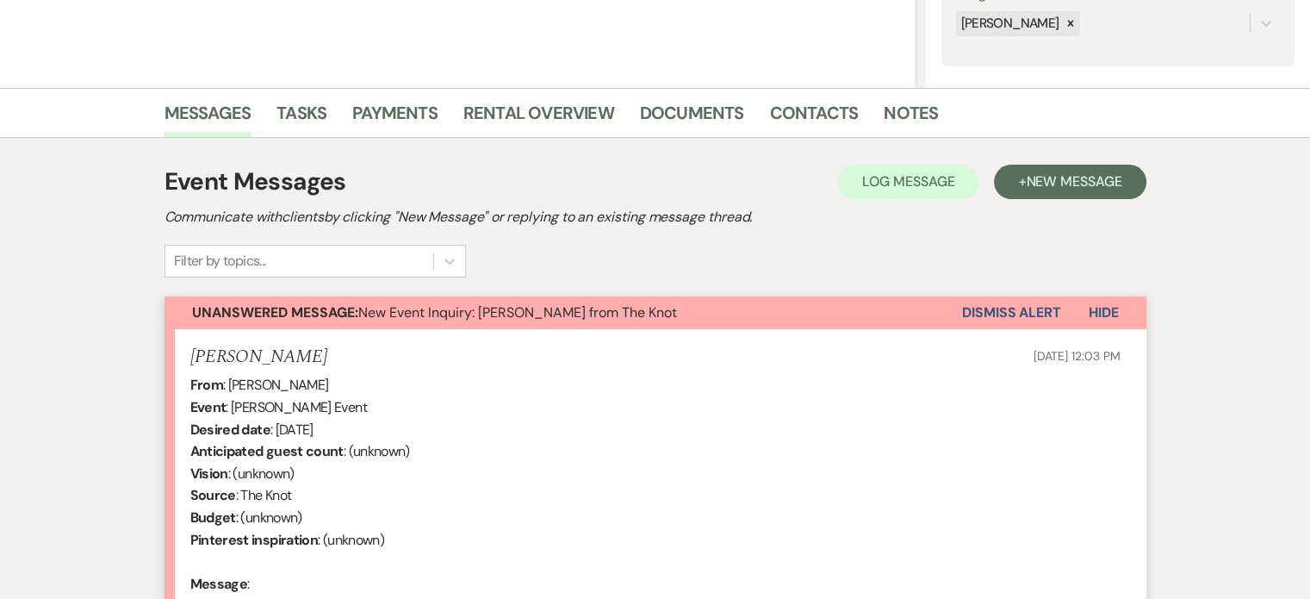
click at [1024, 306] on button "Dismiss Alert" at bounding box center [1011, 312] width 99 height 33
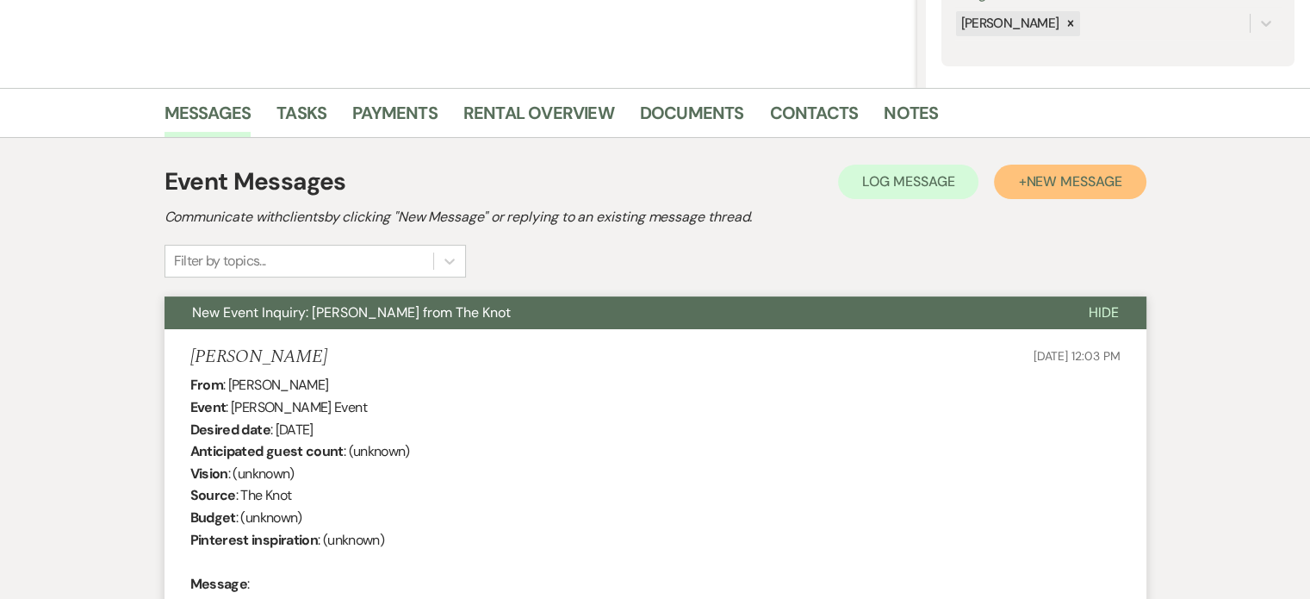
click at [1074, 181] on span "New Message" at bounding box center [1074, 181] width 96 height 18
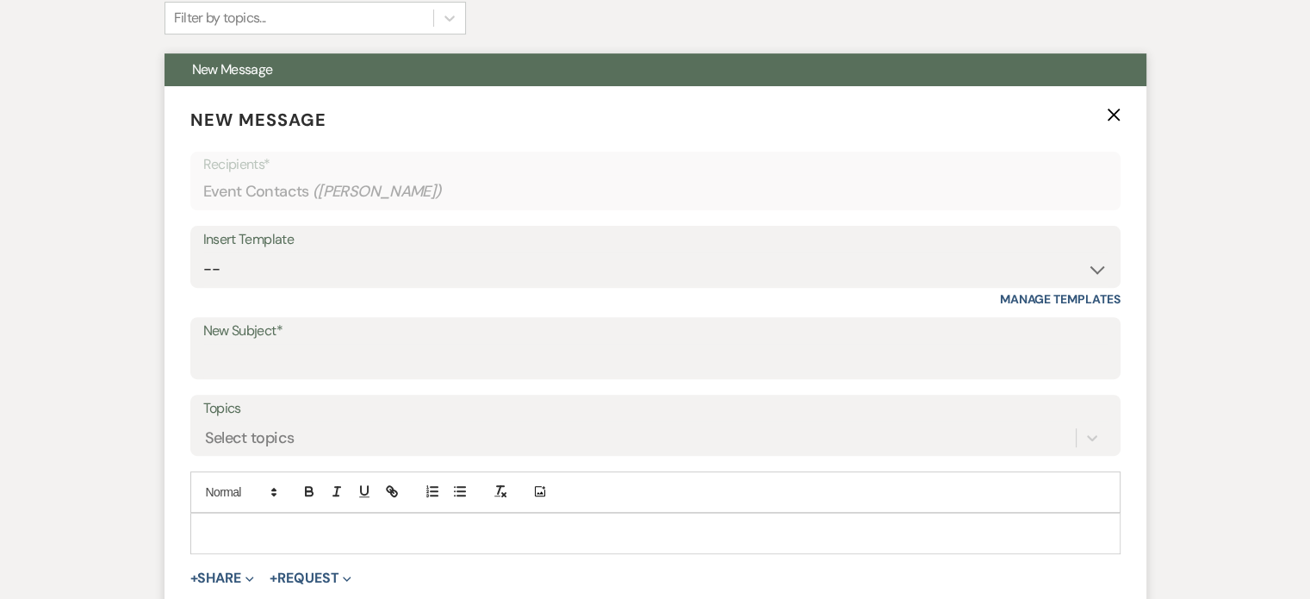
scroll to position [603, 0]
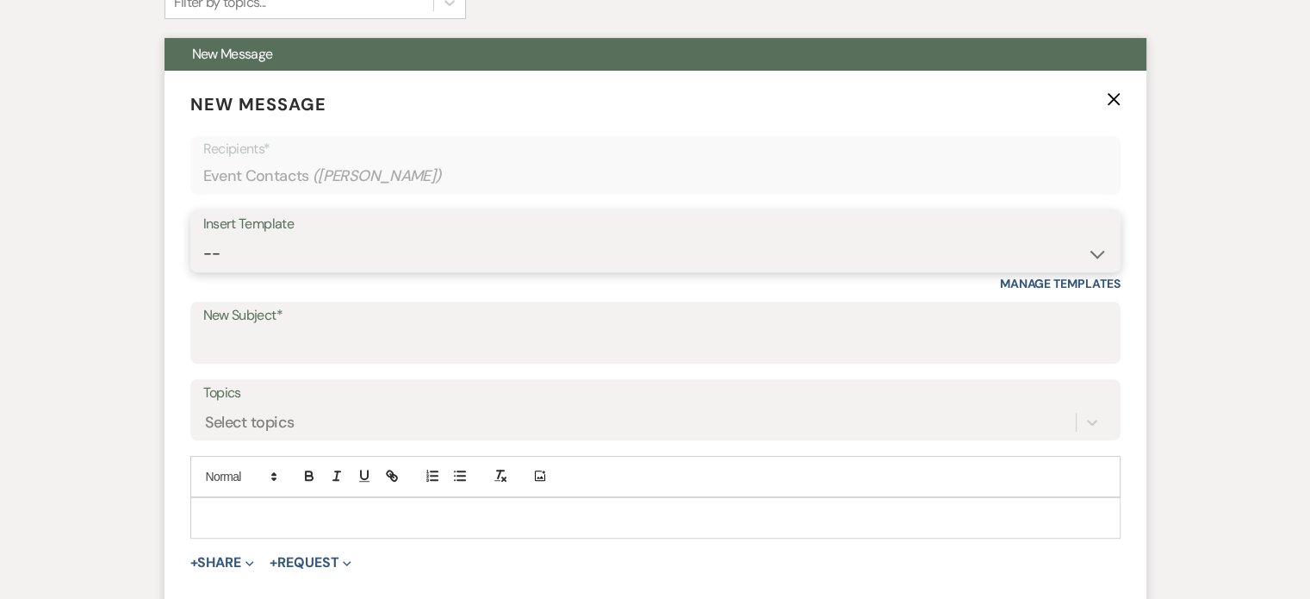
click at [270, 250] on select "-- Tour Request Response Proposal 6-9 Month Check-in Happy 1 Month Anniversary!…" at bounding box center [655, 254] width 904 height 34
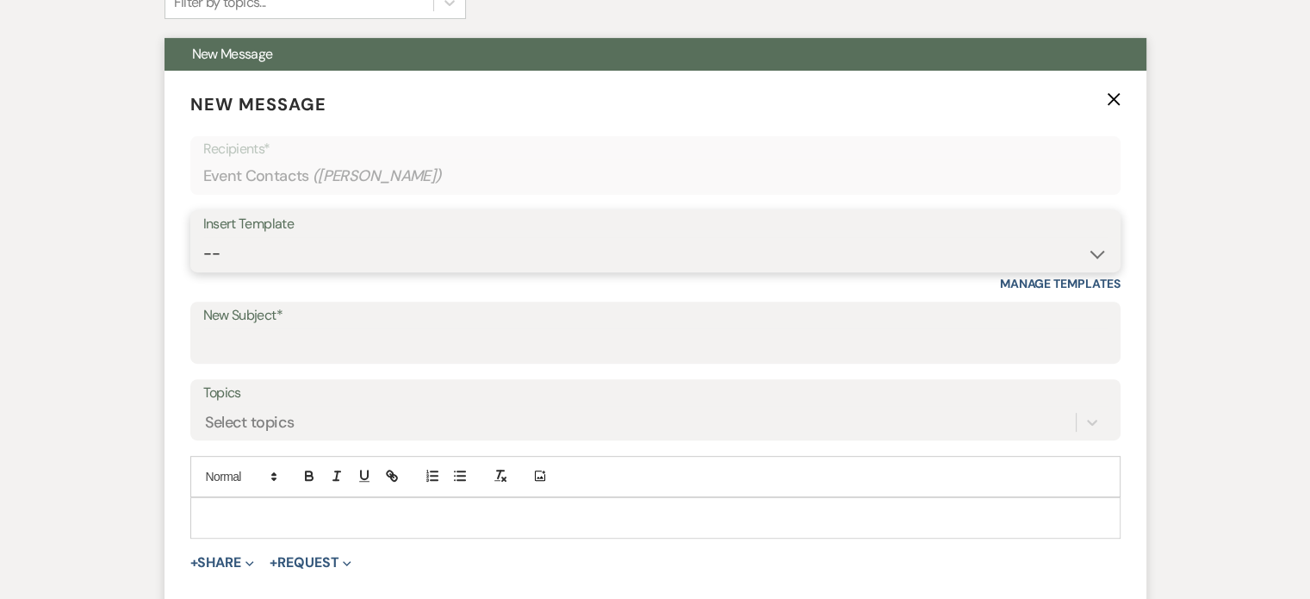
click at [415, 253] on select "-- Tour Request Response Proposal 6-9 Month Check-in Happy 1 Month Anniversary!…" at bounding box center [655, 254] width 904 height 34
select select "1829"
click at [203, 237] on select "-- Tour Request Response Proposal 6-9 Month Check-in Happy 1 Month Anniversary!…" at bounding box center [655, 254] width 904 height 34
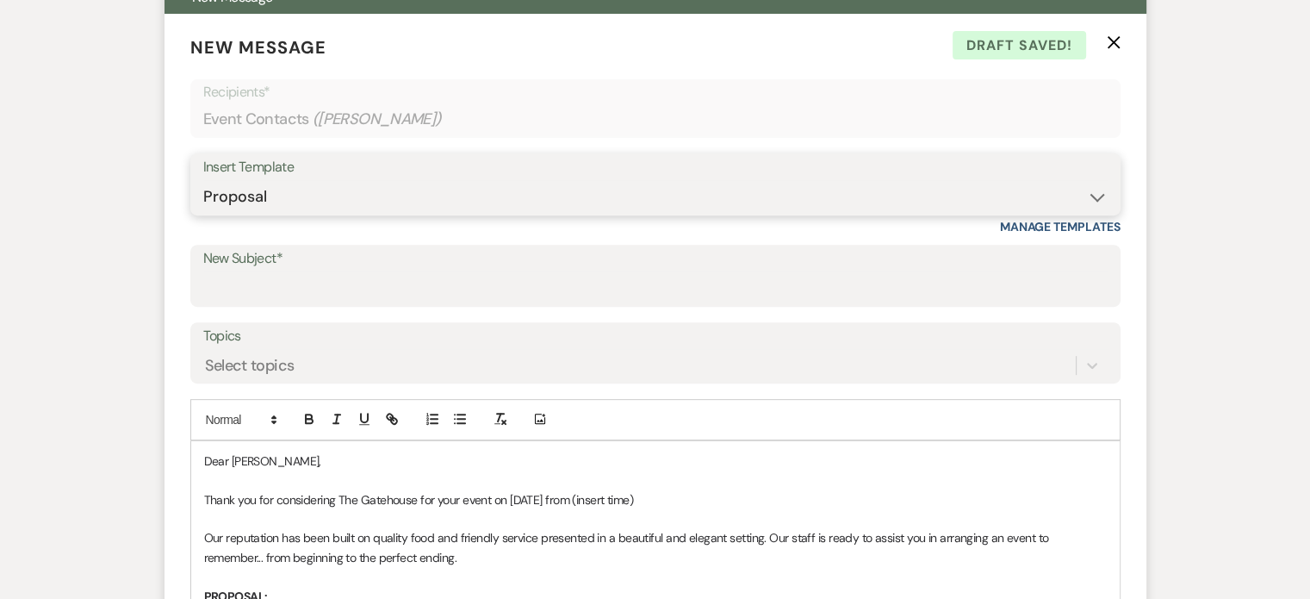
scroll to position [689, 0]
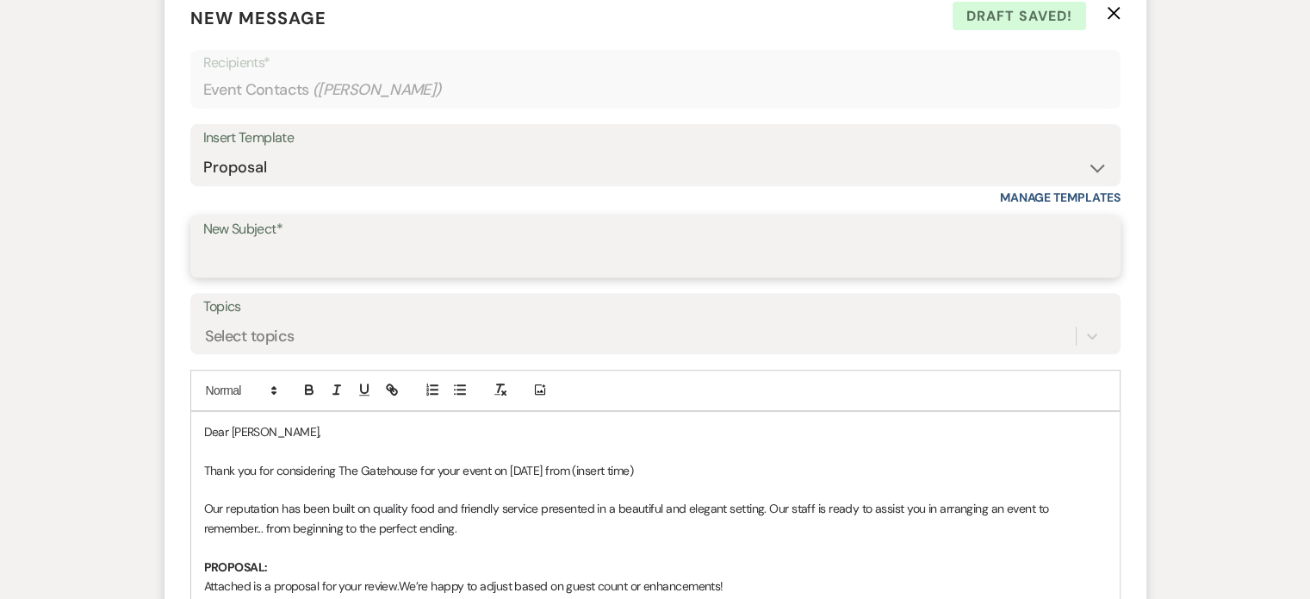
click at [431, 252] on input "New Subject*" at bounding box center [655, 259] width 904 height 34
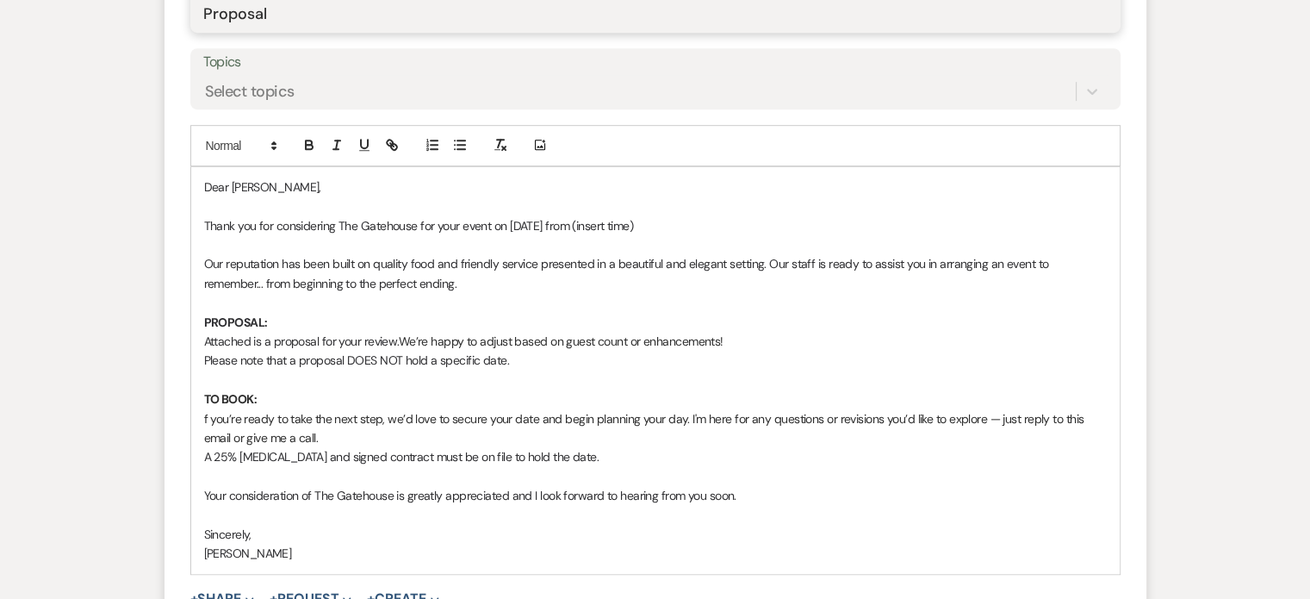
scroll to position [947, 0]
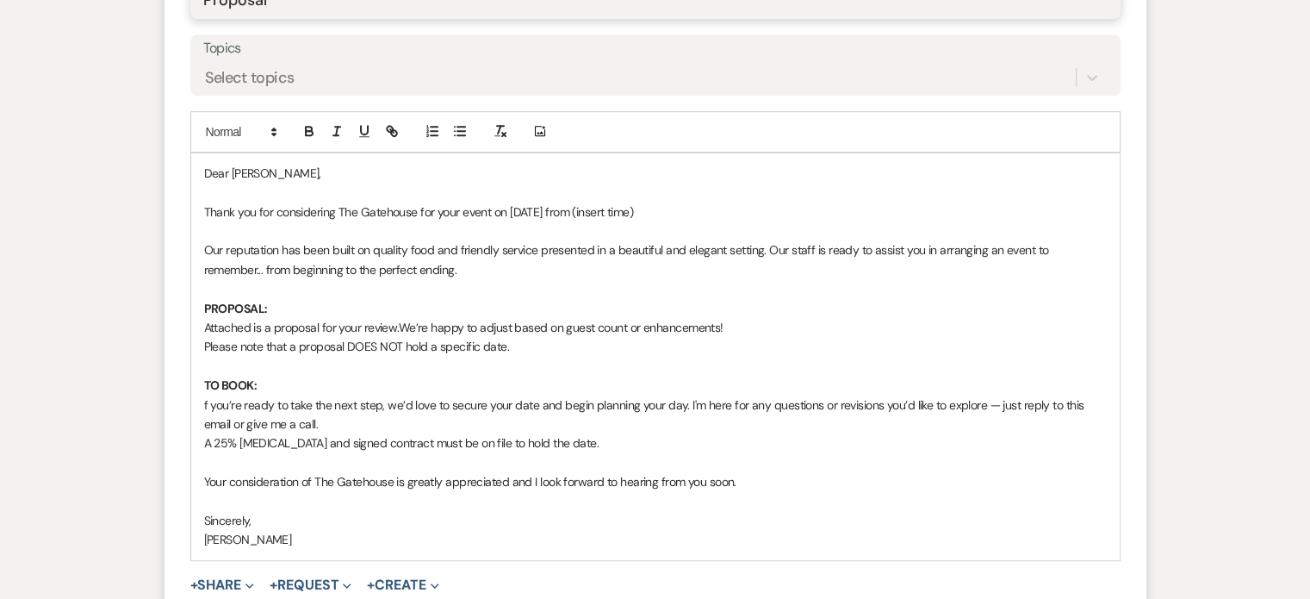
type input "Proposal"
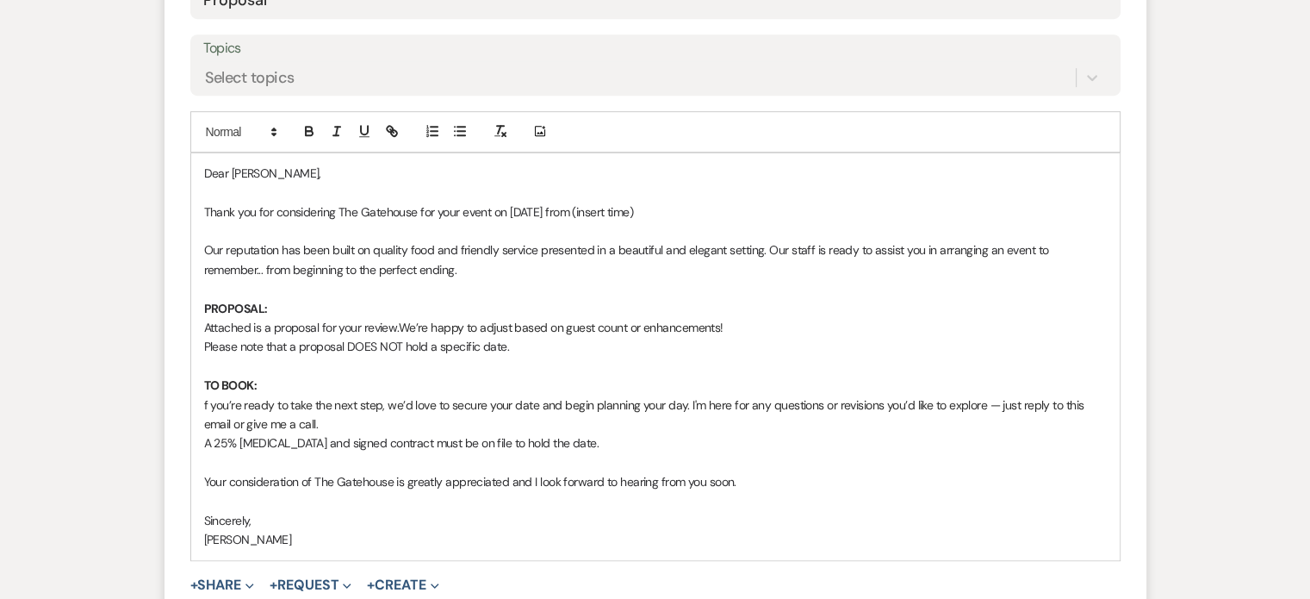
drag, startPoint x: 668, startPoint y: 207, endPoint x: 568, endPoint y: 211, distance: 100.0
click at [568, 211] on p "Thank you for considering The Gatehouse for your event on [DATE] from (insert t…" at bounding box center [655, 211] width 903 height 19
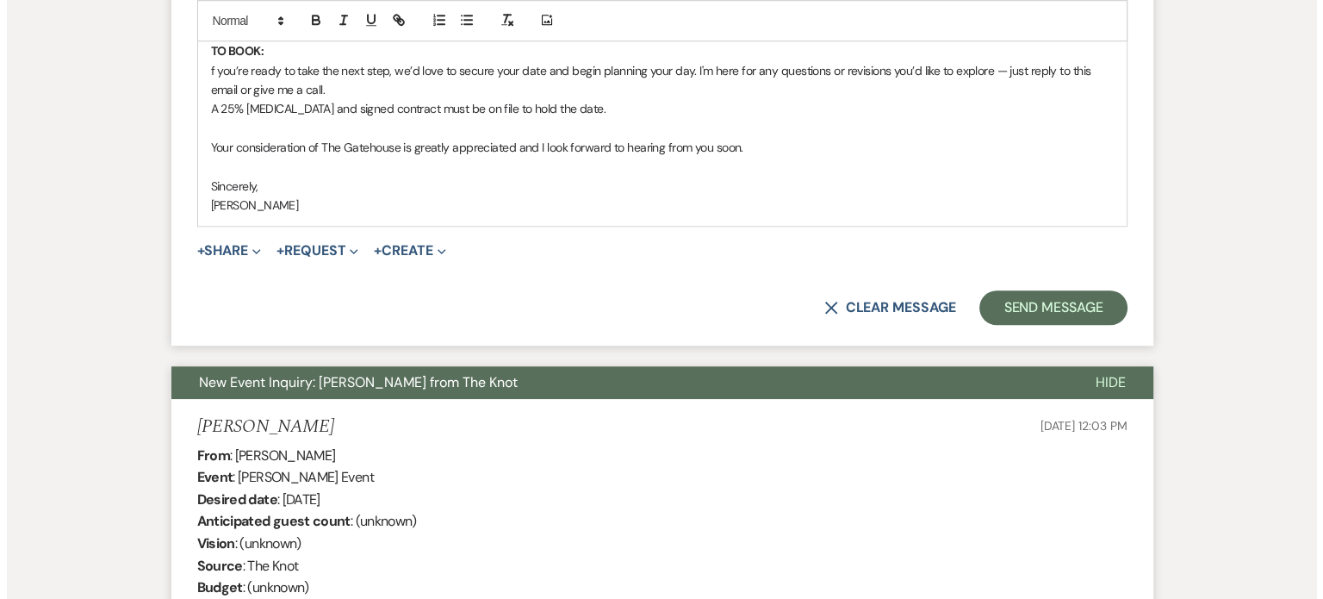
scroll to position [1292, 0]
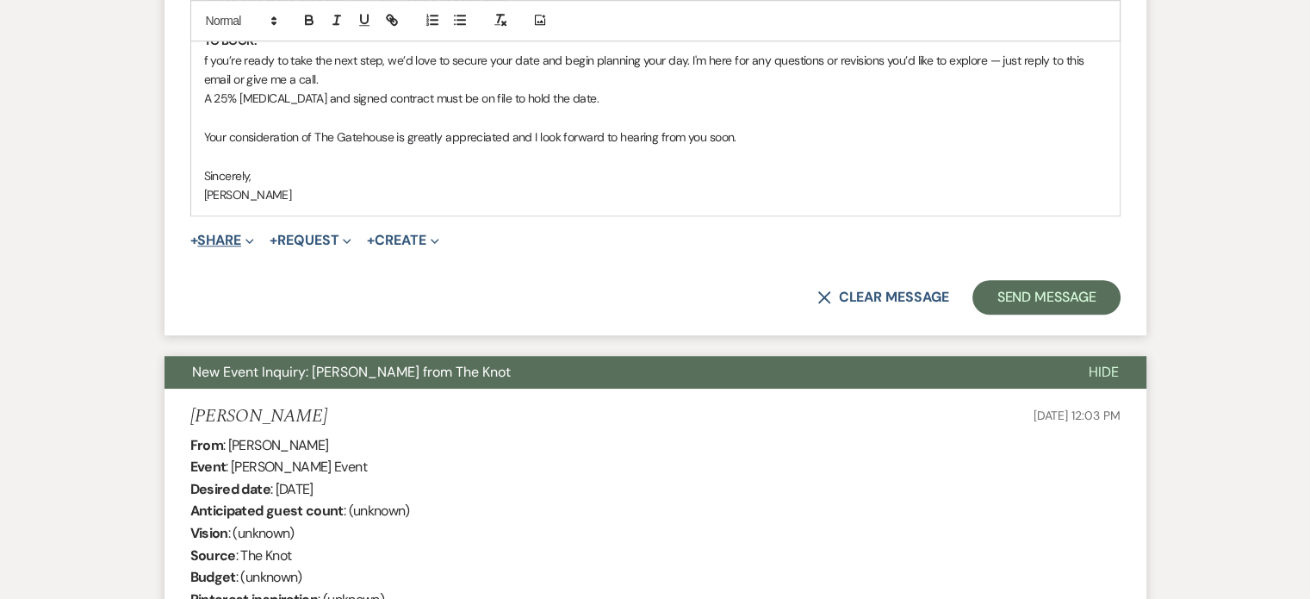
click at [214, 239] on button "+ Share Expand" at bounding box center [222, 240] width 65 height 14
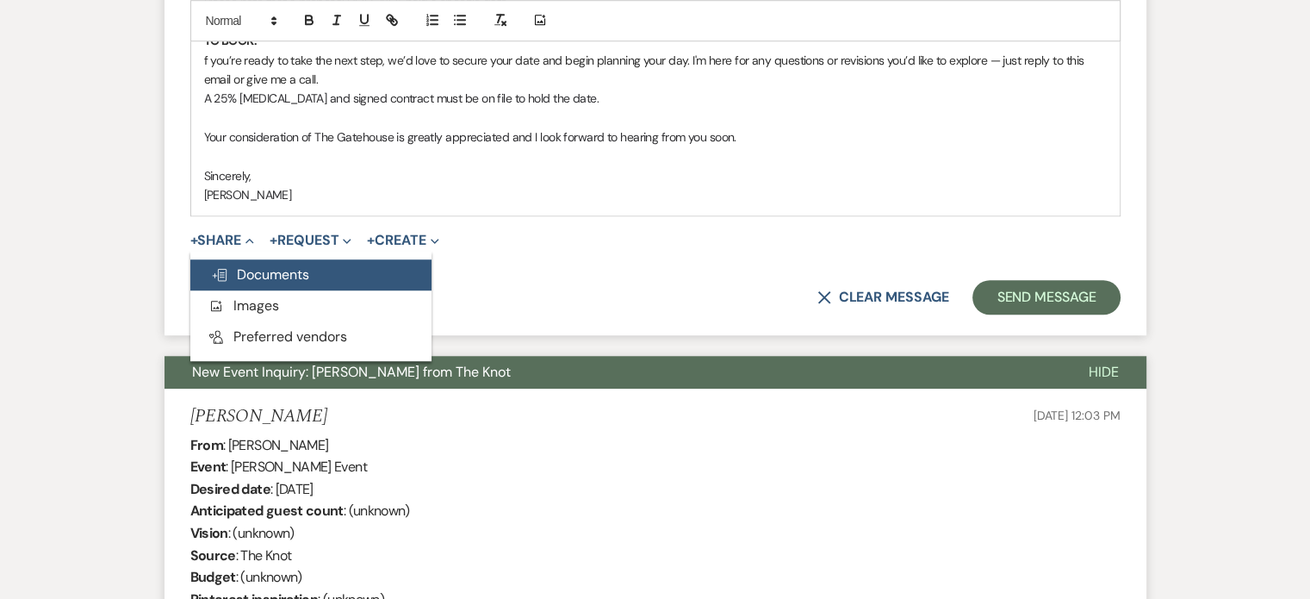
click at [282, 276] on span "Doc Upload Documents" at bounding box center [260, 274] width 98 height 18
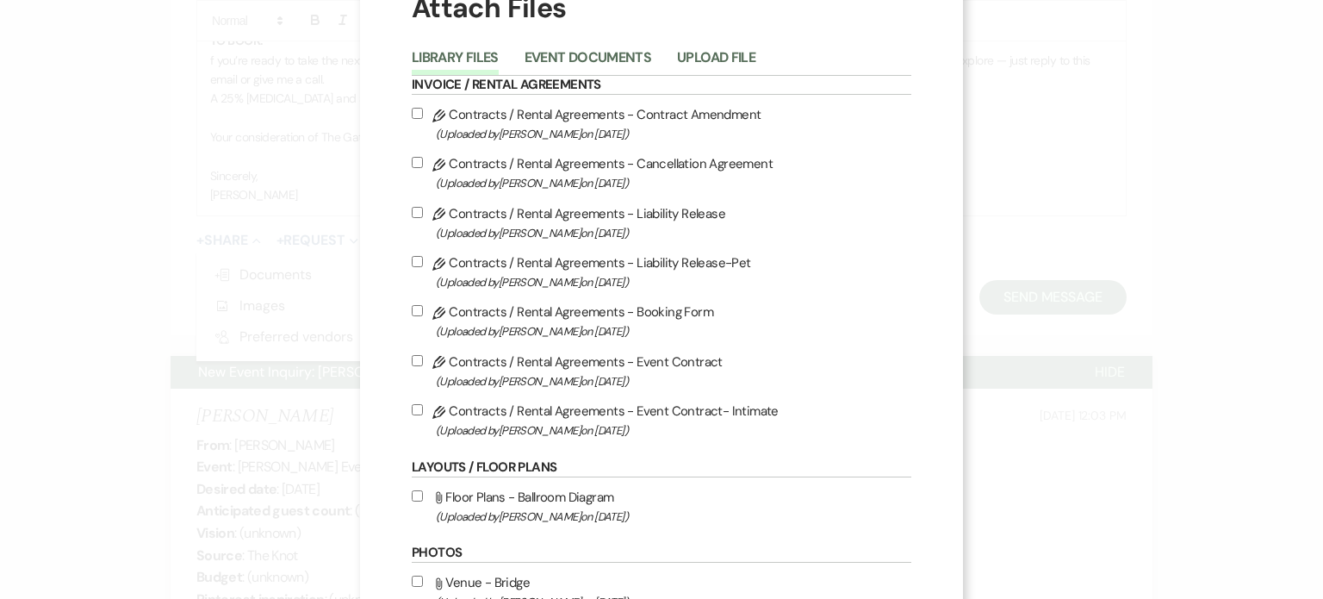
scroll to position [0, 0]
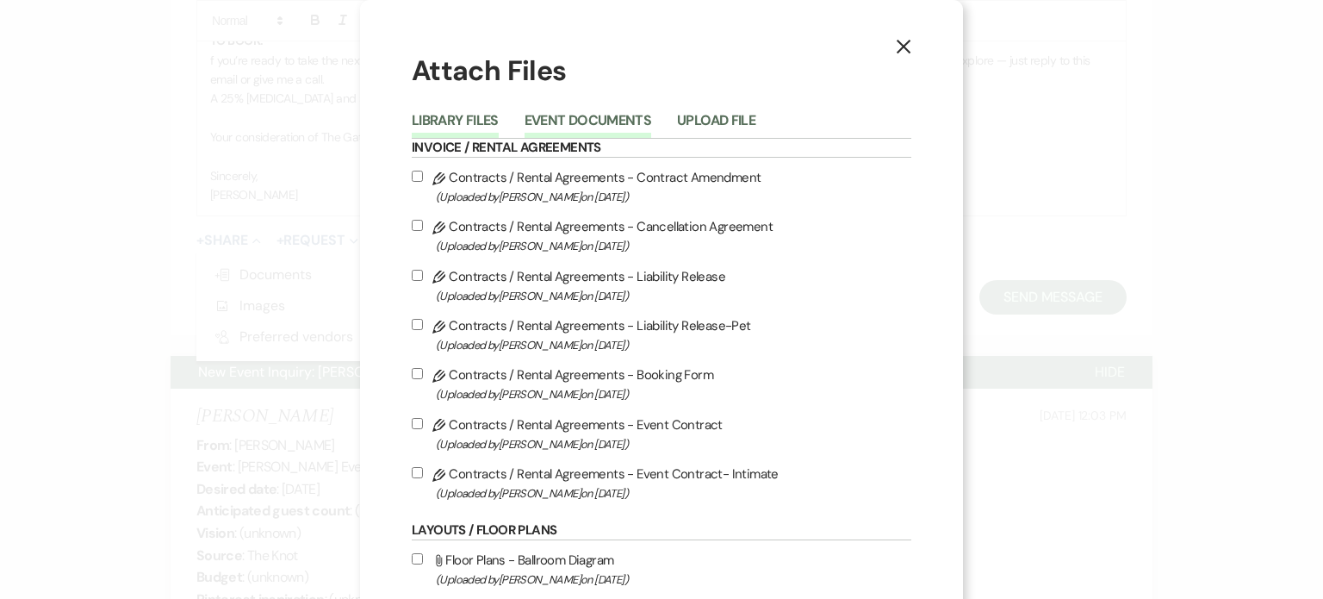
click at [596, 119] on button "Event Documents" at bounding box center [588, 126] width 127 height 24
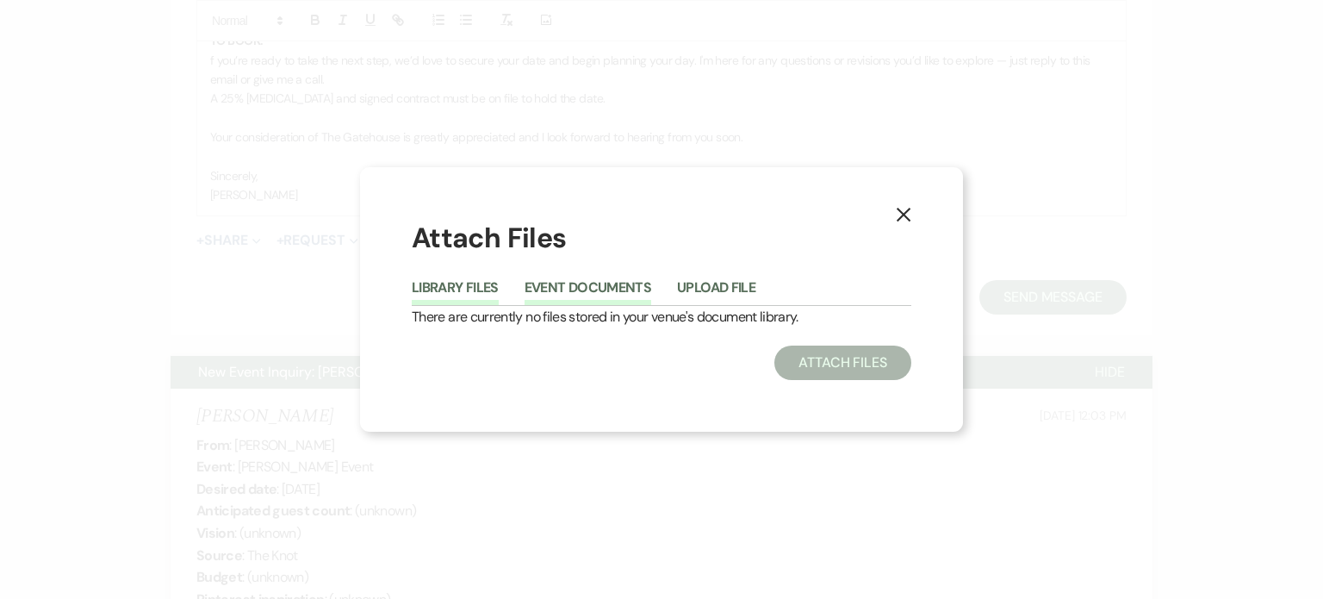
click at [467, 282] on button "Library Files" at bounding box center [455, 293] width 87 height 24
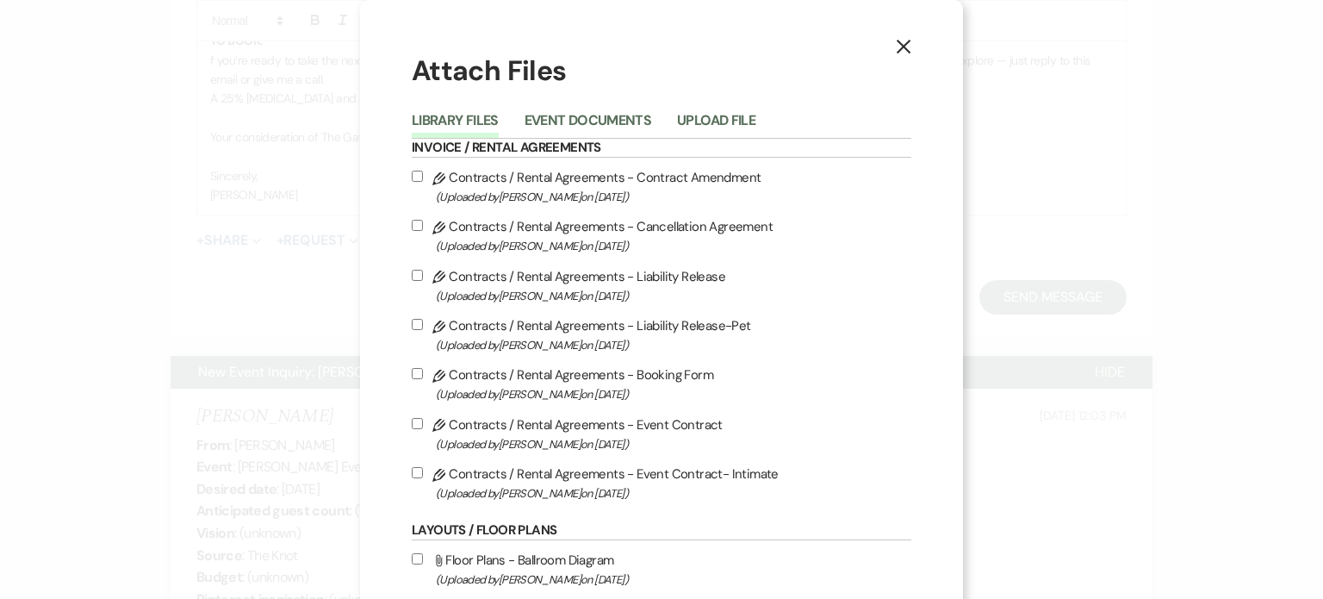
click at [896, 47] on icon "X" at bounding box center [904, 47] width 16 height 16
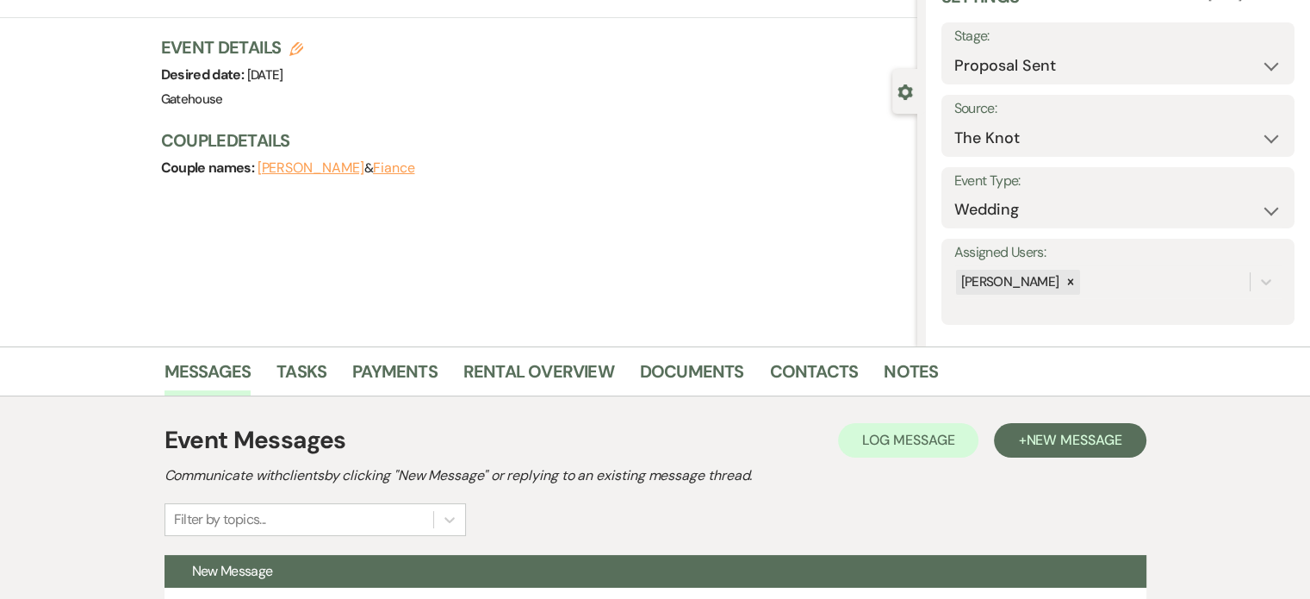
scroll to position [86, 0]
click at [534, 369] on link "Rental Overview" at bounding box center [538, 376] width 151 height 38
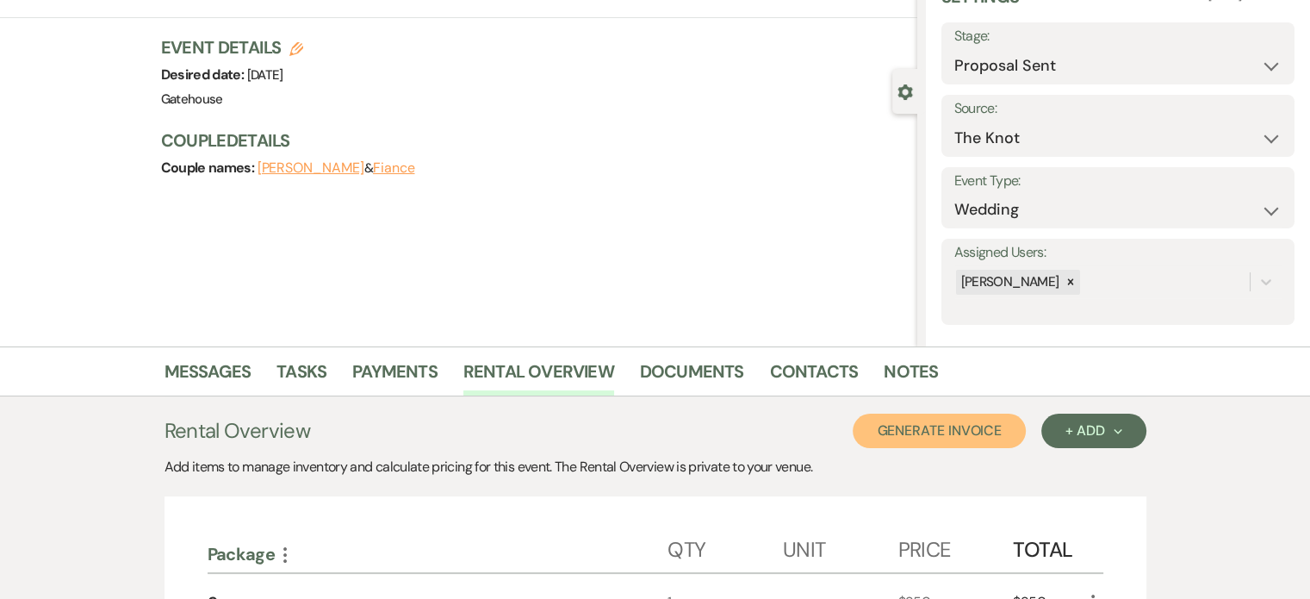
click at [954, 430] on button "Generate Invoice" at bounding box center [939, 430] width 173 height 34
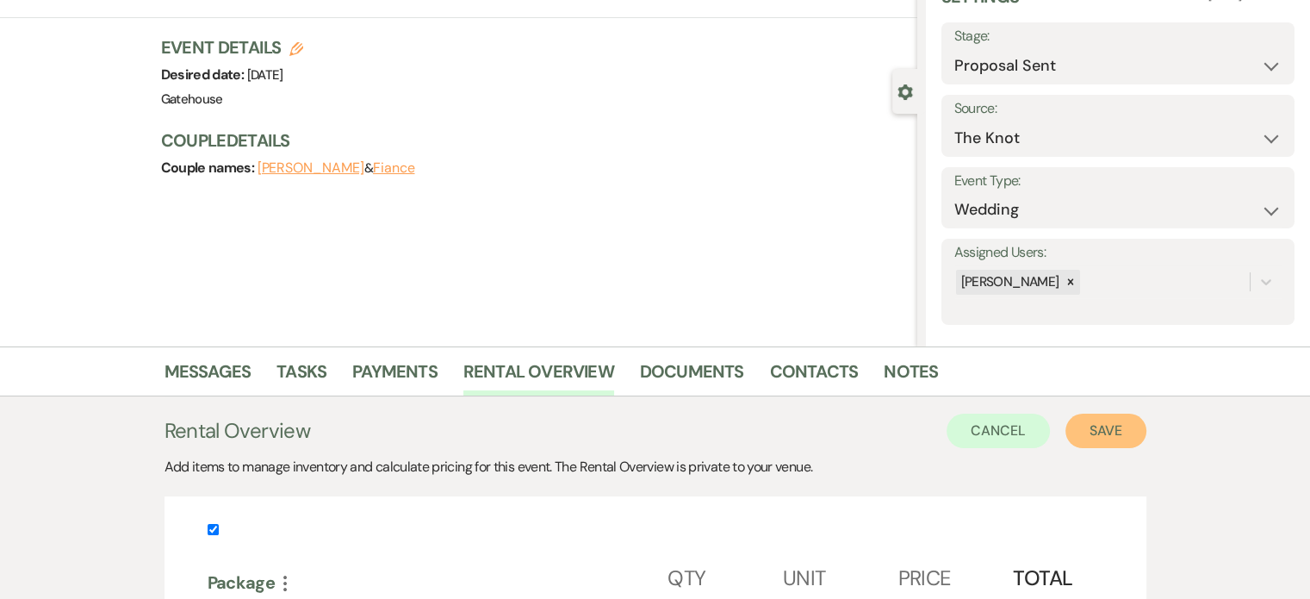
click at [1115, 430] on button "Save" at bounding box center [1105, 430] width 81 height 34
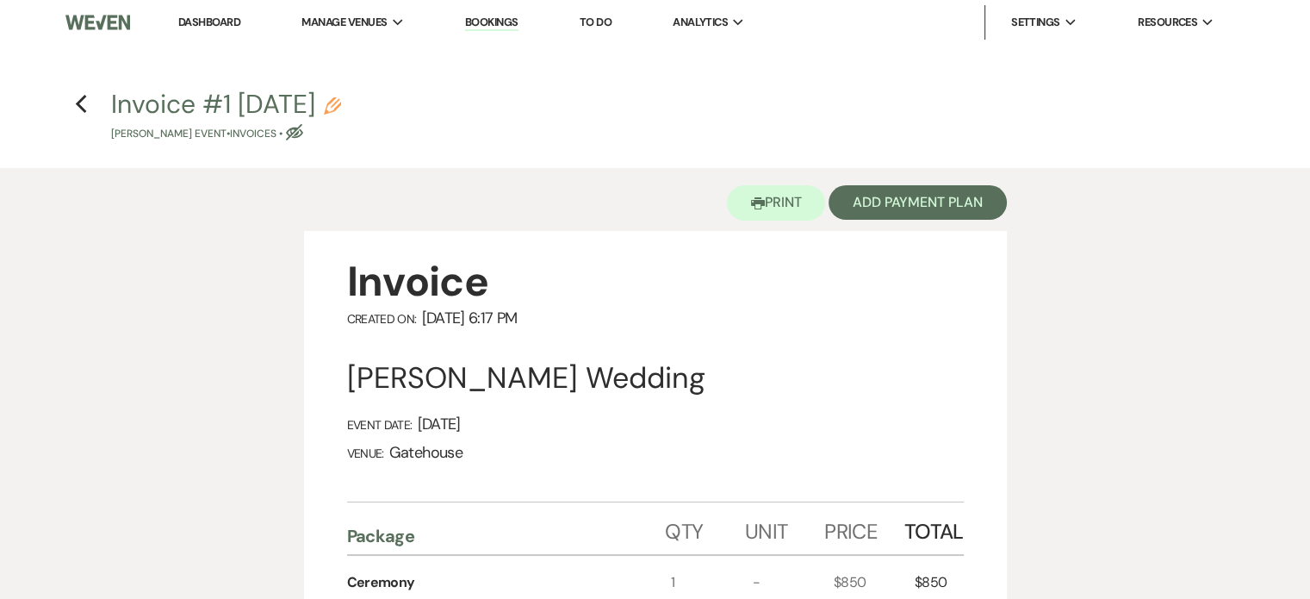
click at [341, 105] on use "button" at bounding box center [332, 105] width 17 height 17
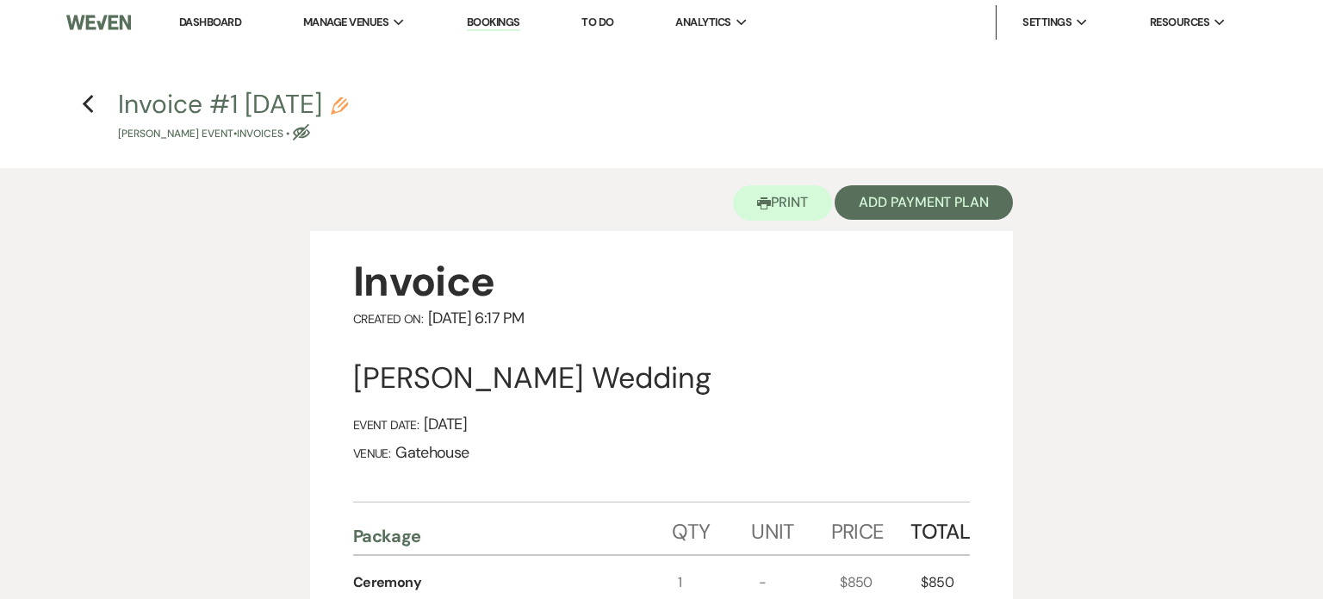
select select "22"
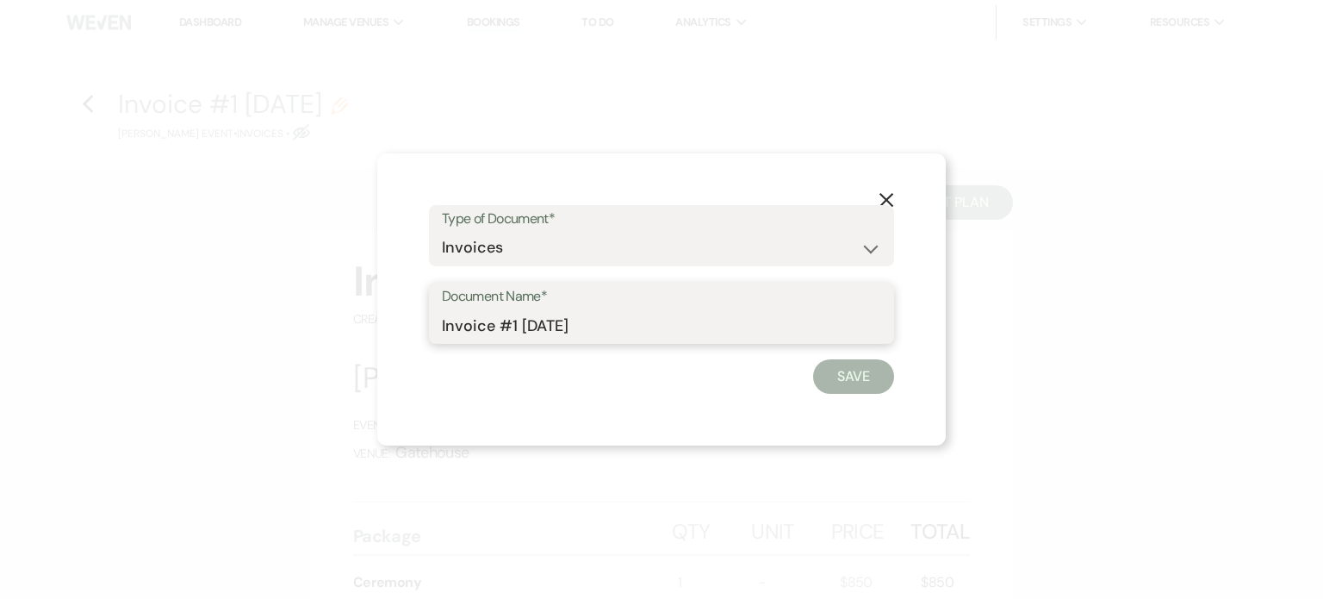
drag, startPoint x: 635, startPoint y: 324, endPoint x: 367, endPoint y: 296, distance: 269.3
click at [386, 313] on div "X Type of Document* Special Event Insurance Vendor Certificate of Insurance Con…" at bounding box center [661, 299] width 568 height 293
click at [458, 325] on input "P{roposal" at bounding box center [661, 325] width 439 height 34
type input "Proposal"
click at [856, 376] on button "Save" at bounding box center [853, 376] width 81 height 34
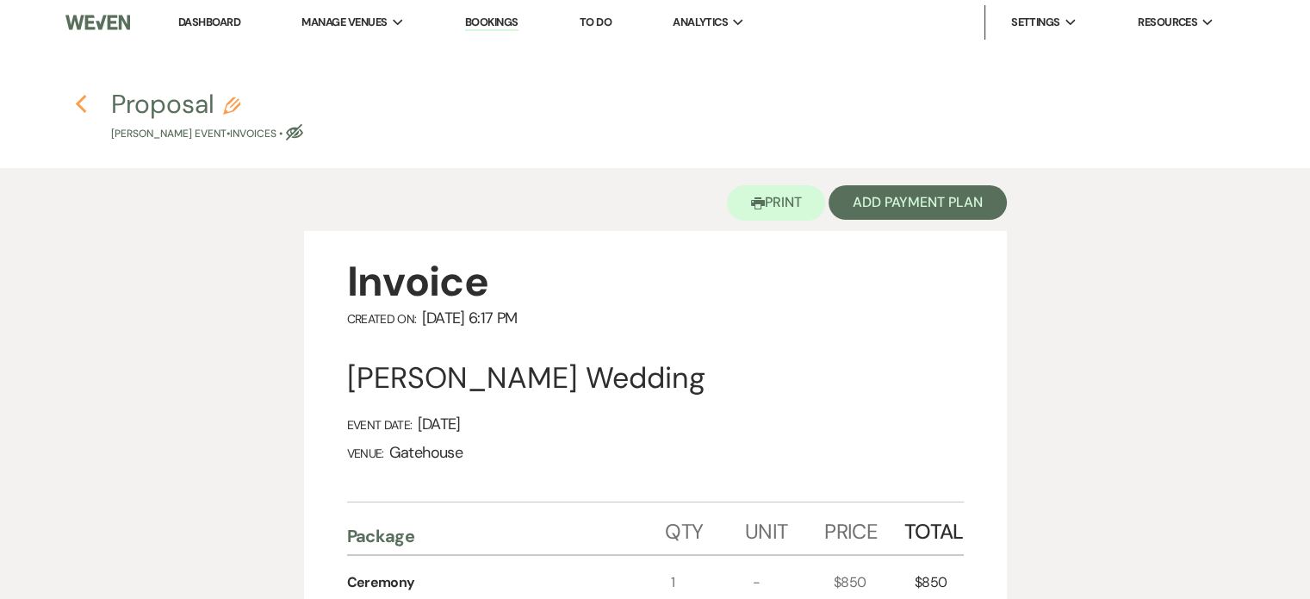
click at [81, 102] on use "button" at bounding box center [80, 104] width 11 height 19
select select "6"
select select "2"
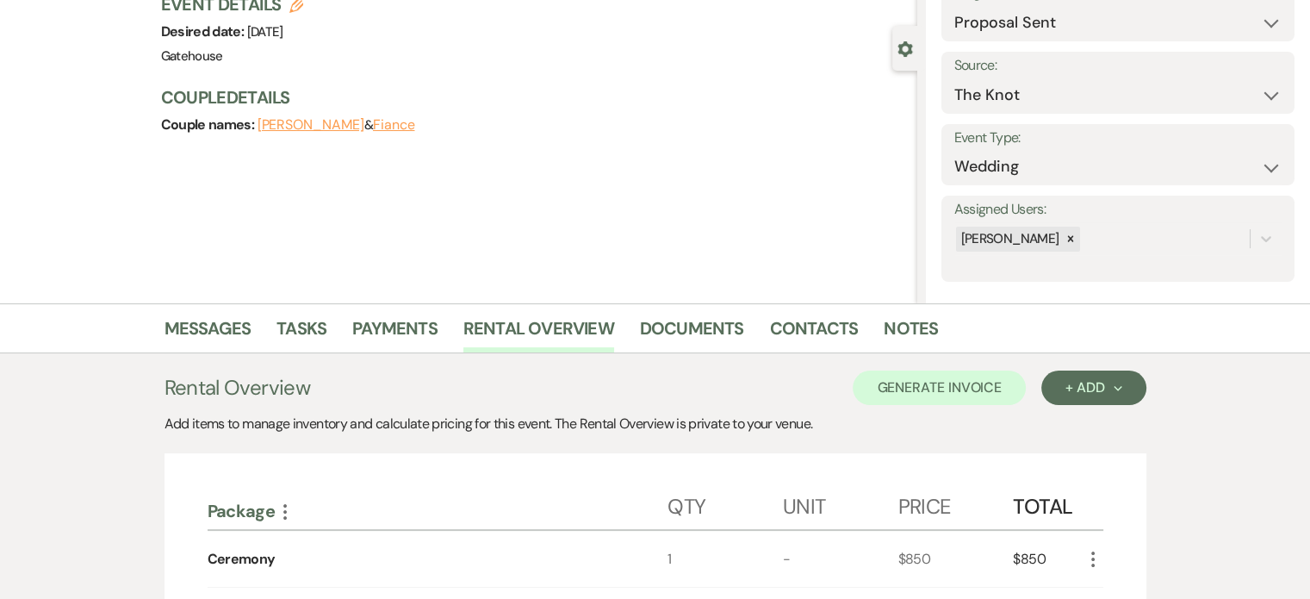
scroll to position [345, 0]
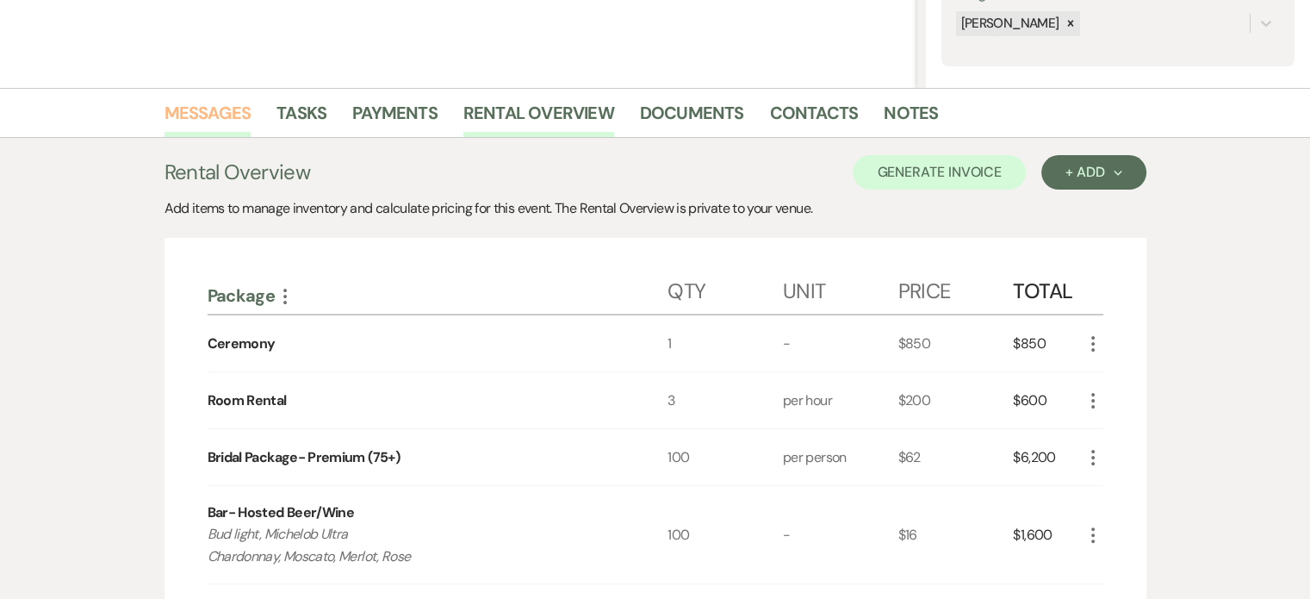
click at [221, 115] on link "Messages" at bounding box center [208, 118] width 87 height 38
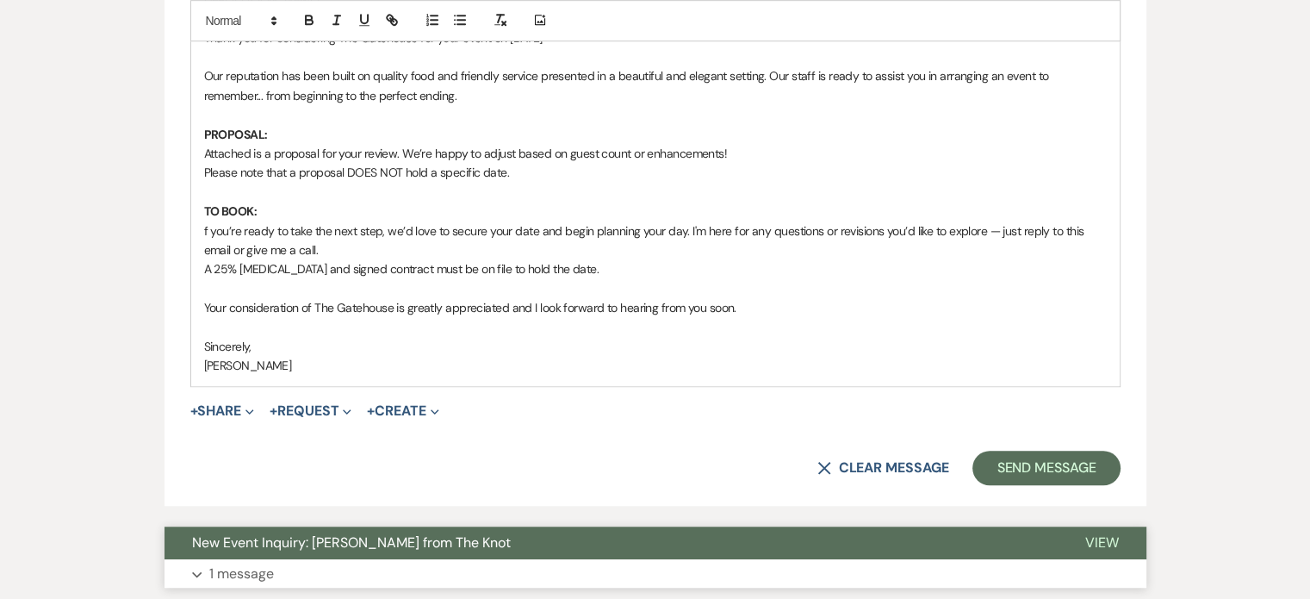
scroll to position [1206, 0]
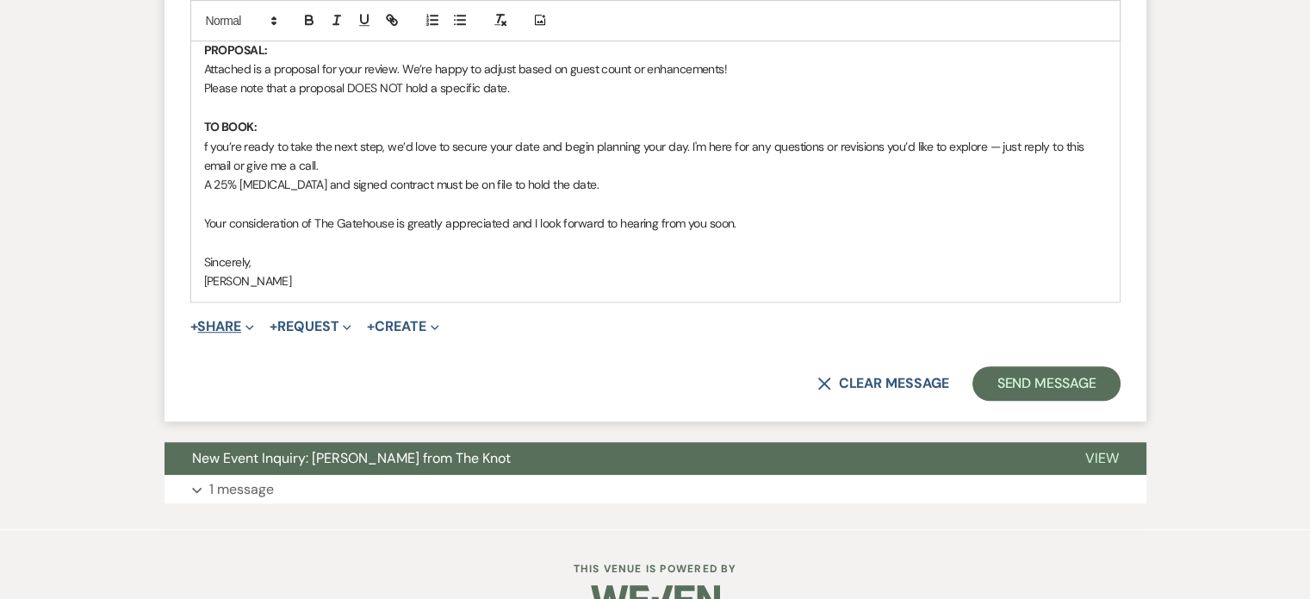
click at [221, 320] on button "+ Share Expand" at bounding box center [222, 327] width 65 height 14
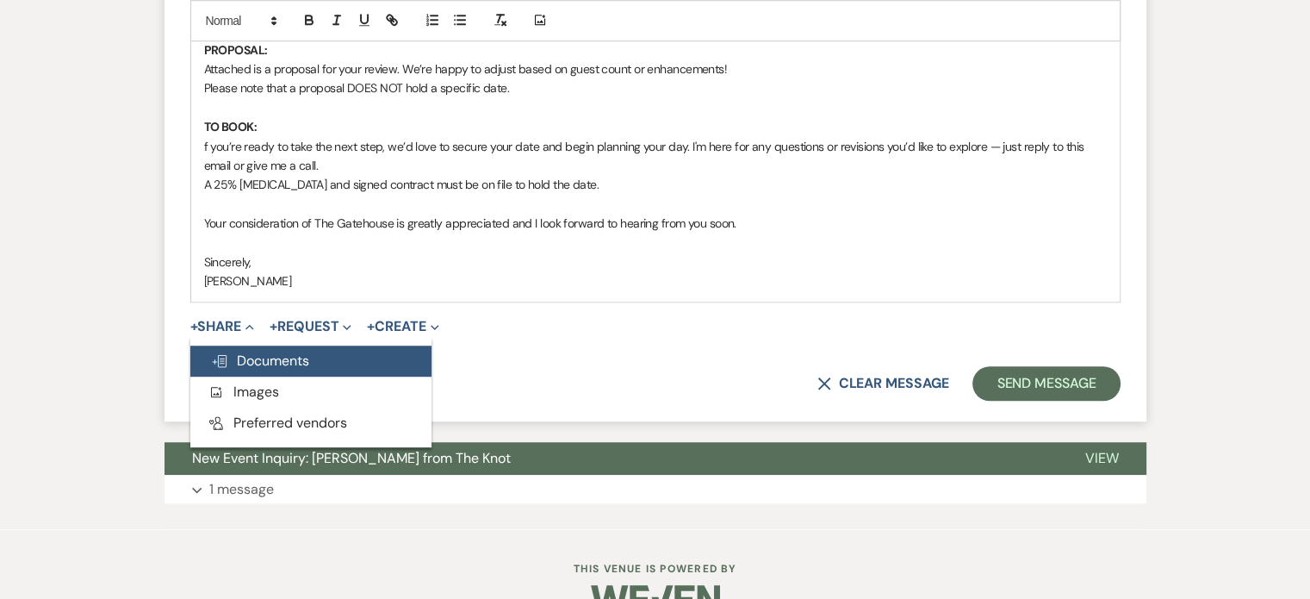
click at [272, 358] on span "Doc Upload Documents" at bounding box center [260, 360] width 98 height 18
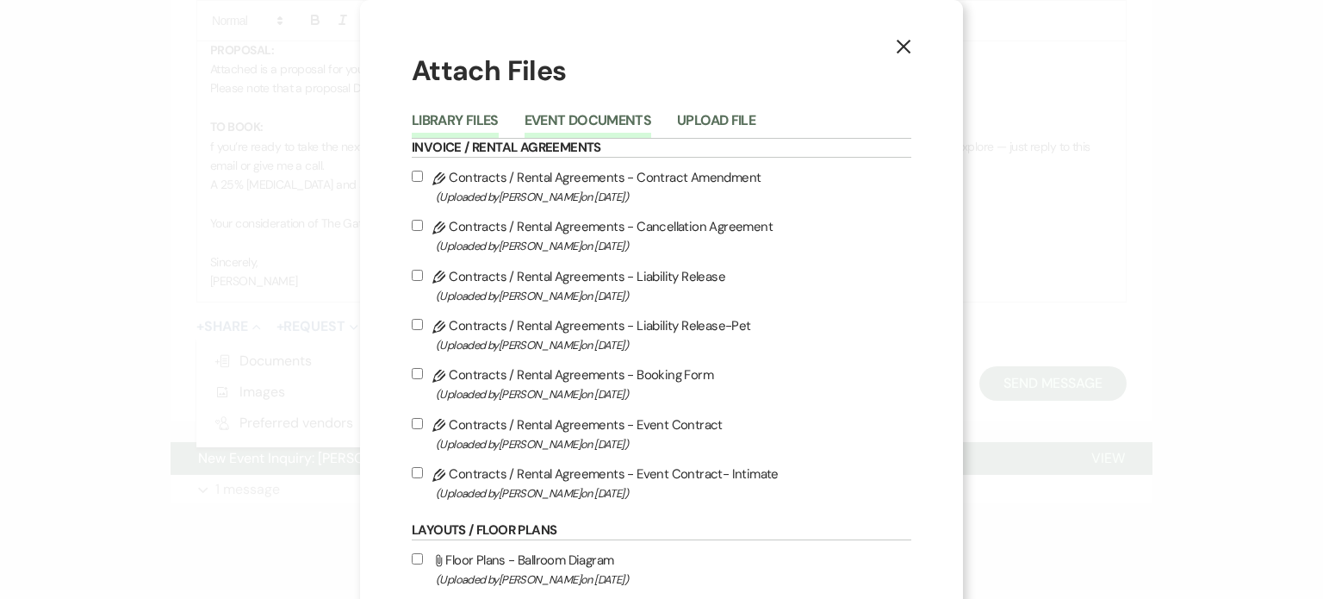
click at [551, 116] on button "Event Documents" at bounding box center [588, 126] width 127 height 24
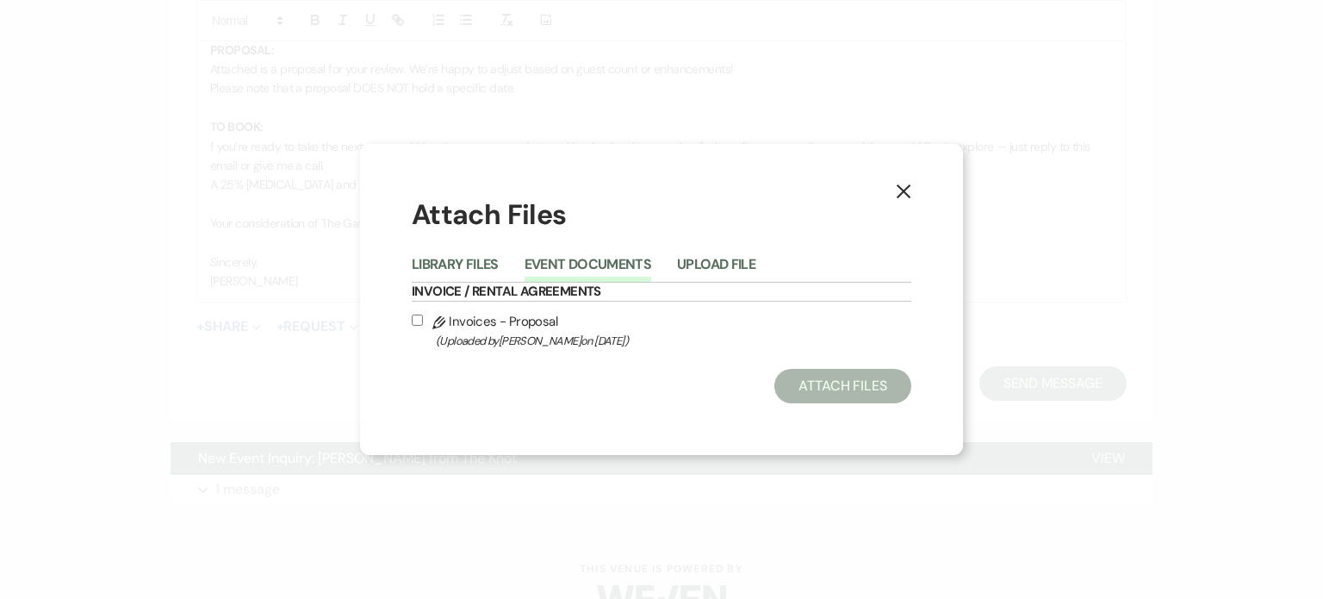
click at [524, 333] on span "(Uploaded by [PERSON_NAME] on [DATE] )" at bounding box center [673, 341] width 475 height 20
click at [423, 326] on input "Pencil Invoices - Proposal (Uploaded by [PERSON_NAME] on [DATE] )" at bounding box center [417, 319] width 11 height 11
checkbox input "true"
click at [866, 388] on button "Attach Files" at bounding box center [842, 386] width 137 height 34
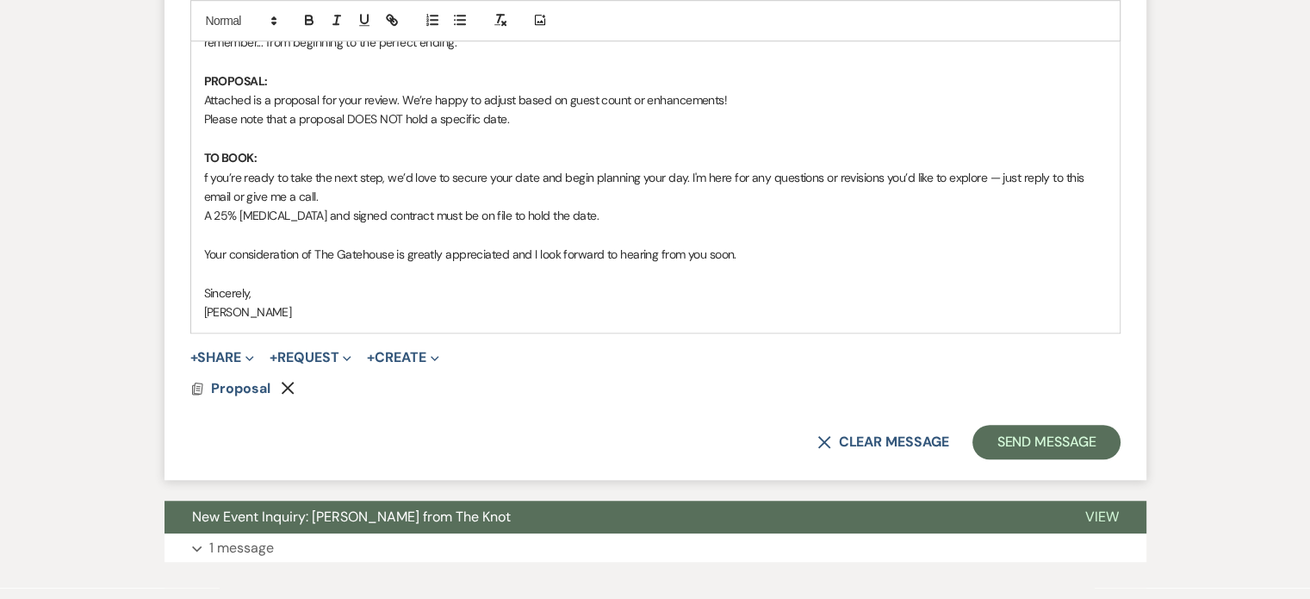
scroll to position [1120, 0]
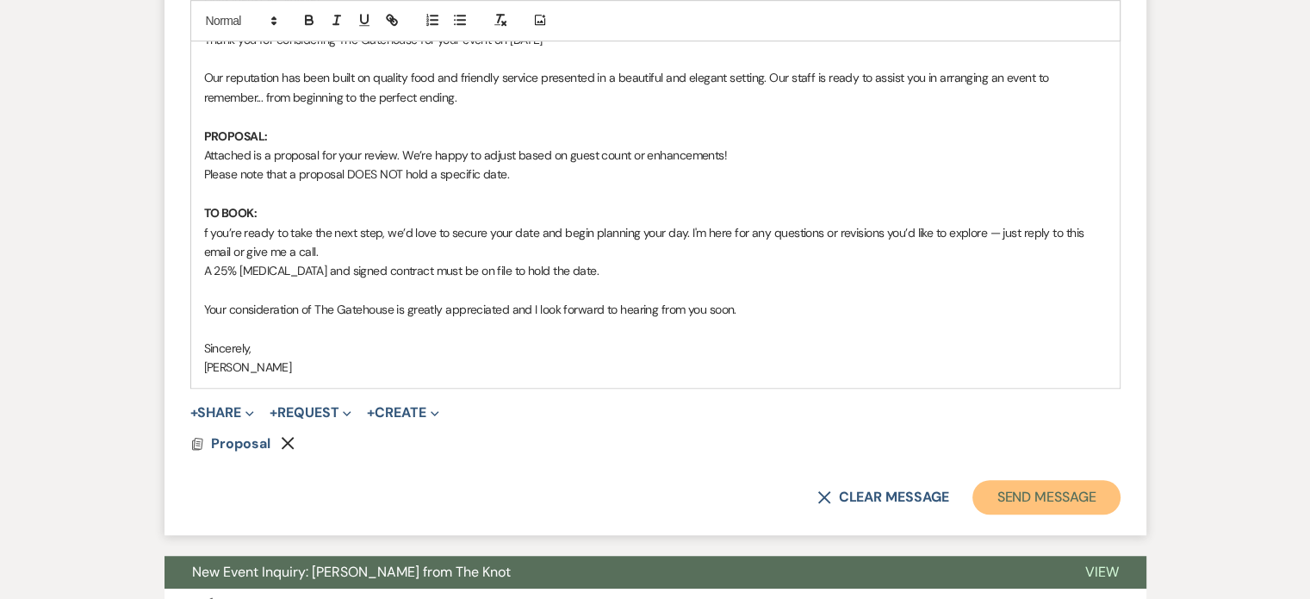
click at [1020, 501] on button "Send Message" at bounding box center [1045, 497] width 147 height 34
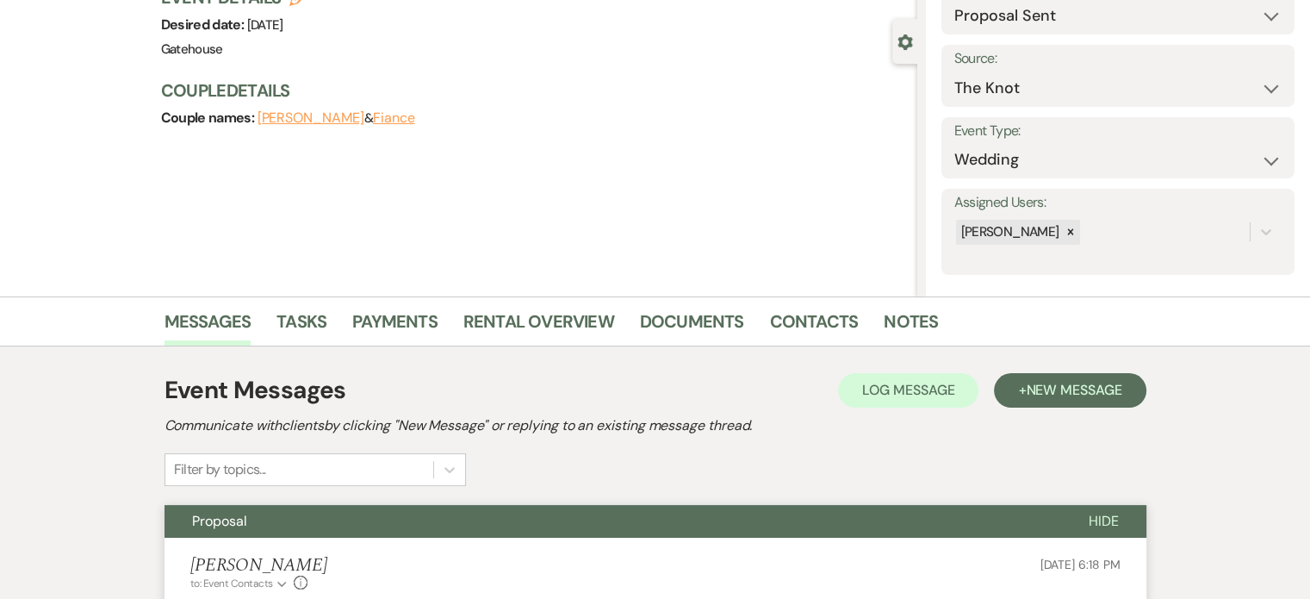
scroll to position [0, 0]
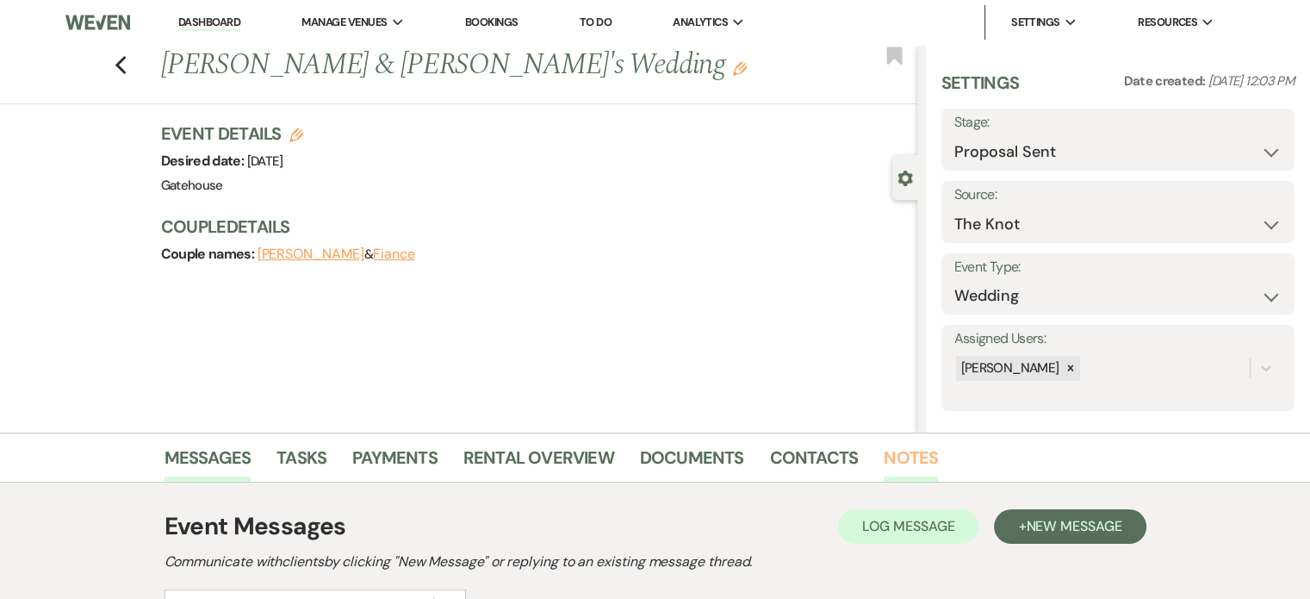
click at [916, 457] on link "Notes" at bounding box center [911, 463] width 54 height 38
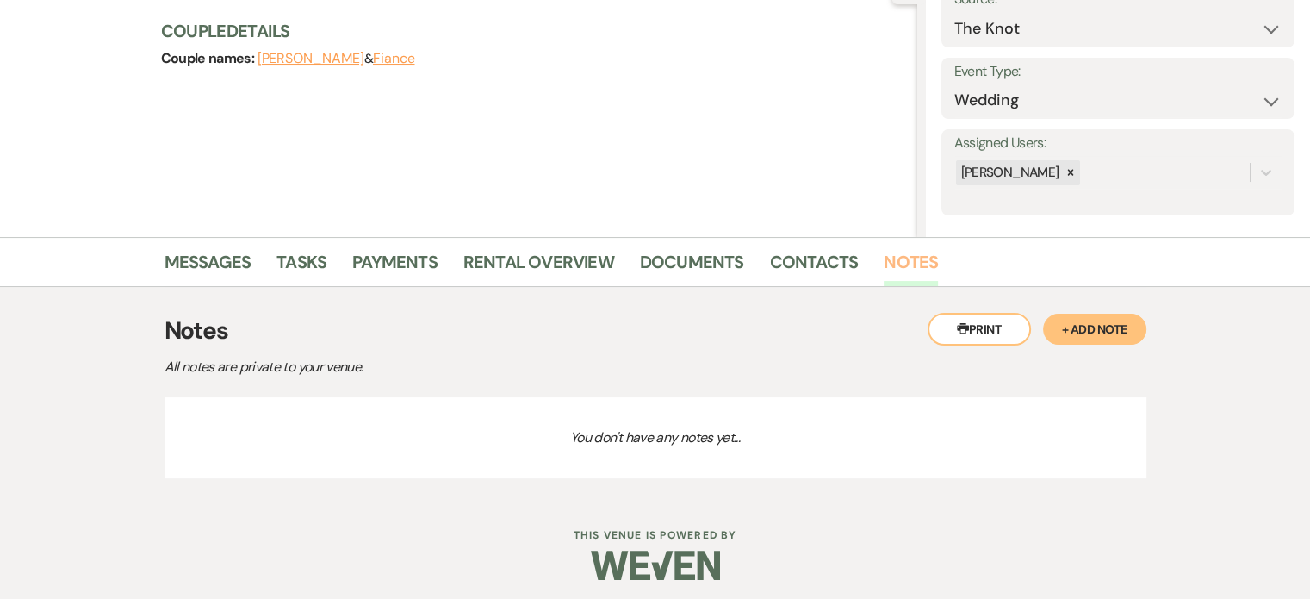
scroll to position [202, 0]
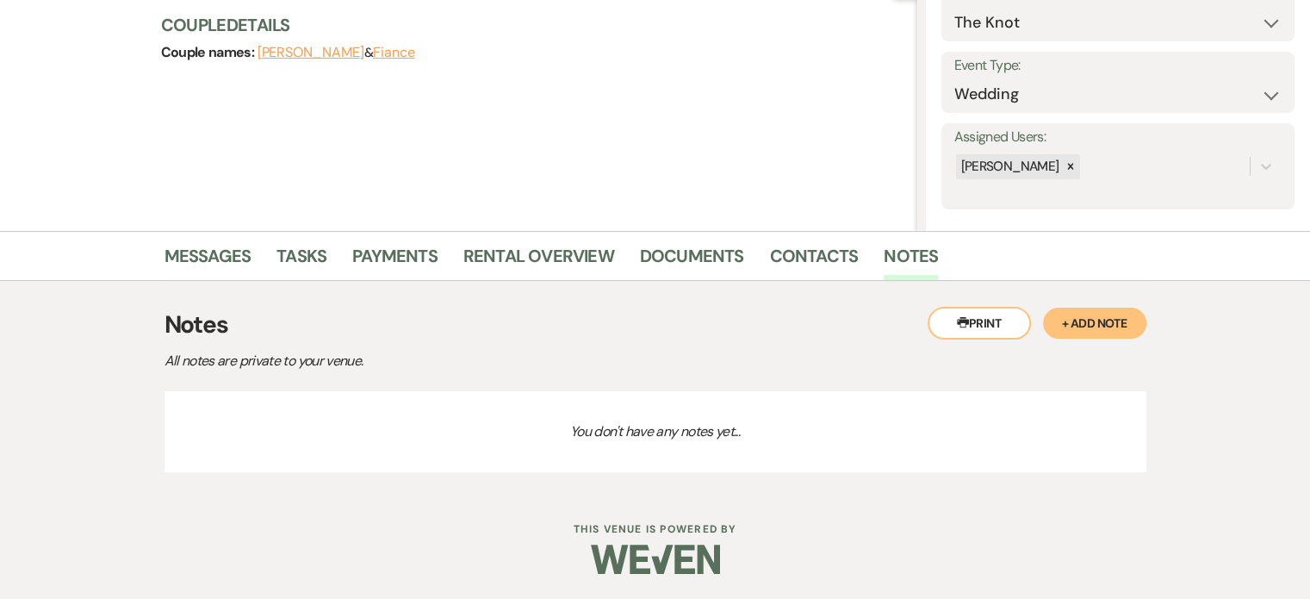
click at [1090, 319] on button "+ Add Note" at bounding box center [1094, 322] width 103 height 31
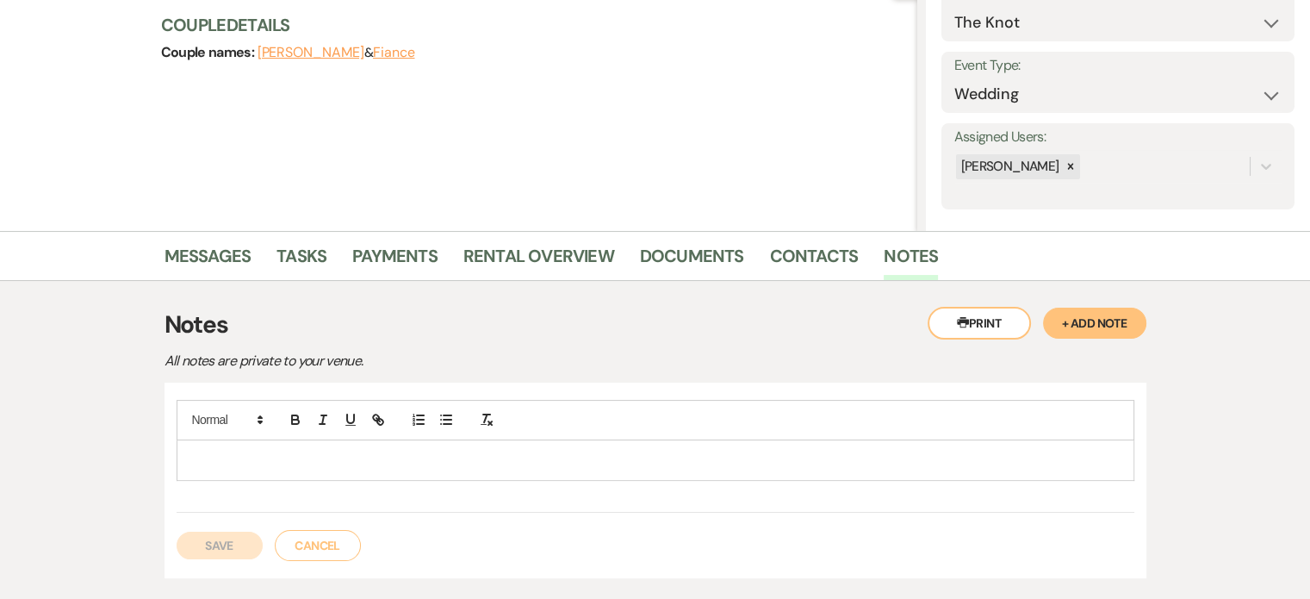
click at [224, 453] on p at bounding box center [655, 459] width 930 height 19
click at [222, 548] on button "Save" at bounding box center [220, 545] width 86 height 28
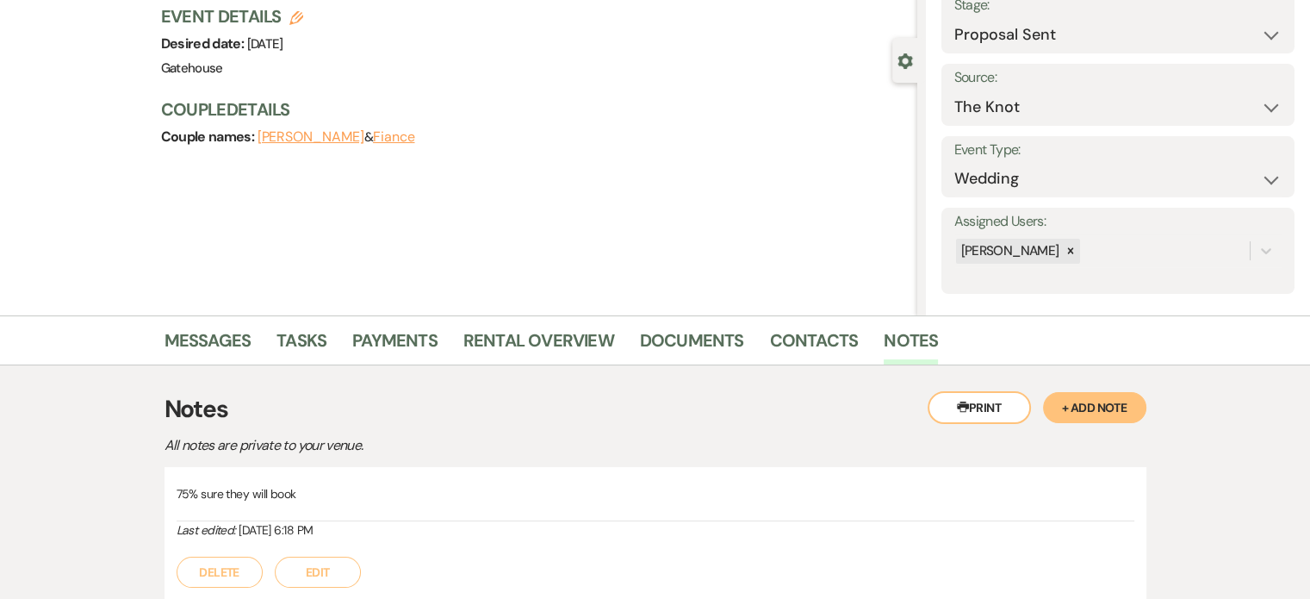
scroll to position [0, 0]
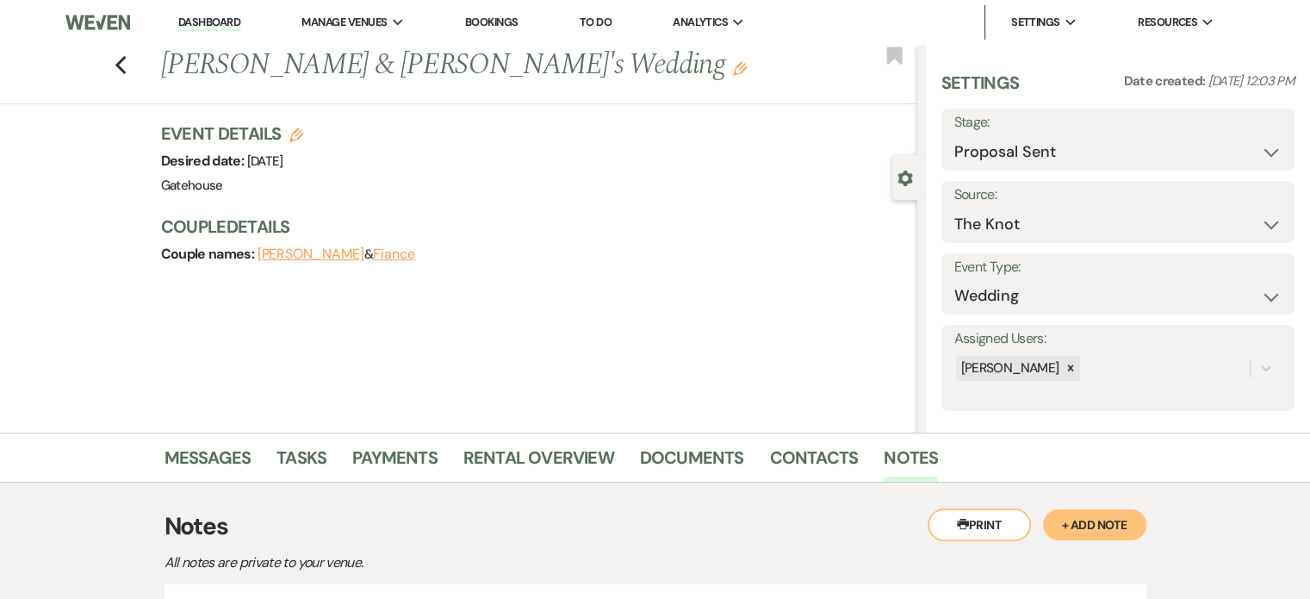
click at [211, 20] on link "Dashboard" at bounding box center [209, 23] width 62 height 16
select select "6"
